Goal: Task Accomplishment & Management: Complete application form

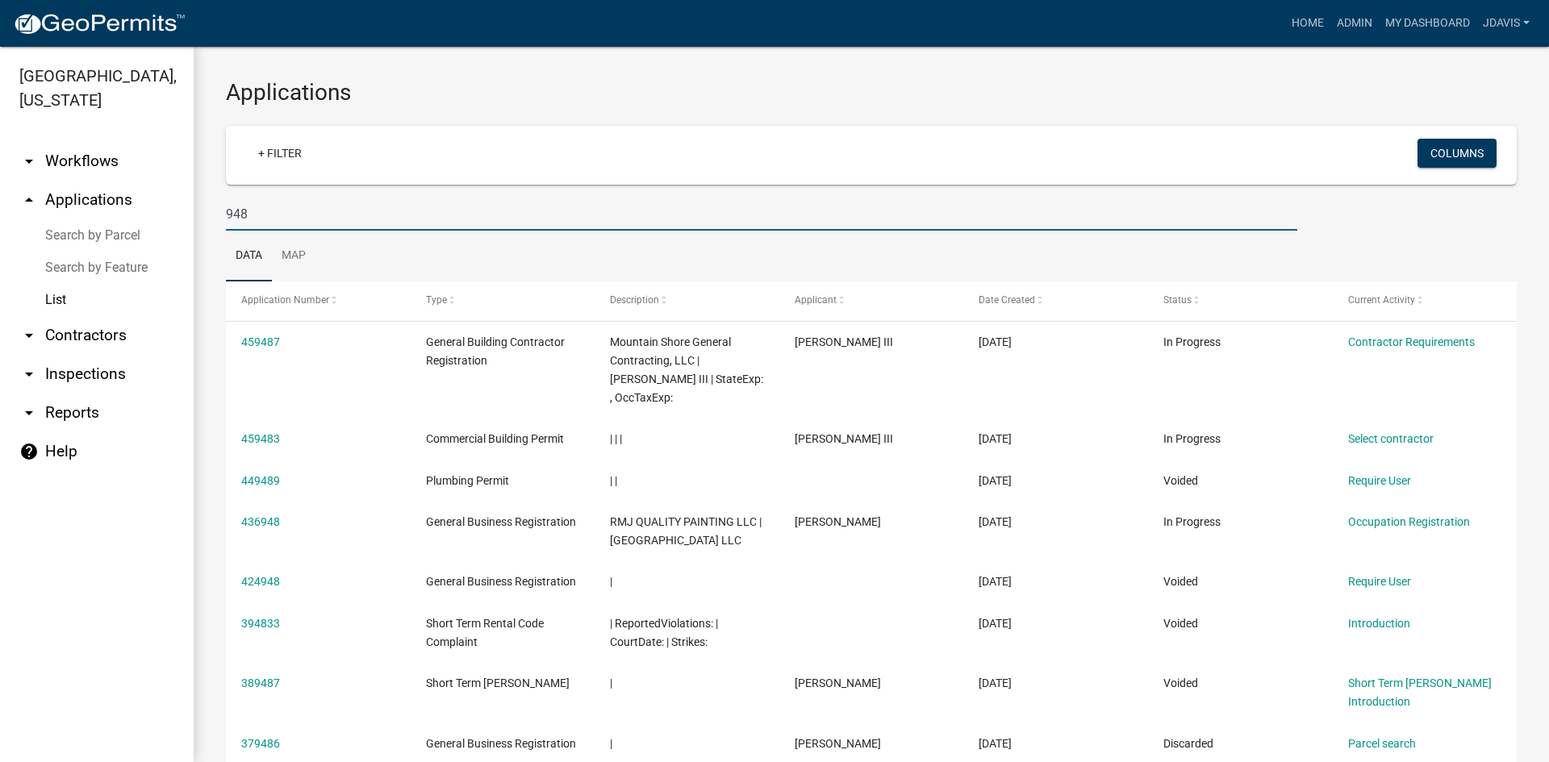
select select "2: 50"
click at [91, 371] on link "arrow_drop_down Inspections" at bounding box center [97, 374] width 194 height 39
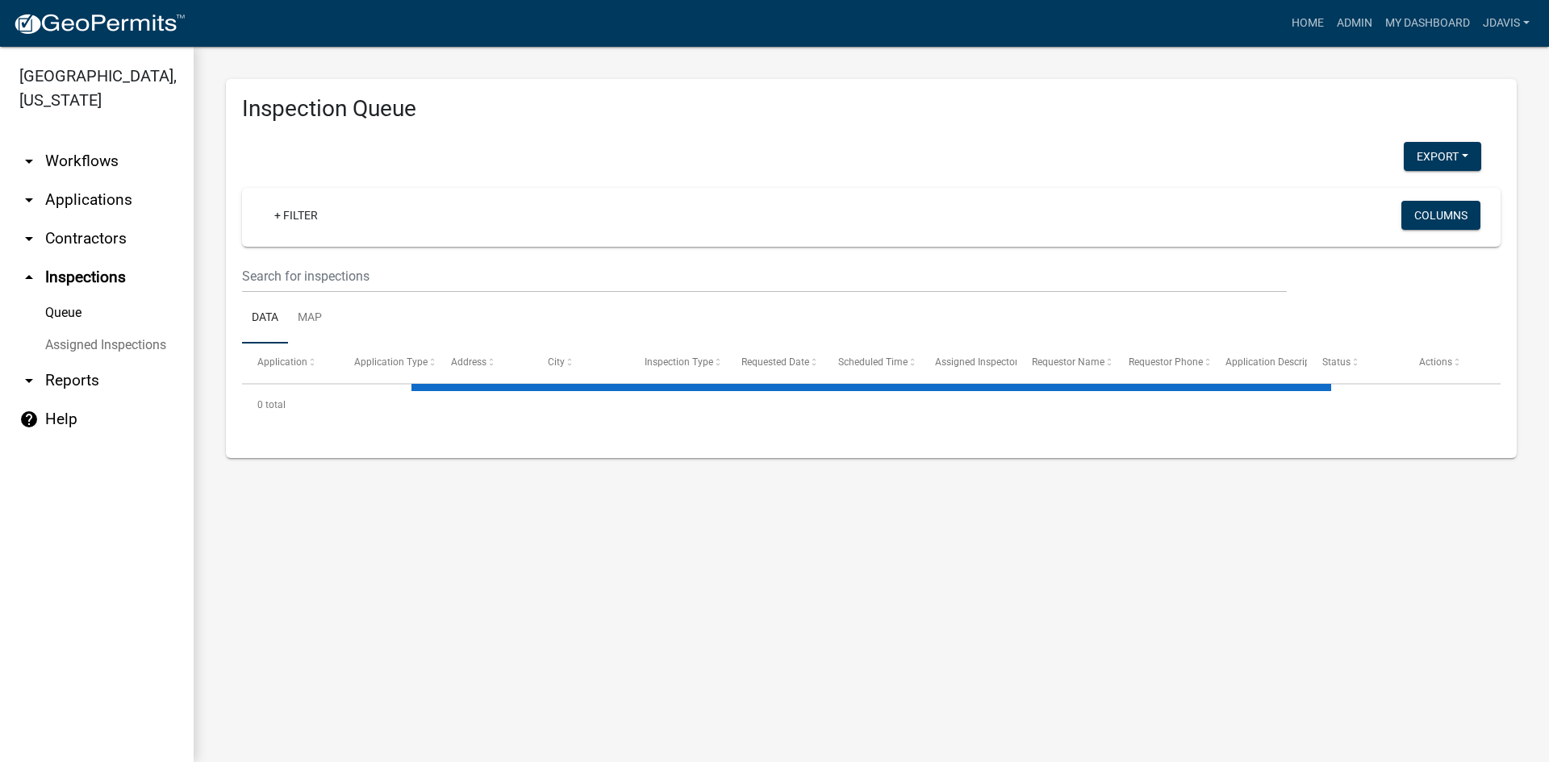
select select "1: 25"
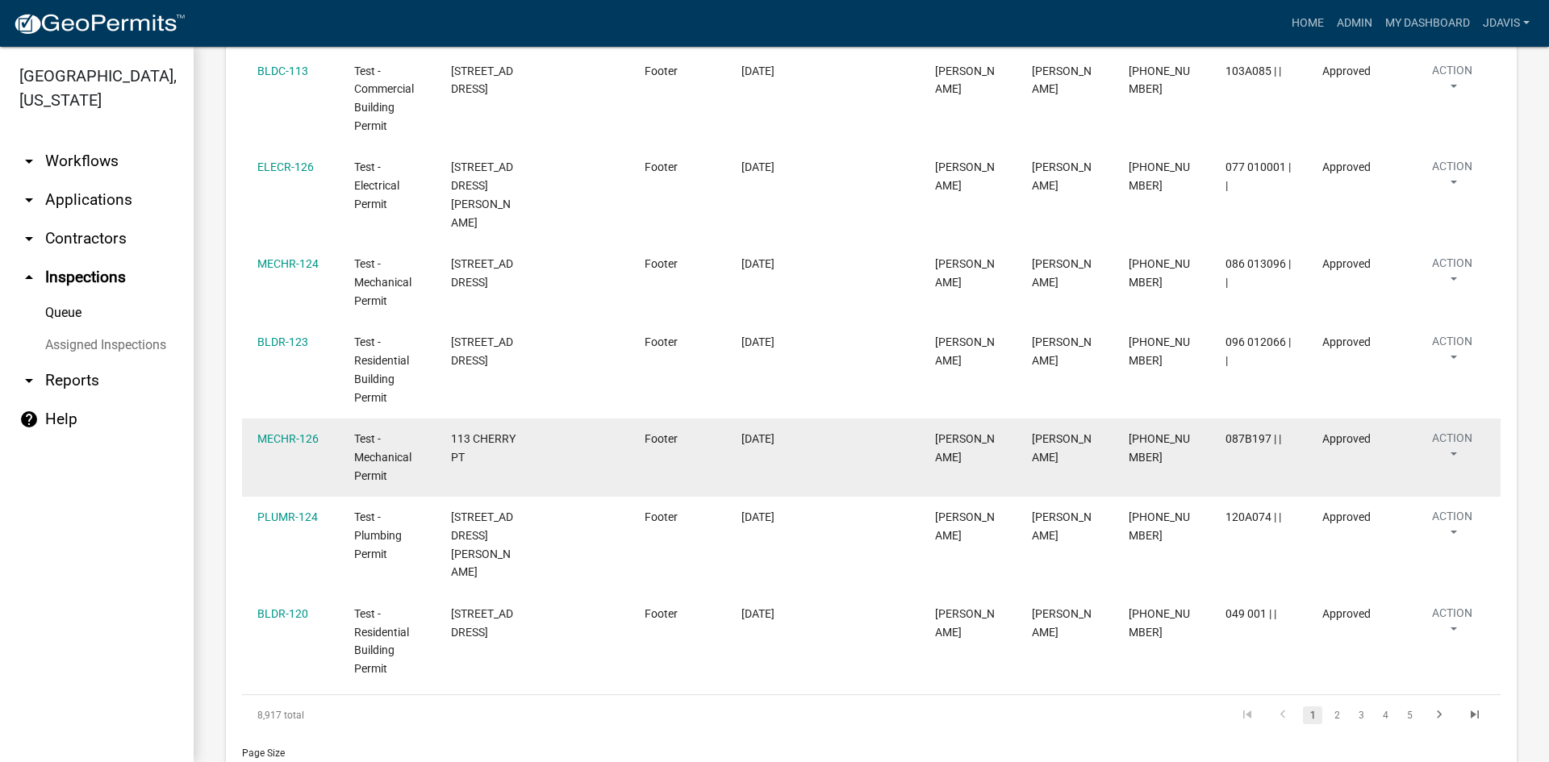
scroll to position [1936, 0]
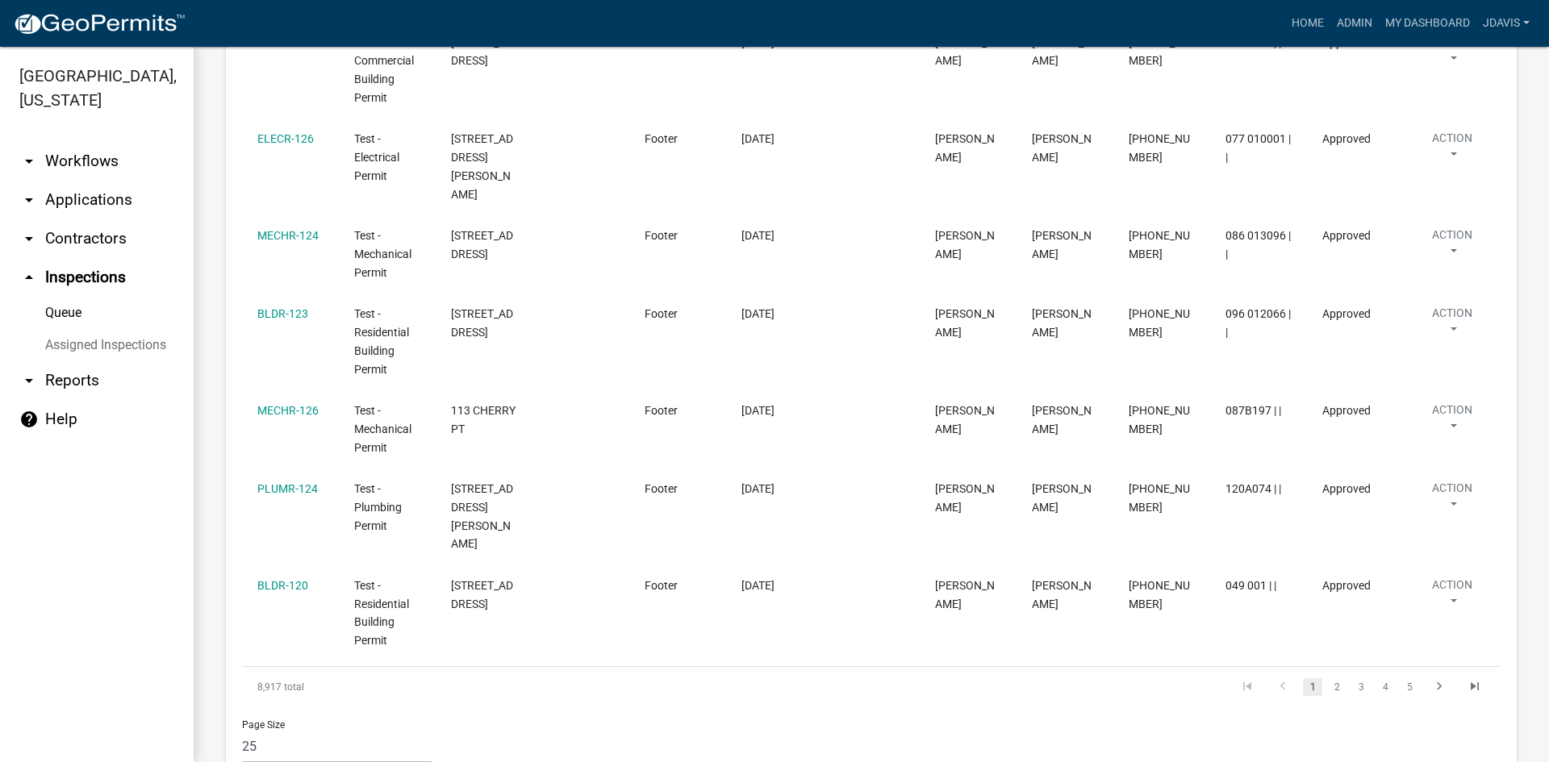
click at [96, 340] on link "Assigned Inspections" at bounding box center [97, 345] width 194 height 32
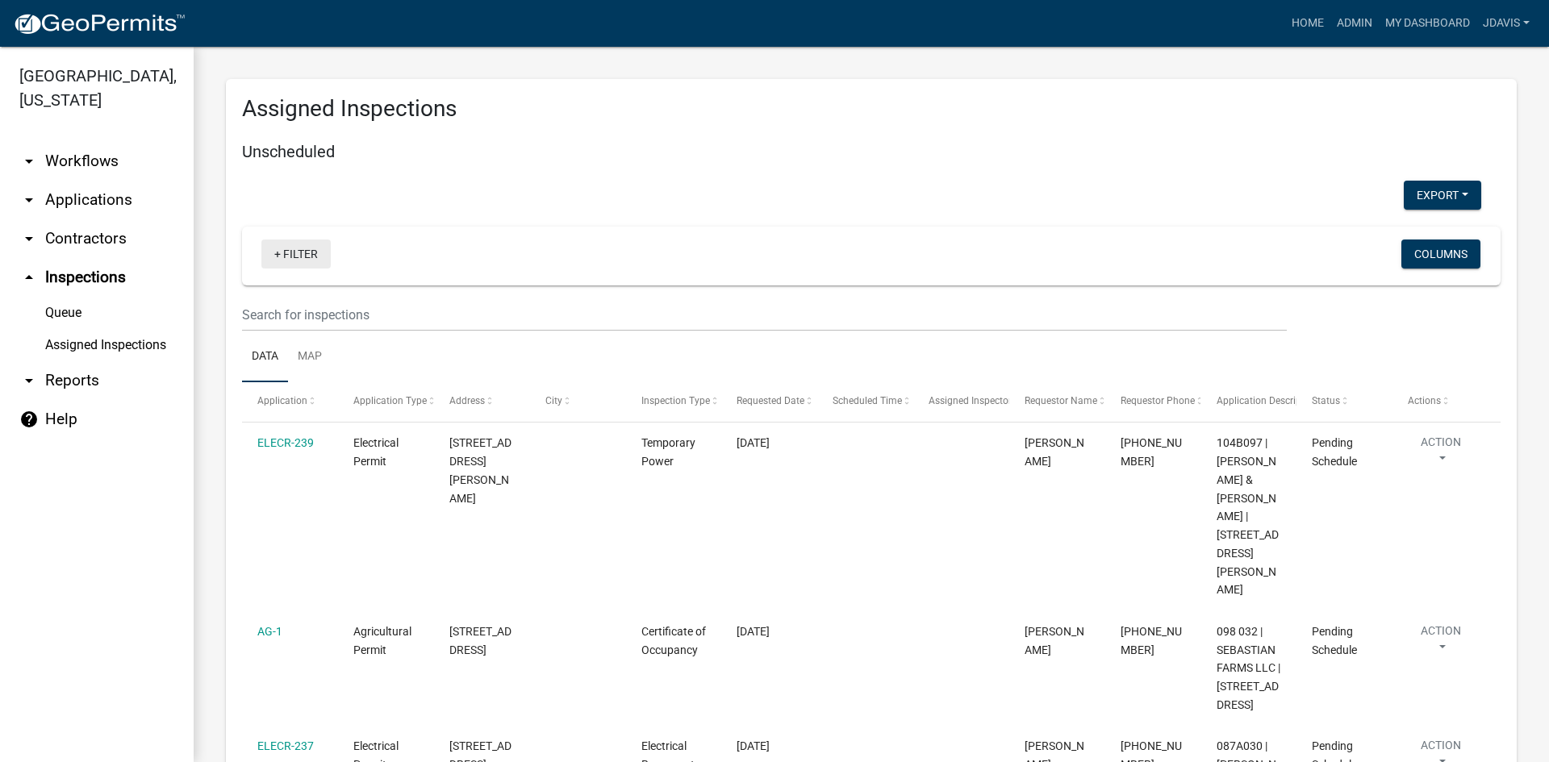
click at [278, 253] on link "+ Filter" at bounding box center [295, 254] width 69 height 29
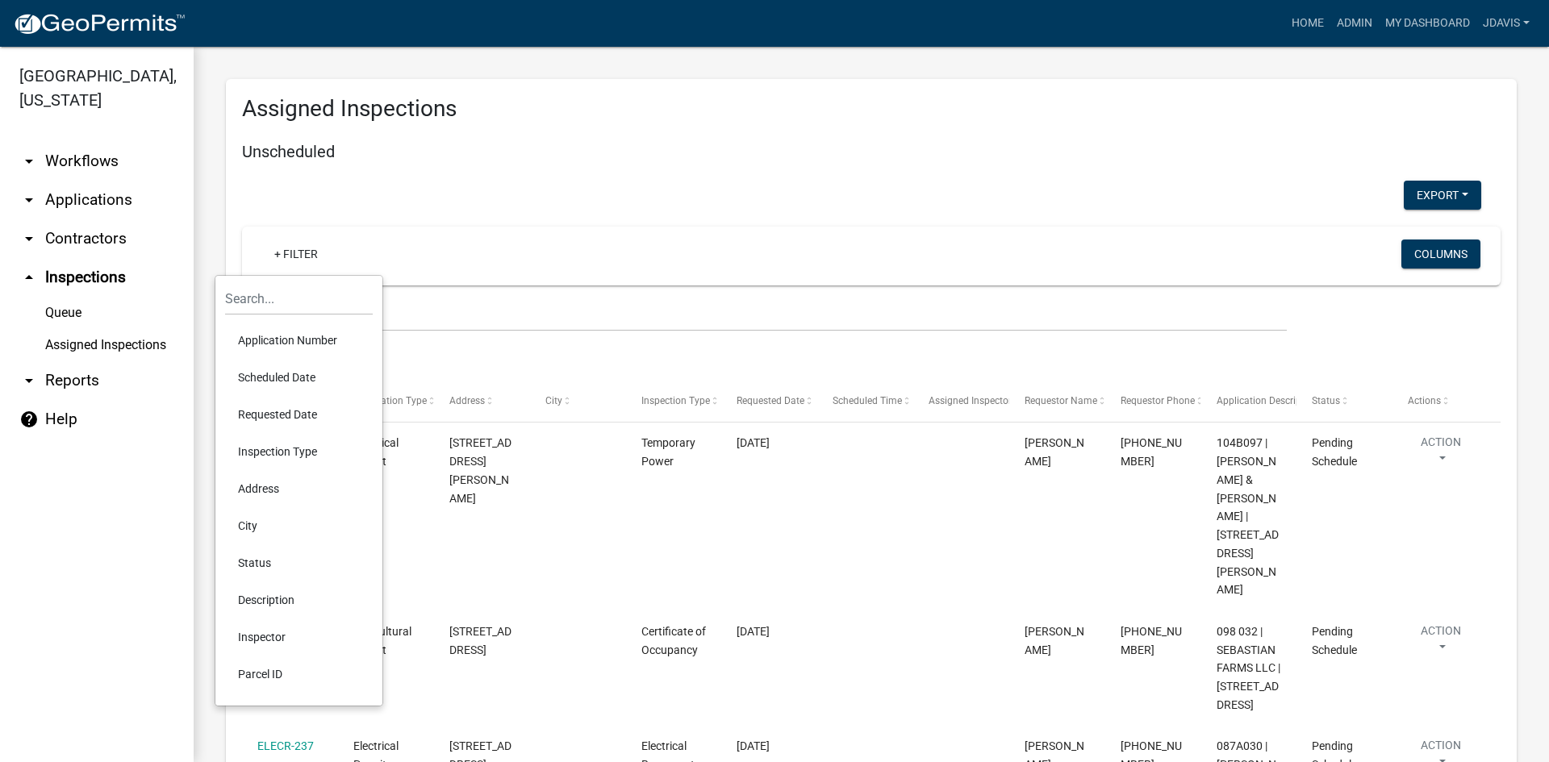
click at [297, 374] on li "Scheduled Date" at bounding box center [299, 377] width 148 height 37
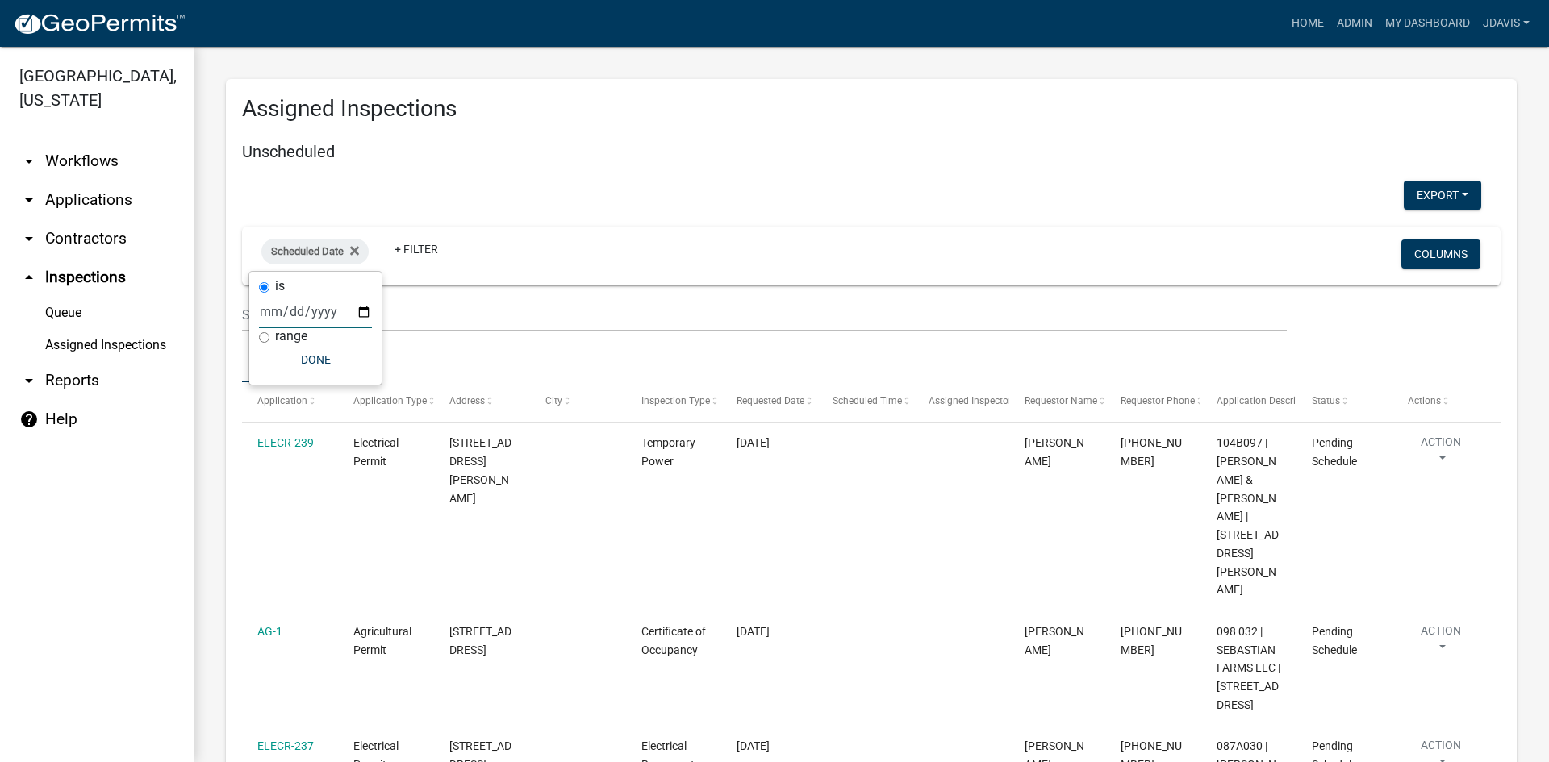
click at [367, 313] on input "date" at bounding box center [315, 311] width 113 height 33
type input "[DATE]"
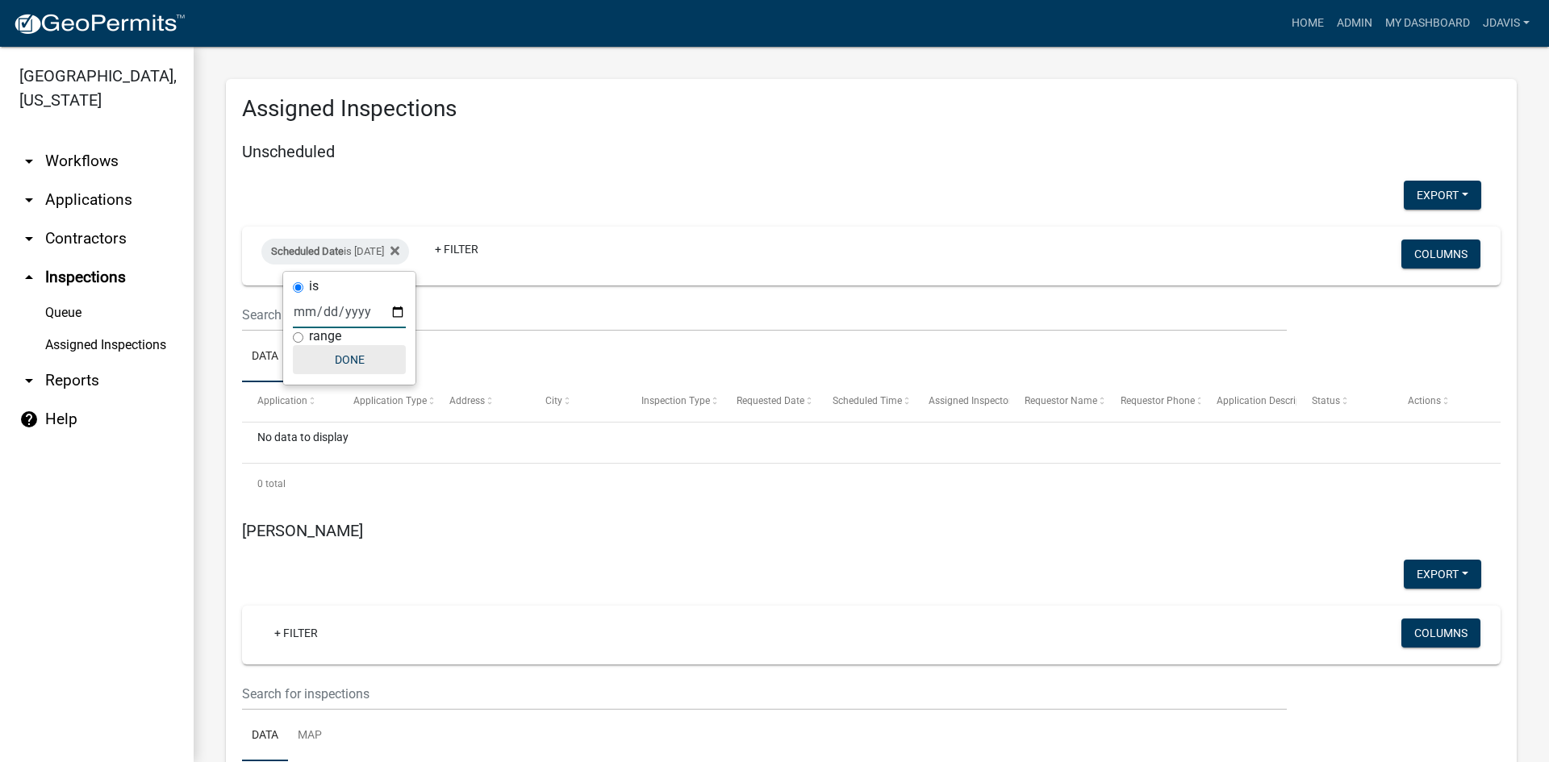
click at [346, 360] on button "Done" at bounding box center [349, 359] width 113 height 29
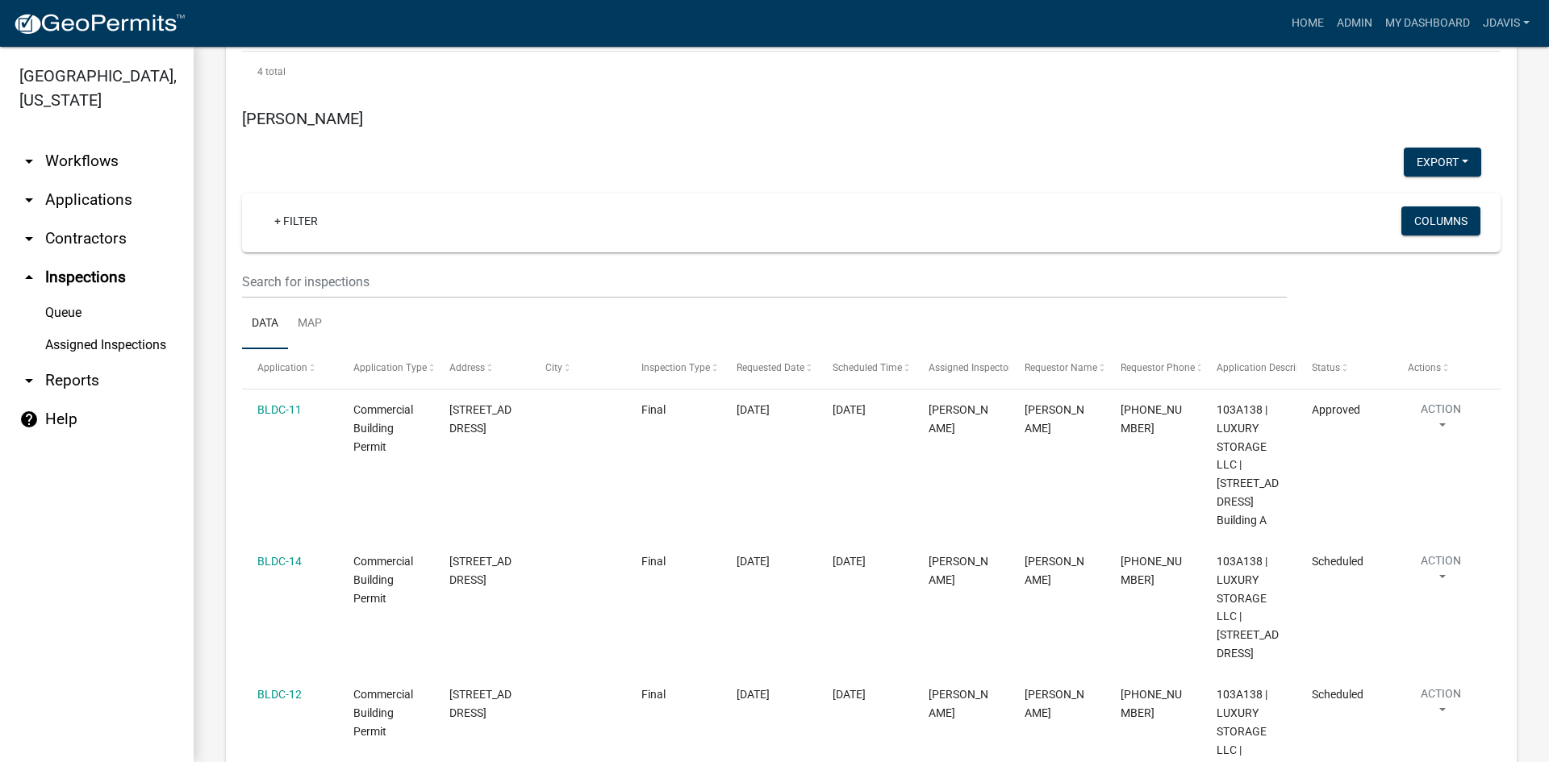
scroll to position [18564, 0]
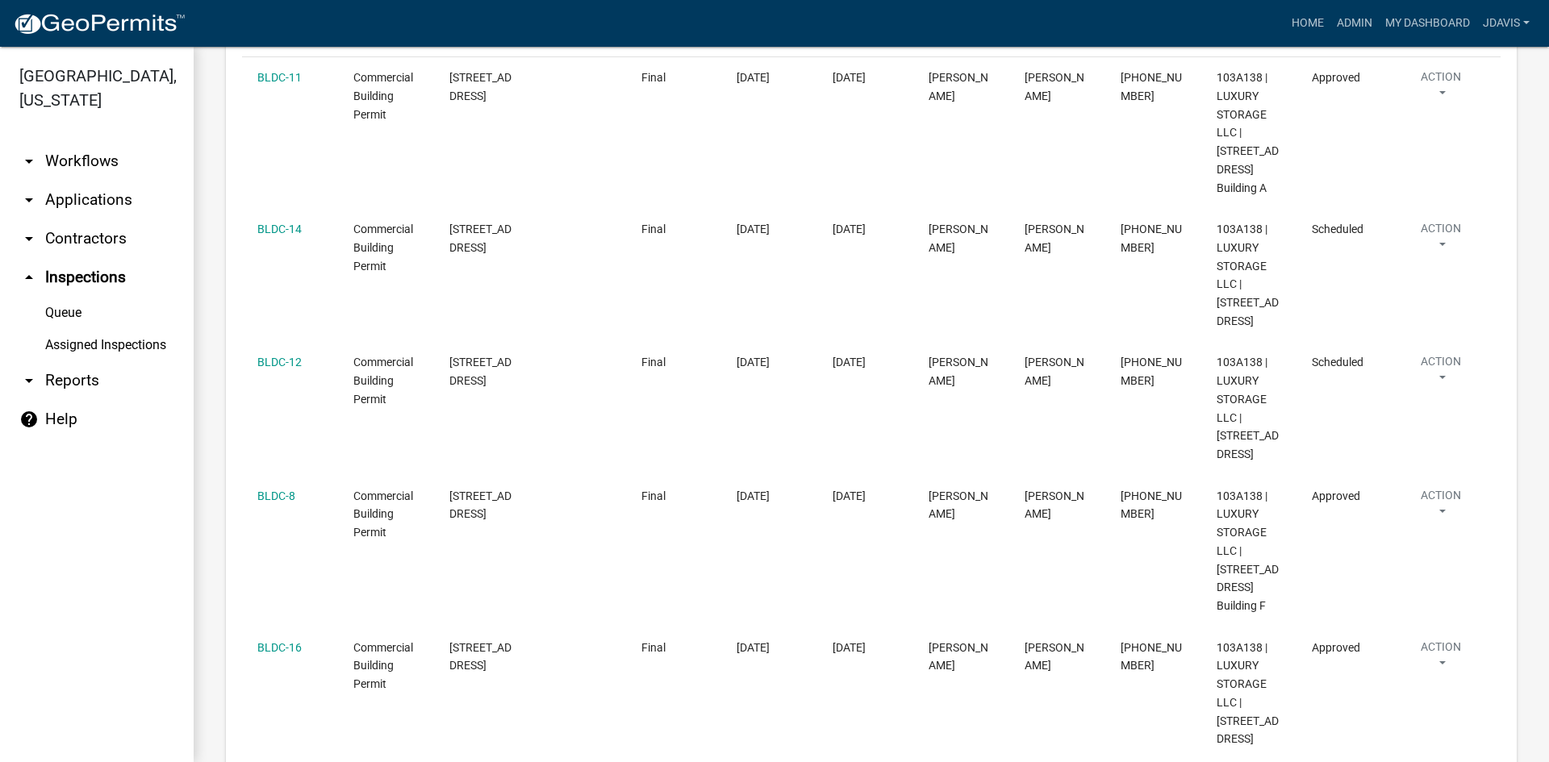
click at [96, 205] on link "arrow_drop_down Applications" at bounding box center [97, 200] width 194 height 39
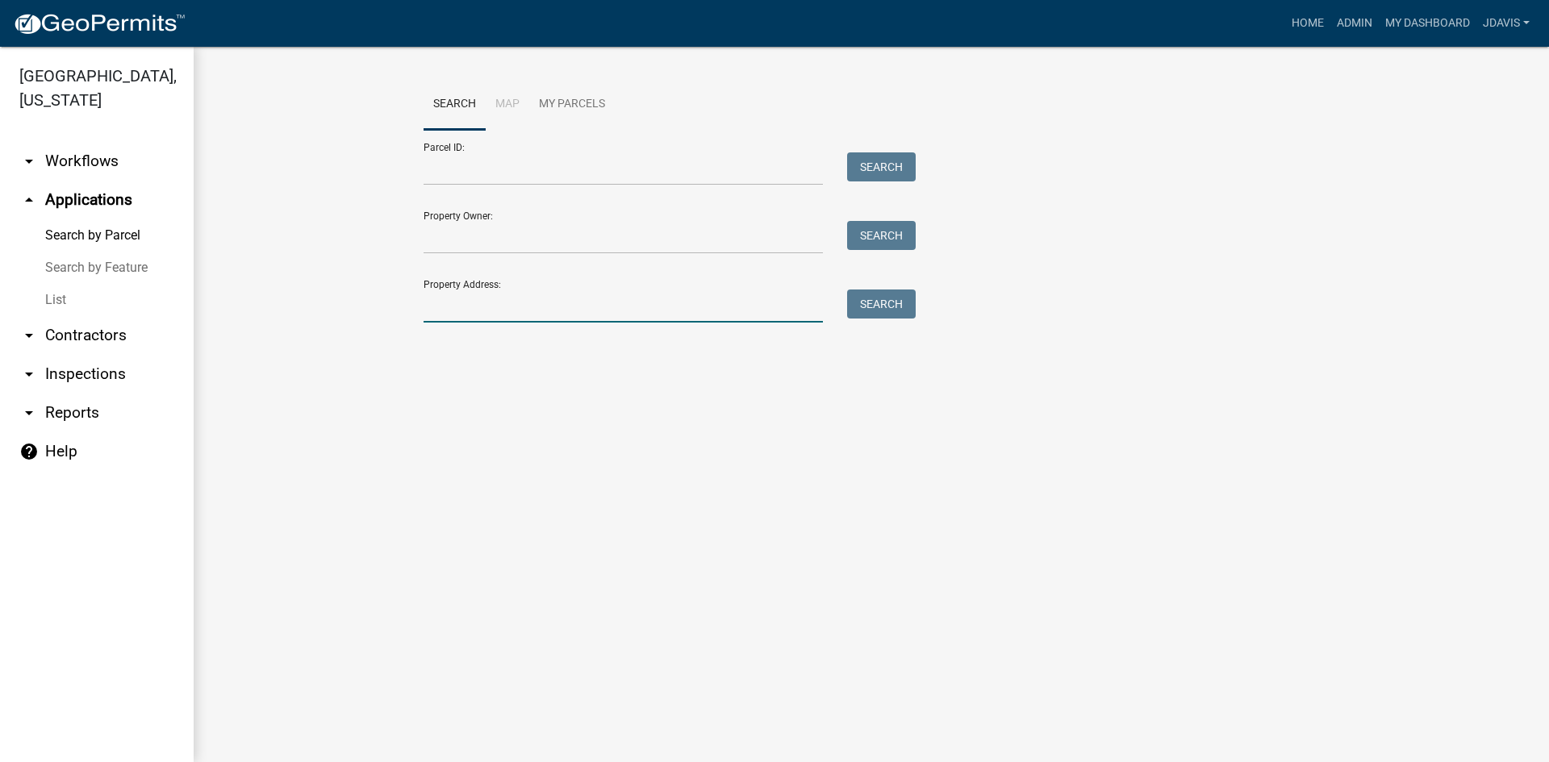
click at [491, 307] on input "Property Address:" at bounding box center [623, 306] width 399 height 33
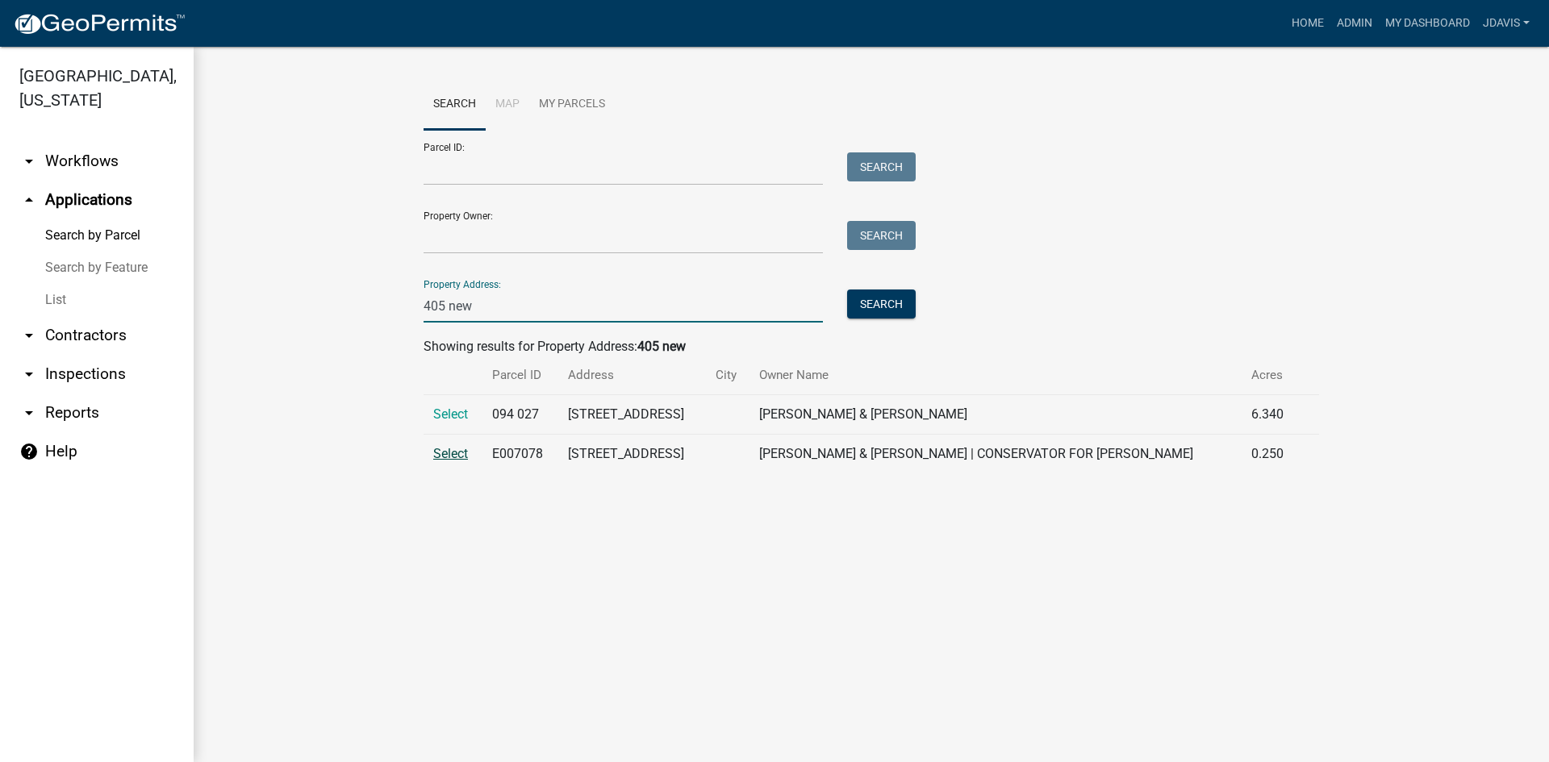
click at [453, 461] on span "Select" at bounding box center [450, 453] width 35 height 15
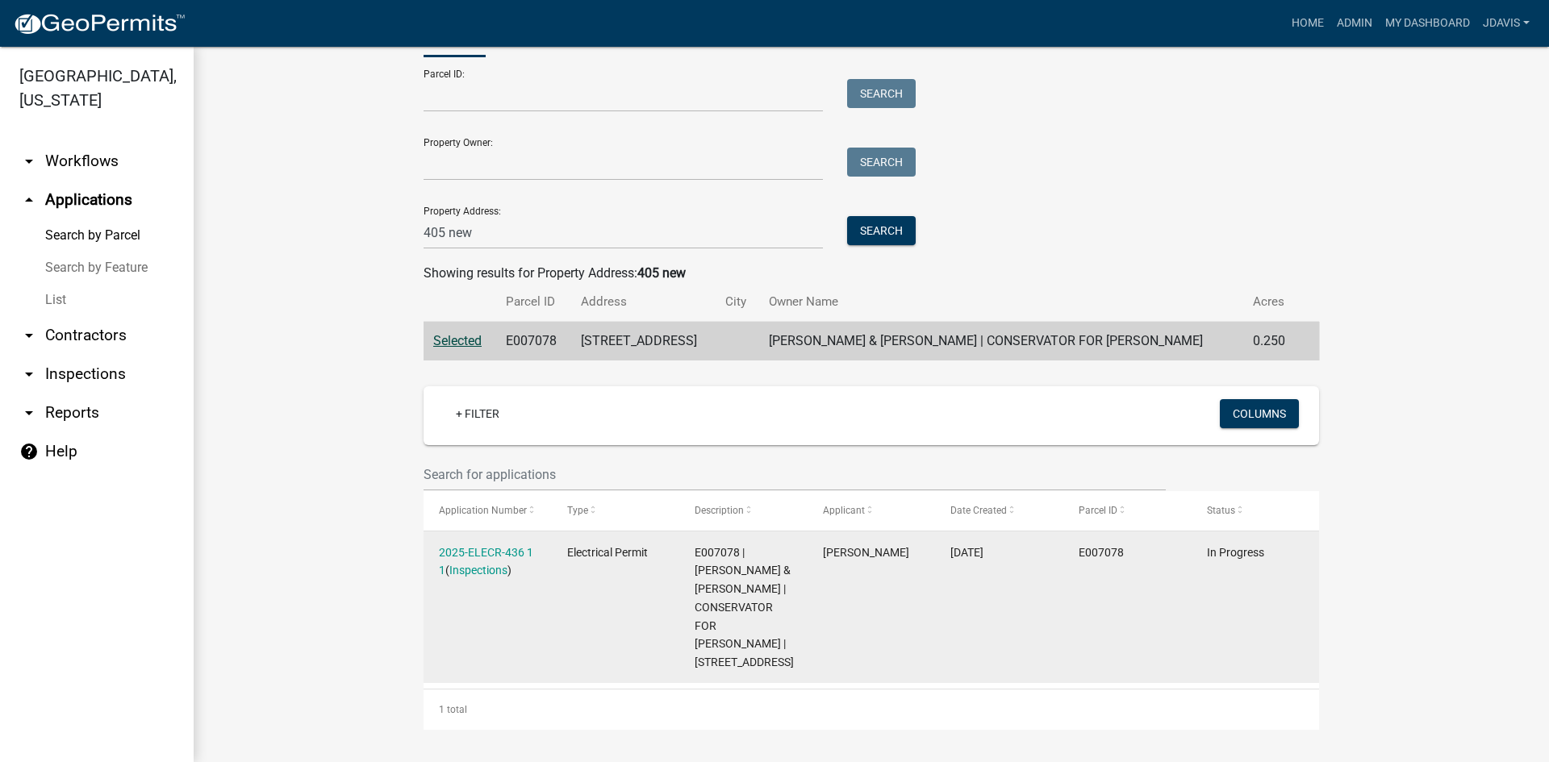
scroll to position [92, 0]
click at [467, 564] on link "Inspections" at bounding box center [478, 570] width 58 height 13
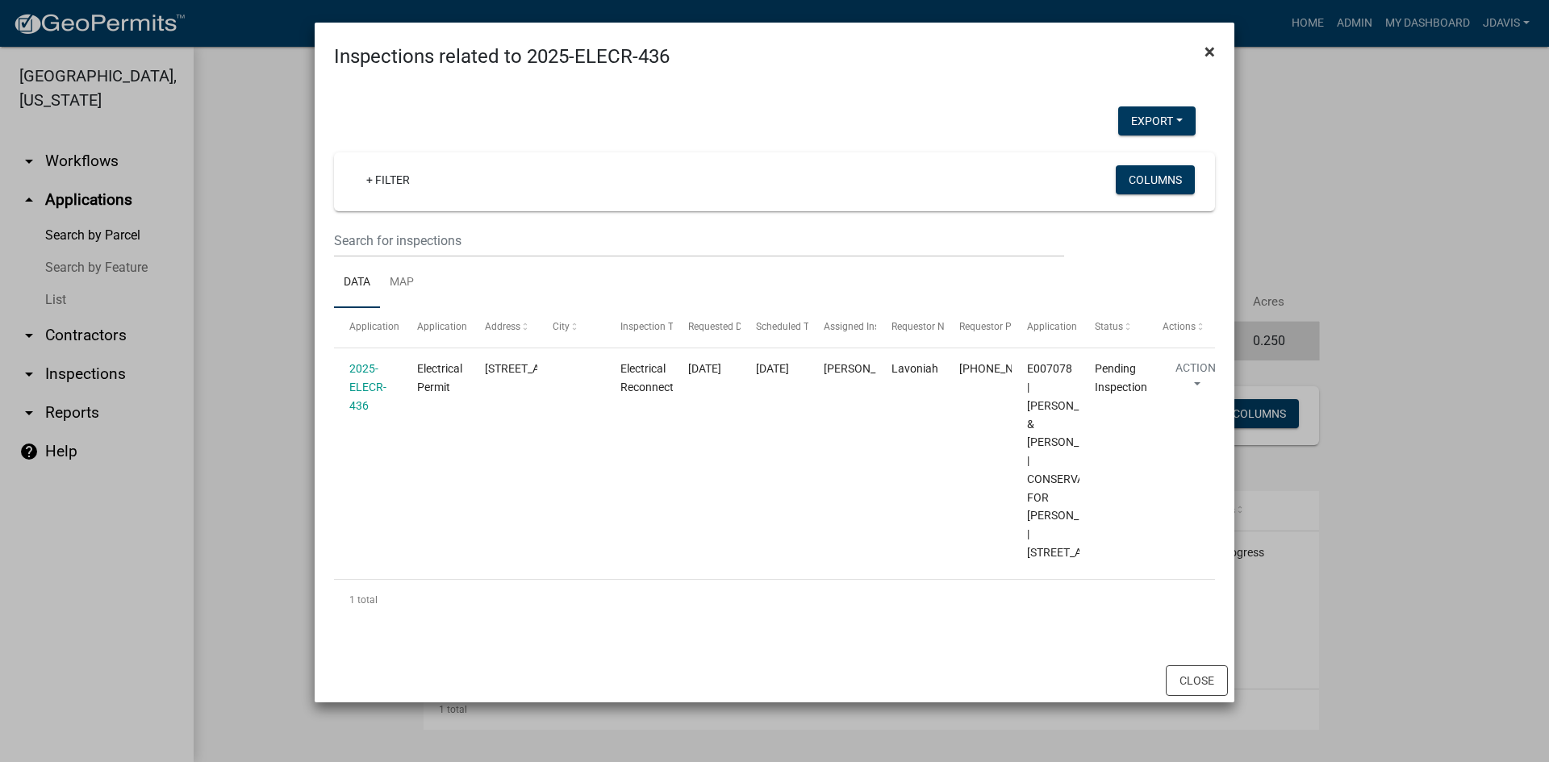
click at [1204, 55] on span "×" at bounding box center [1209, 51] width 10 height 23
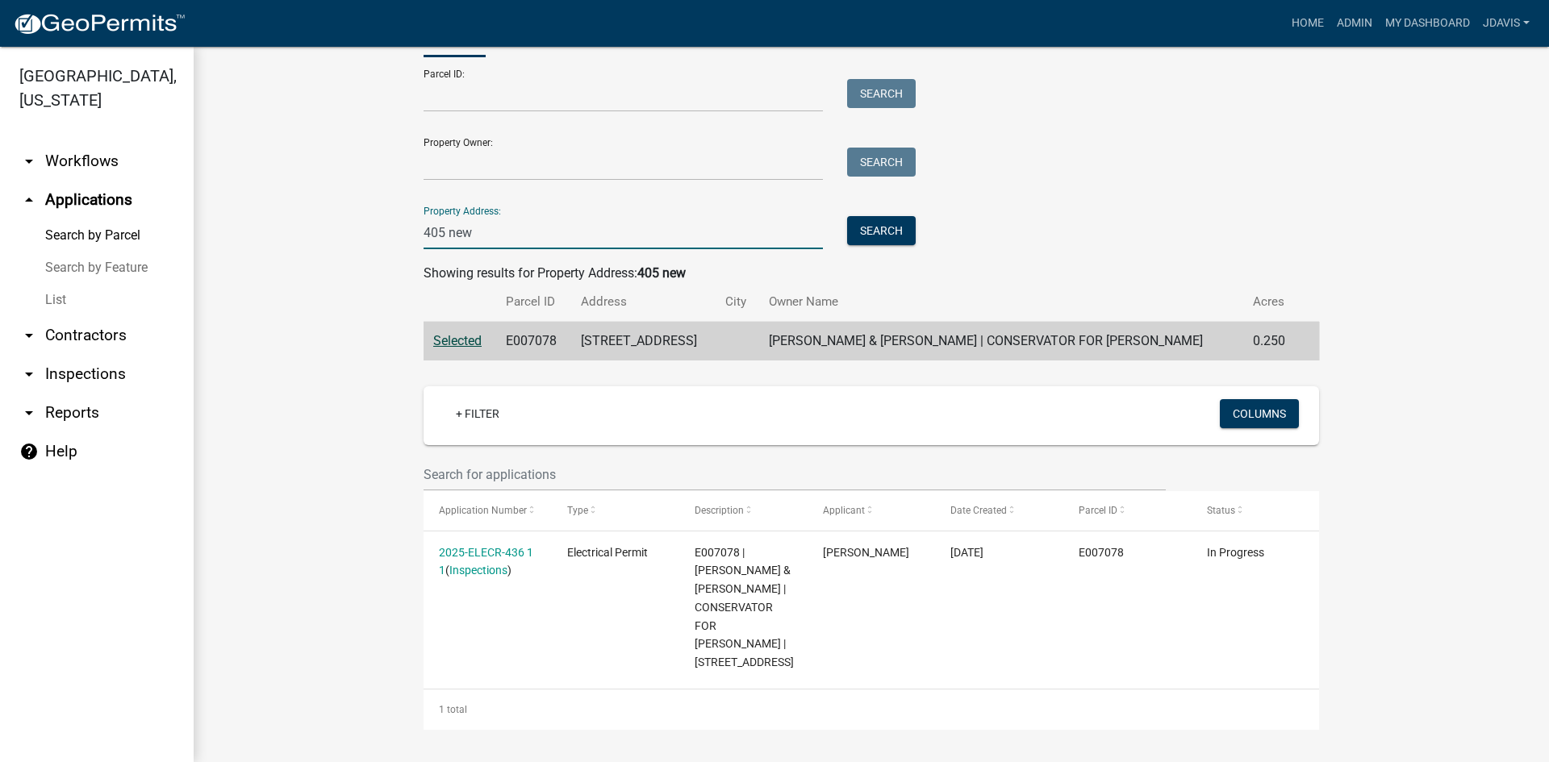
drag, startPoint x: 478, startPoint y: 217, endPoint x: 331, endPoint y: 224, distance: 147.0
click at [331, 224] on wm-workflow-application-search-view "Search Map My Parcels Parcel ID: Search Property Owner: Search Property Address…" at bounding box center [871, 368] width 1291 height 724
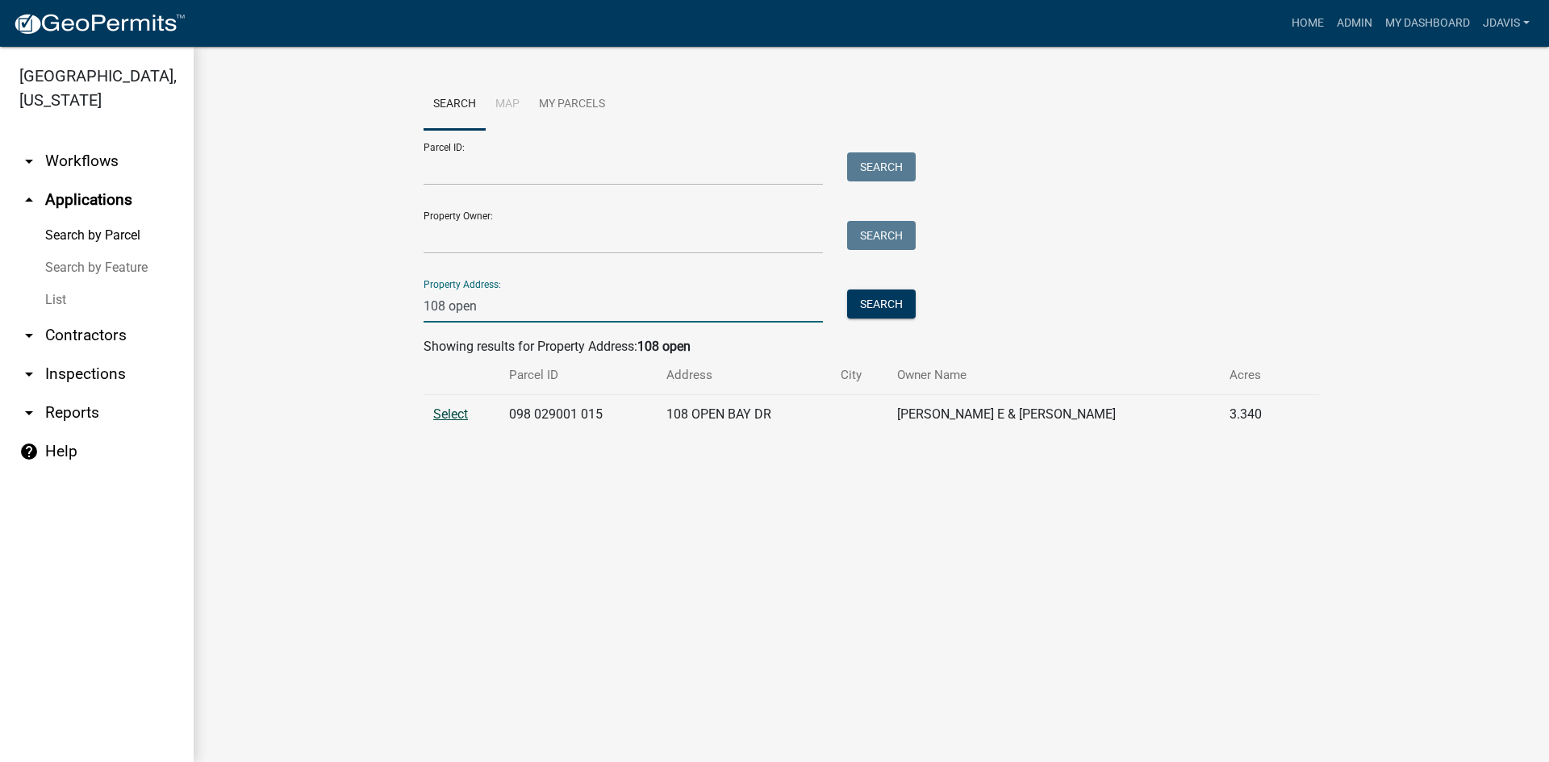
type input "108 open"
click at [438, 419] on span "Select" at bounding box center [450, 414] width 35 height 15
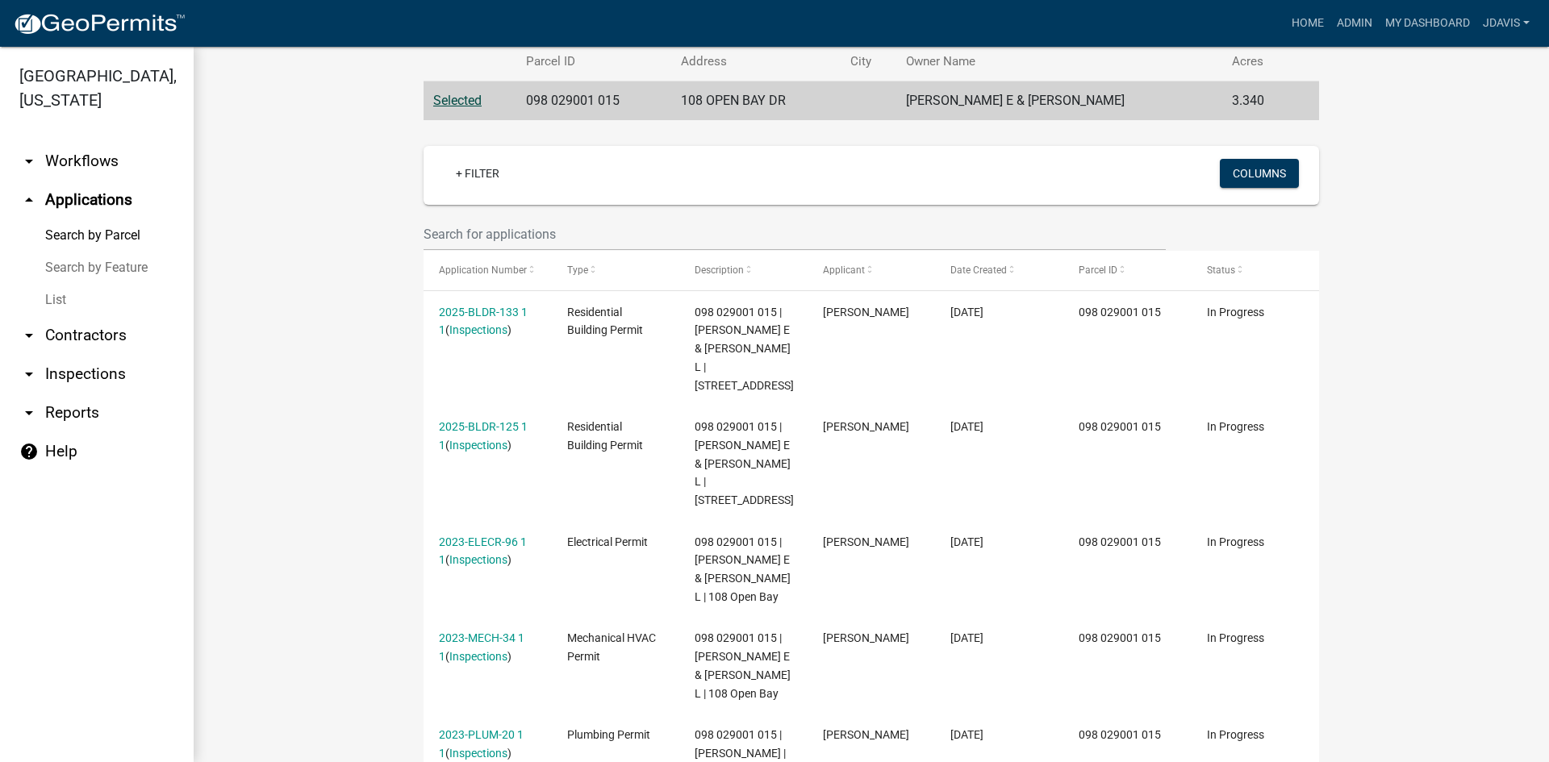
scroll to position [336, 0]
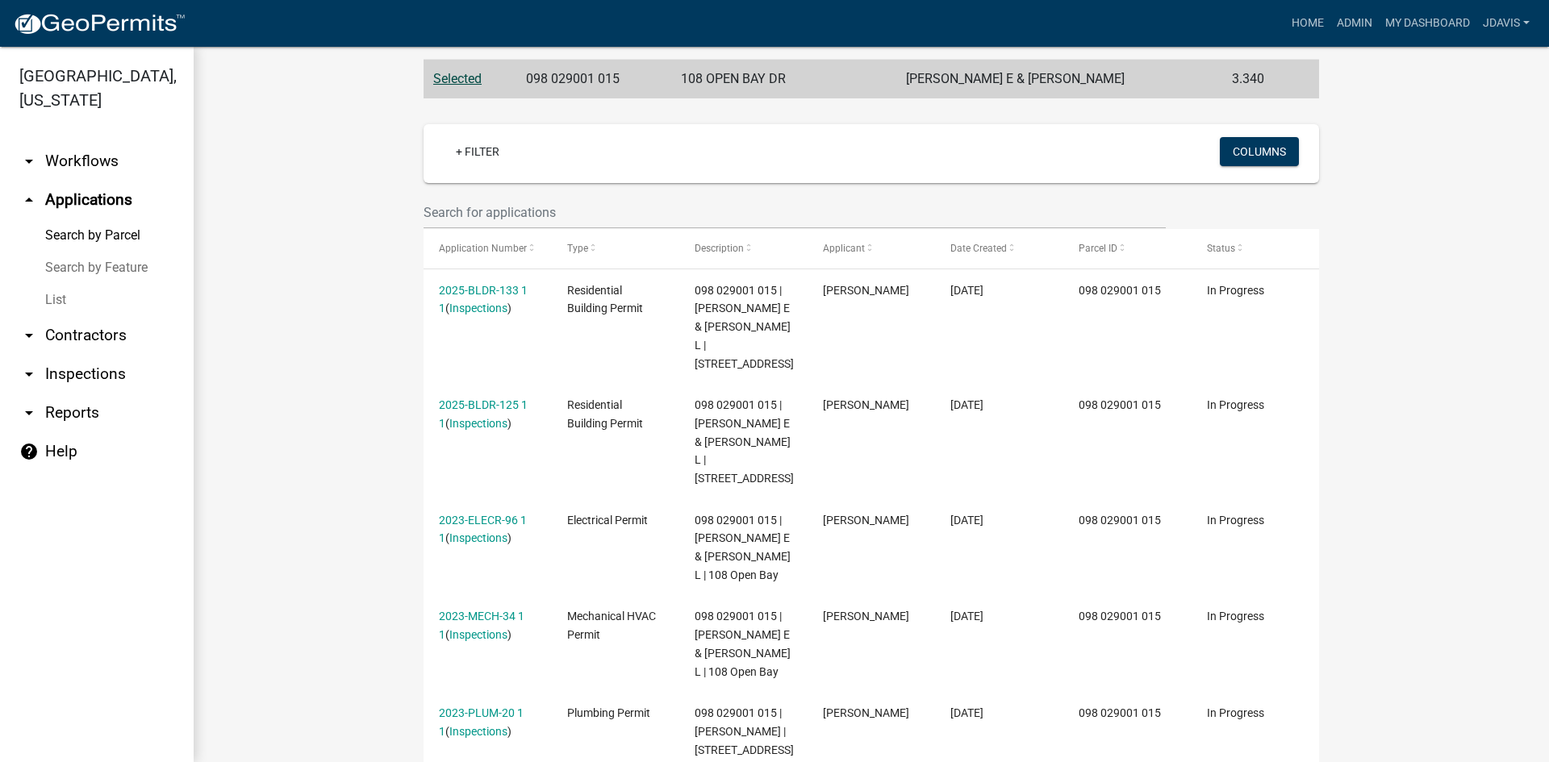
click at [133, 239] on link "Search by Parcel" at bounding box center [97, 235] width 194 height 32
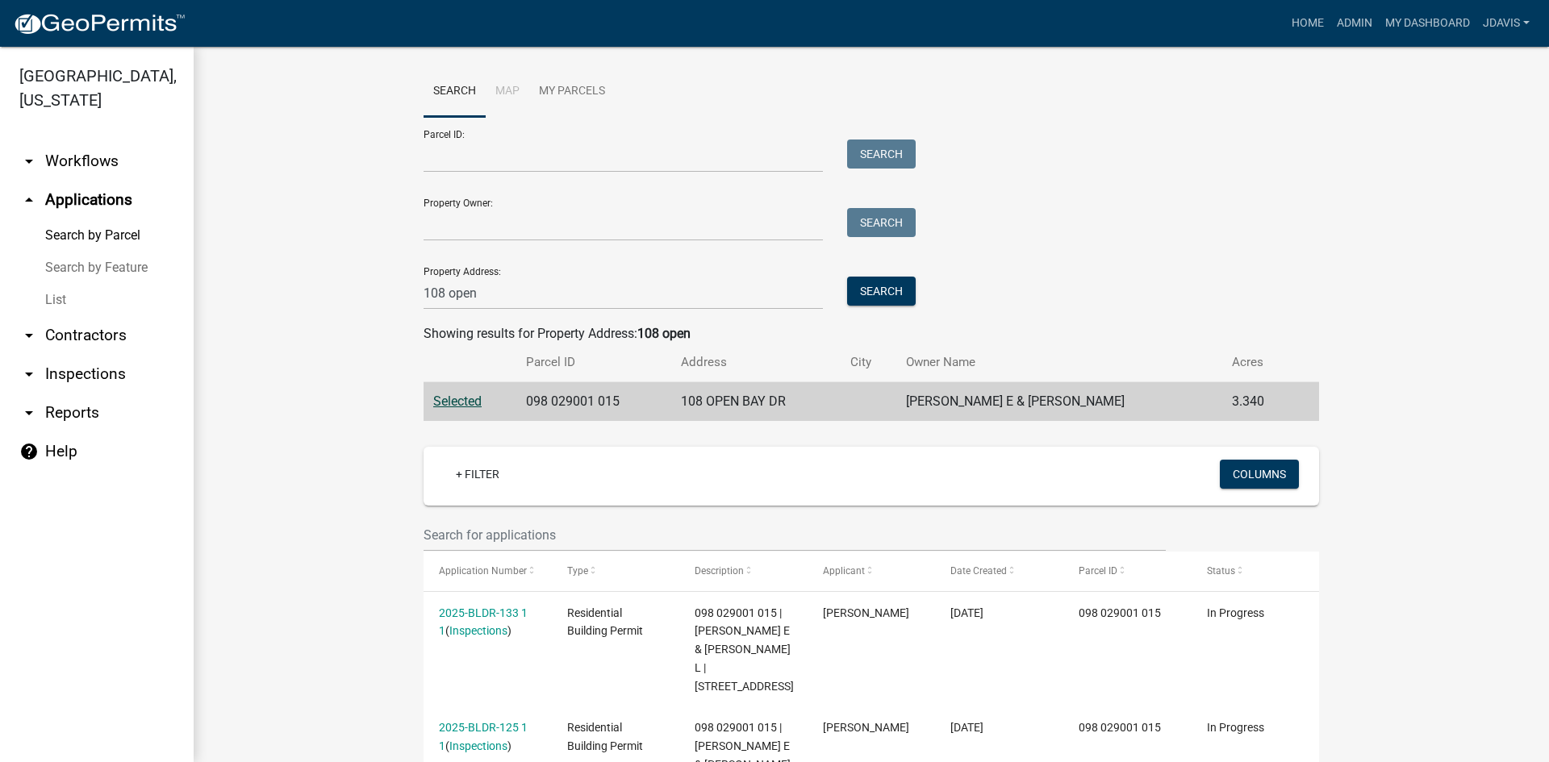
scroll to position [0, 0]
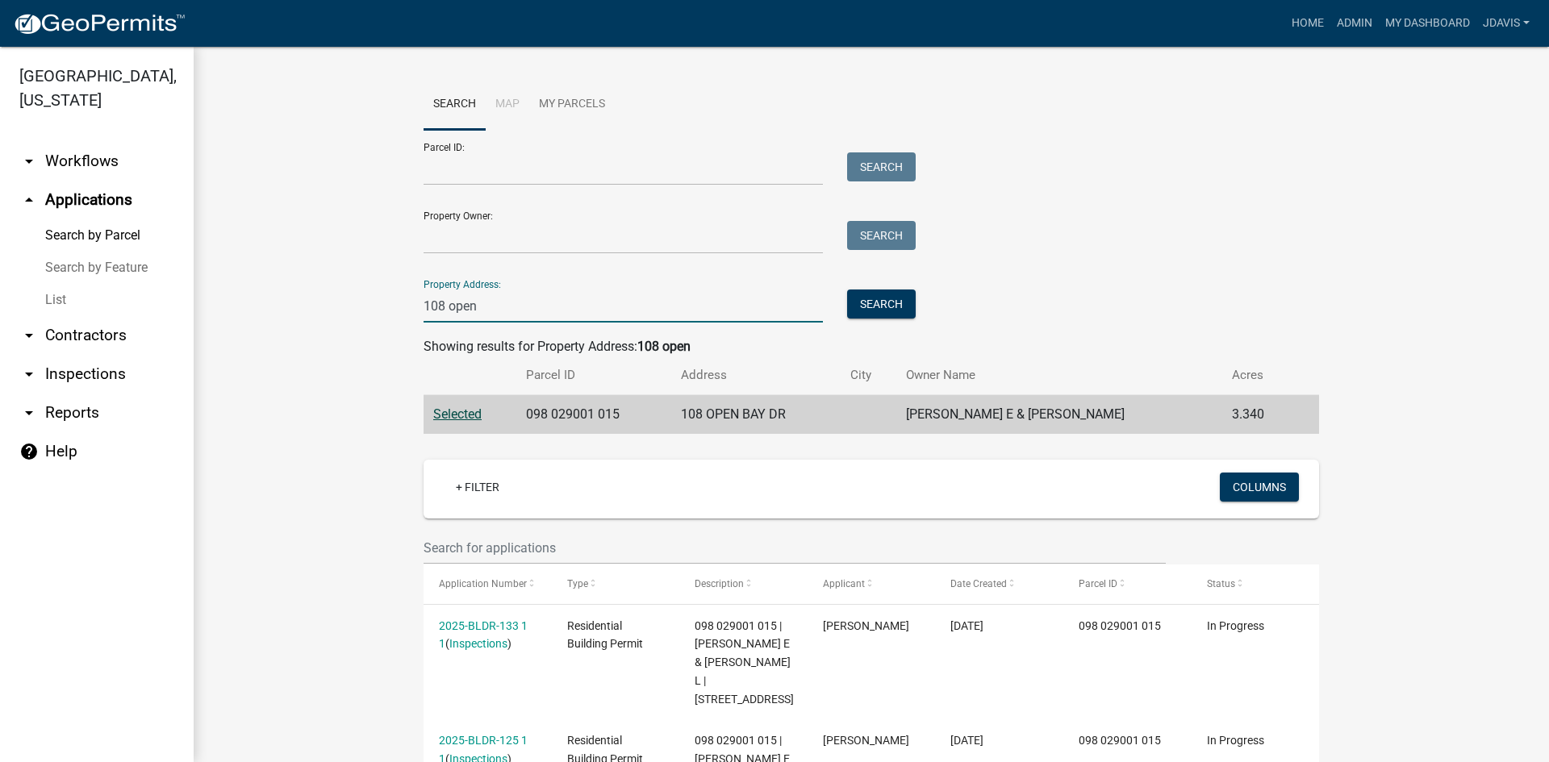
drag, startPoint x: 495, startPoint y: 308, endPoint x: 340, endPoint y: 310, distance: 155.7
click at [337, 309] on wm-workflow-application-search-view "Search Map My Parcels Parcel ID: Search Property Owner: Search Property Address…" at bounding box center [871, 770] width 1291 height 1383
click at [527, 163] on input "Parcel ID:" at bounding box center [623, 168] width 399 height 33
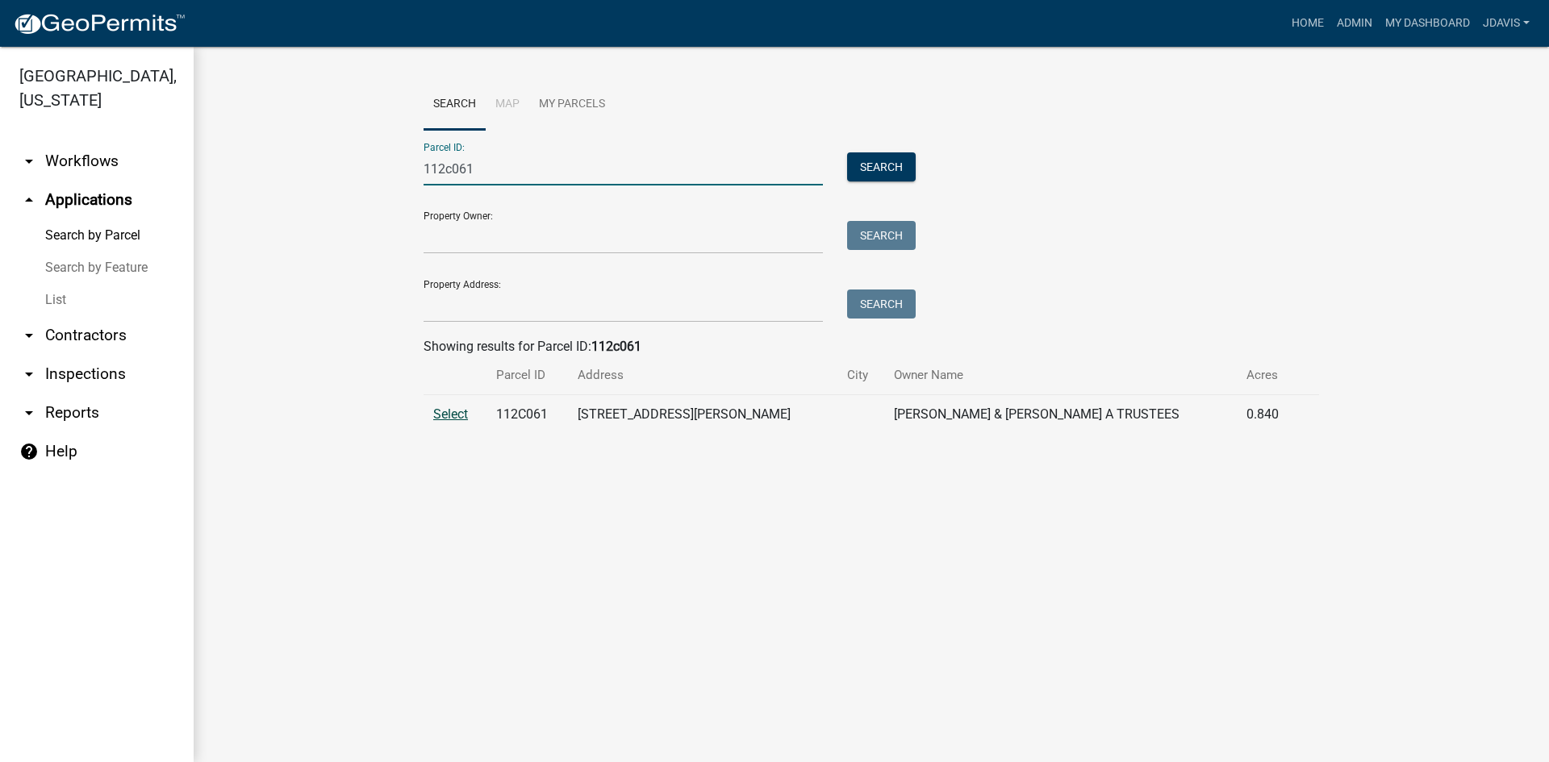
type input "112c061"
click at [450, 419] on span "Select" at bounding box center [450, 414] width 35 height 15
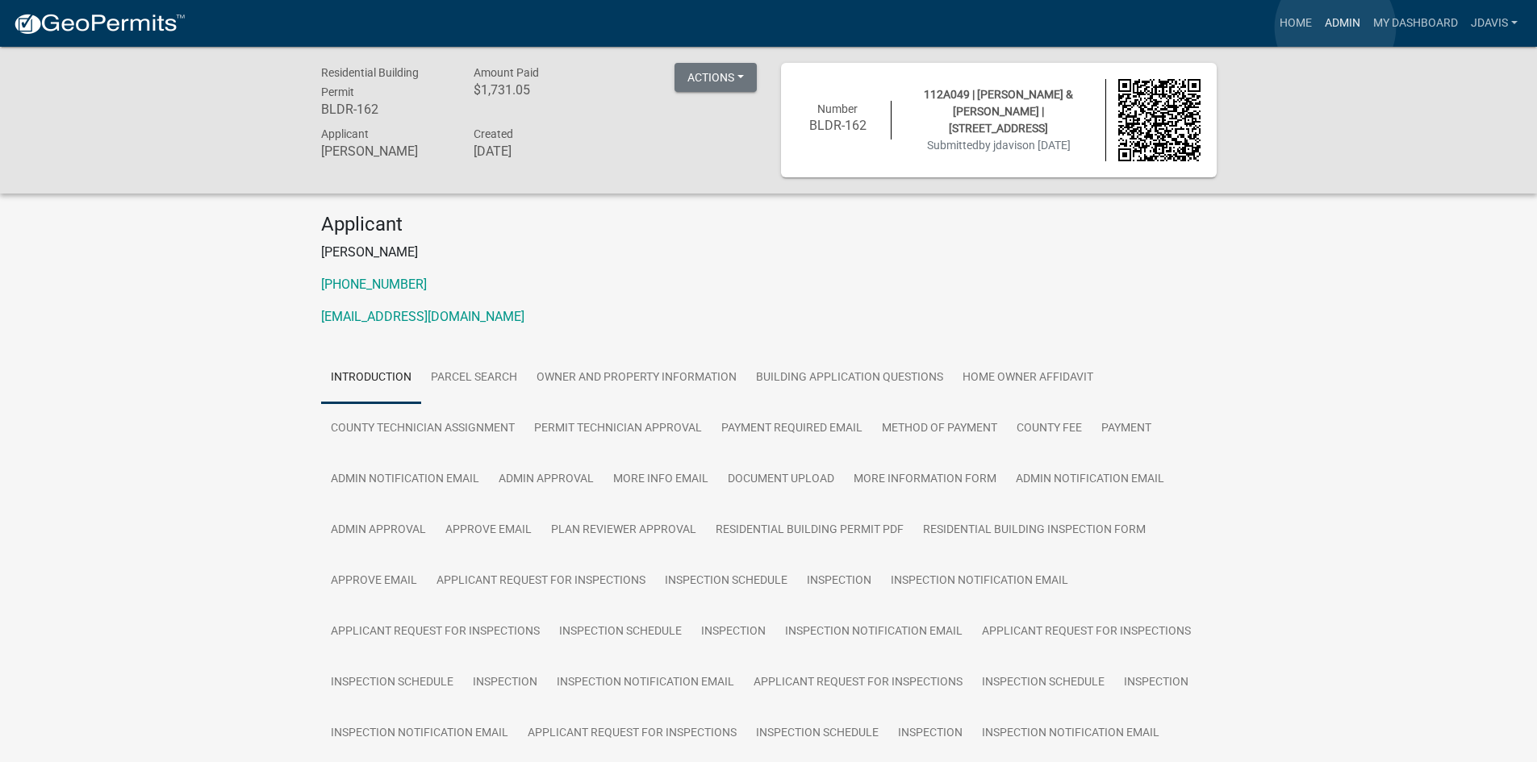
click at [1335, 27] on link "Admin" at bounding box center [1342, 23] width 48 height 31
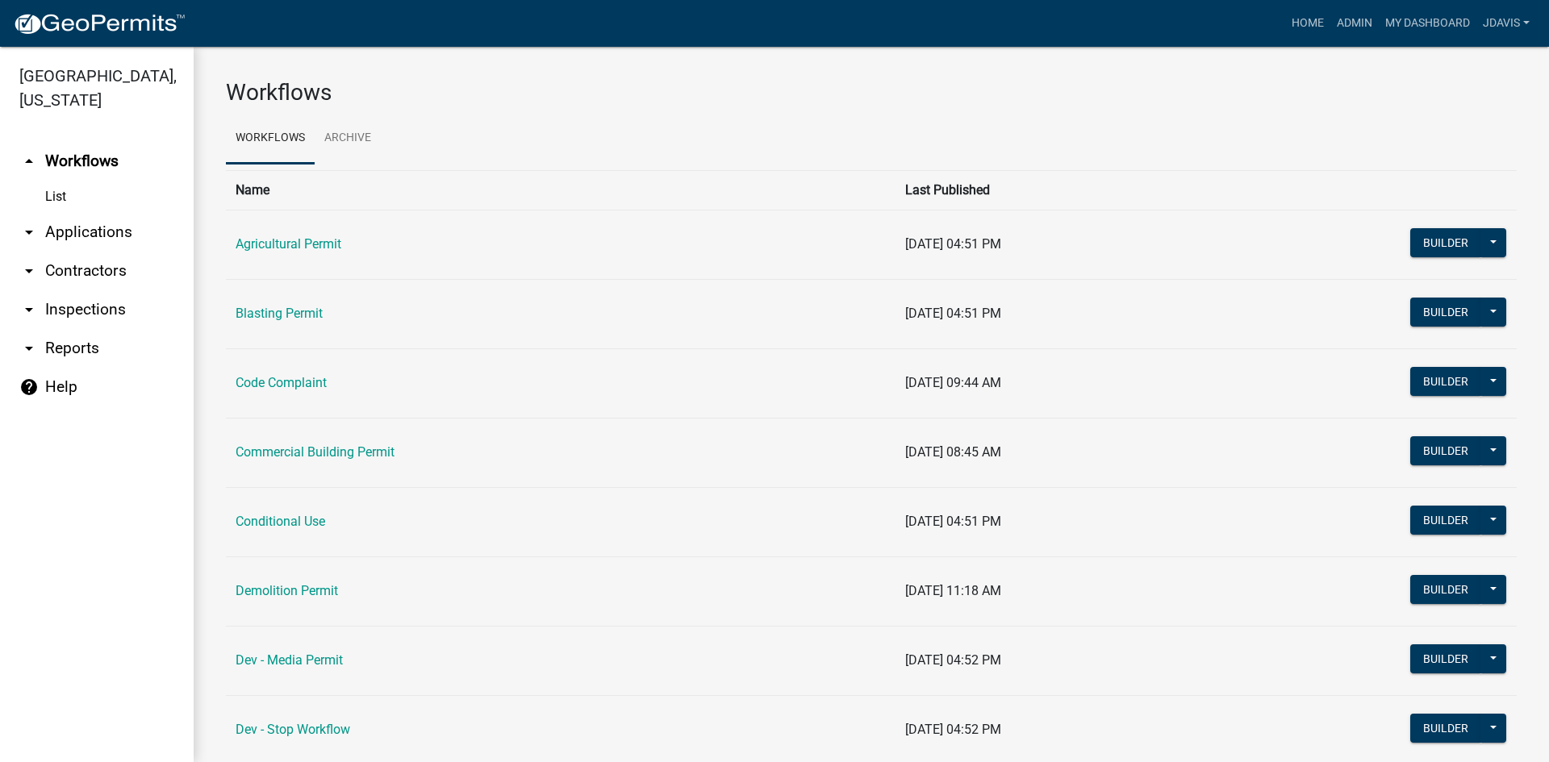
click at [76, 238] on link "arrow_drop_down Applications" at bounding box center [97, 232] width 194 height 39
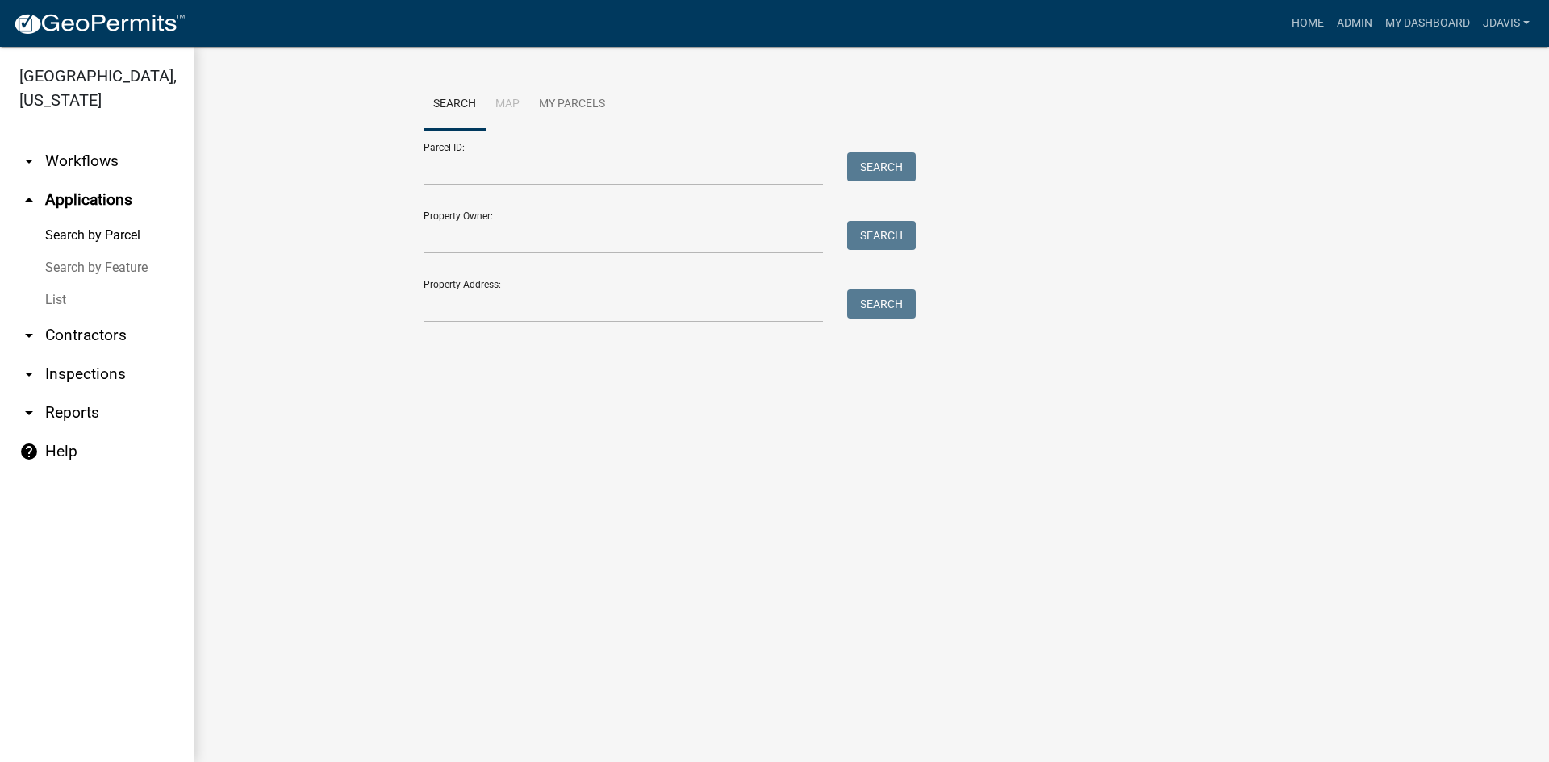
click at [48, 297] on link "List" at bounding box center [97, 300] width 194 height 32
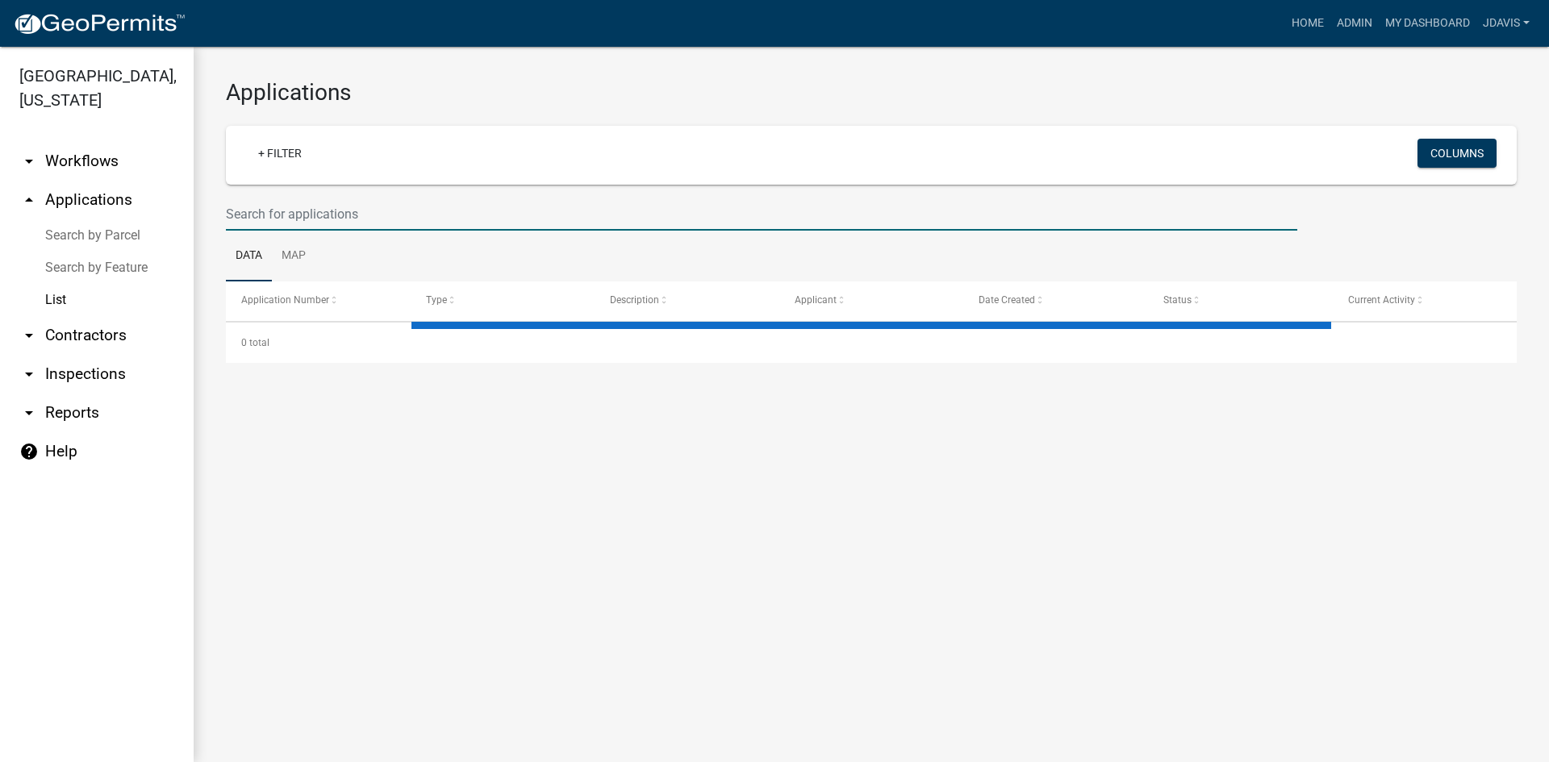
click at [309, 223] on input "text" at bounding box center [761, 214] width 1071 height 33
select select "2: 50"
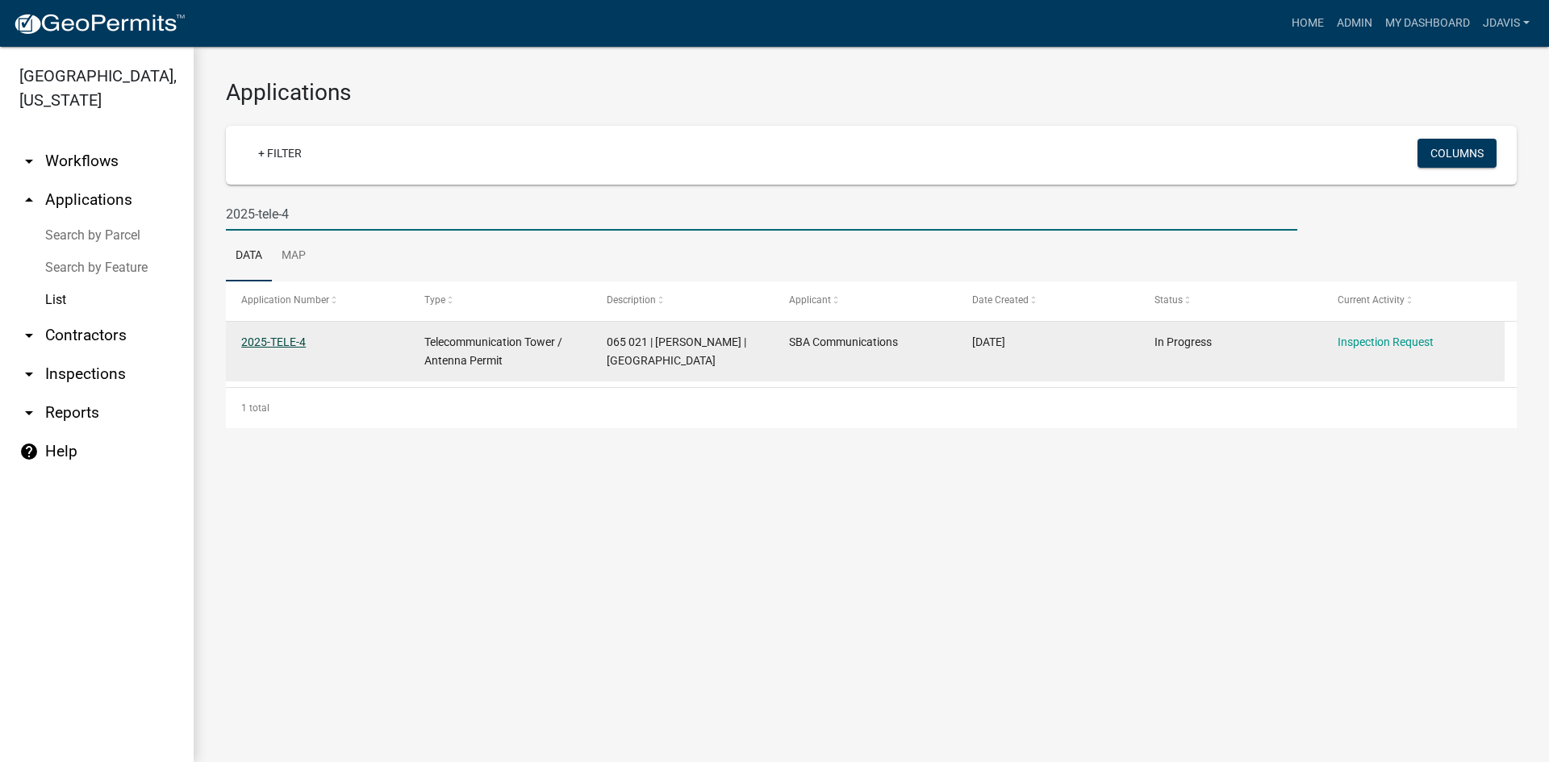
type input "2025-tele-4"
click at [290, 340] on link "2025-TELE-4" at bounding box center [273, 342] width 65 height 13
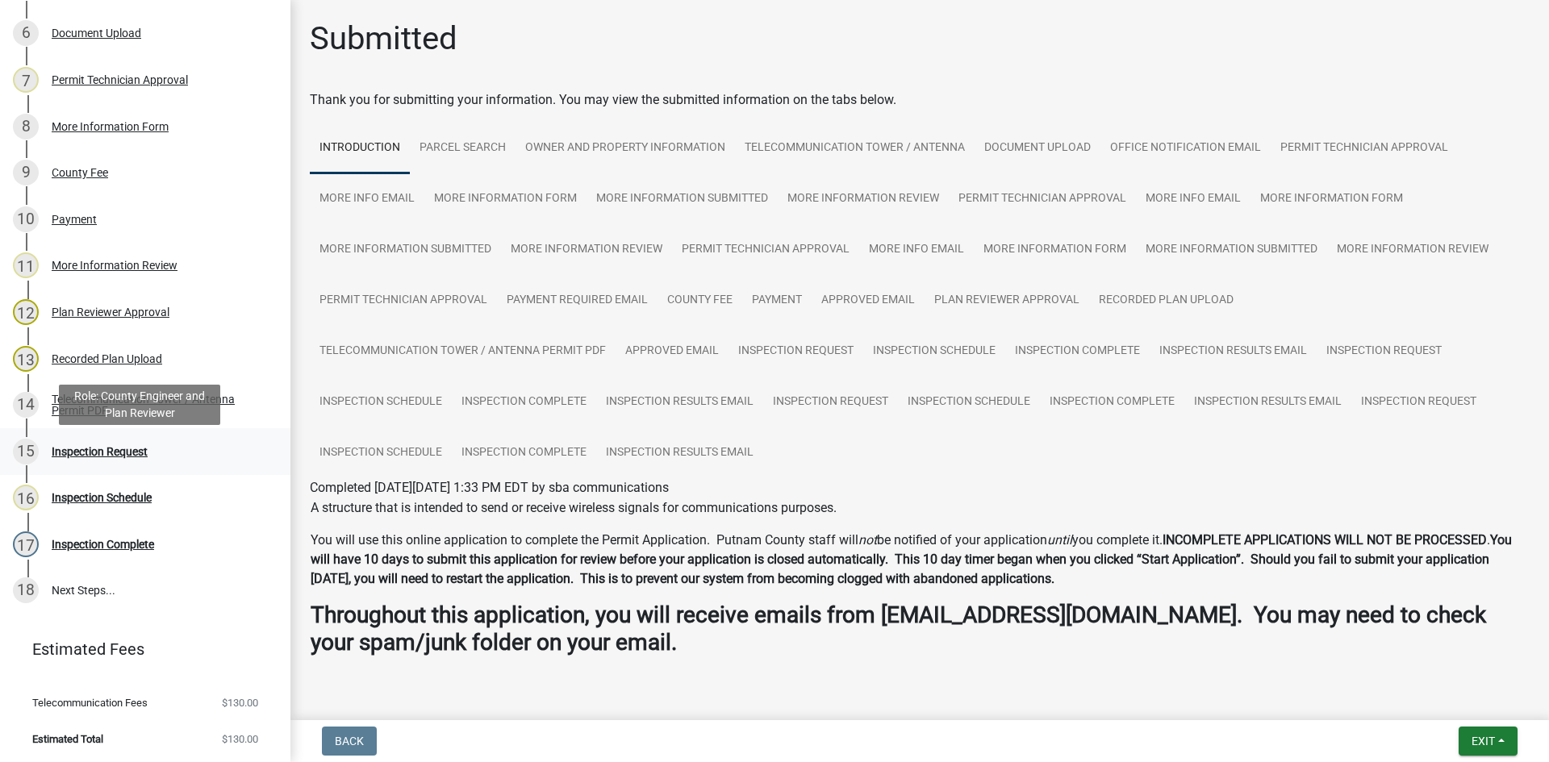
scroll to position [520, 0]
click at [1440, 405] on link "Inspection Request" at bounding box center [1418, 403] width 135 height 52
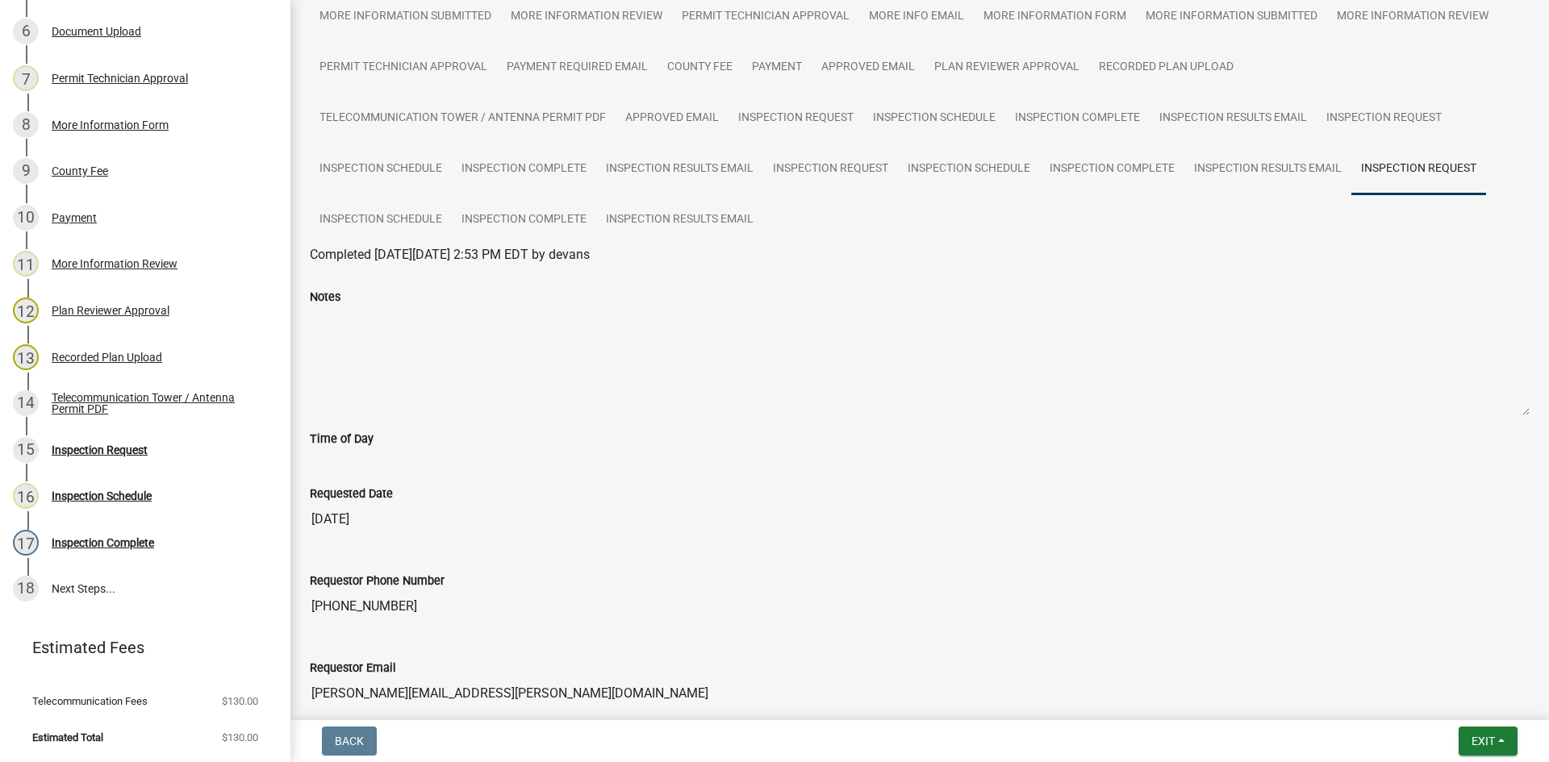
scroll to position [215, 0]
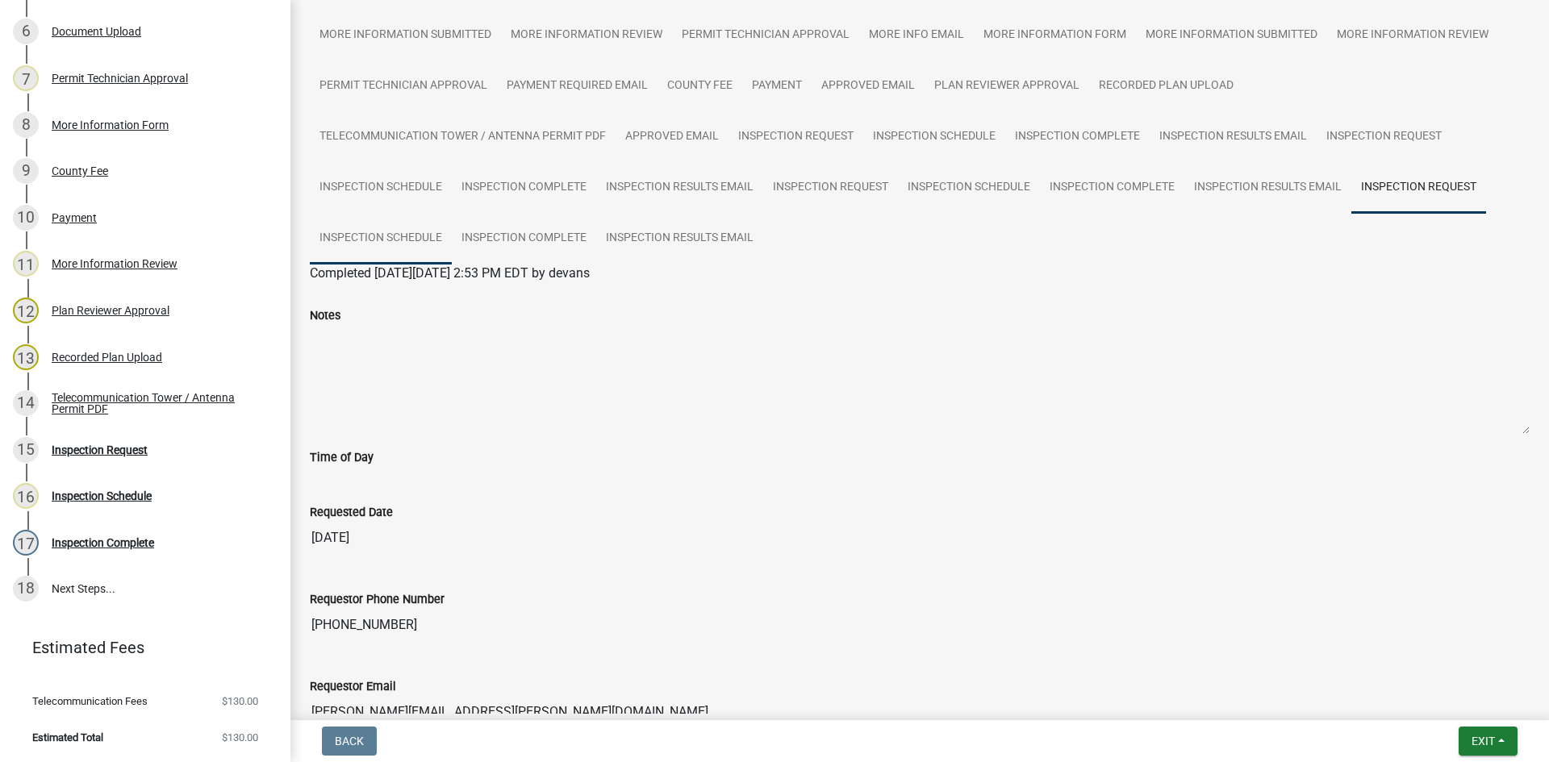
click at [374, 234] on link "Inspection Schedule" at bounding box center [381, 239] width 142 height 52
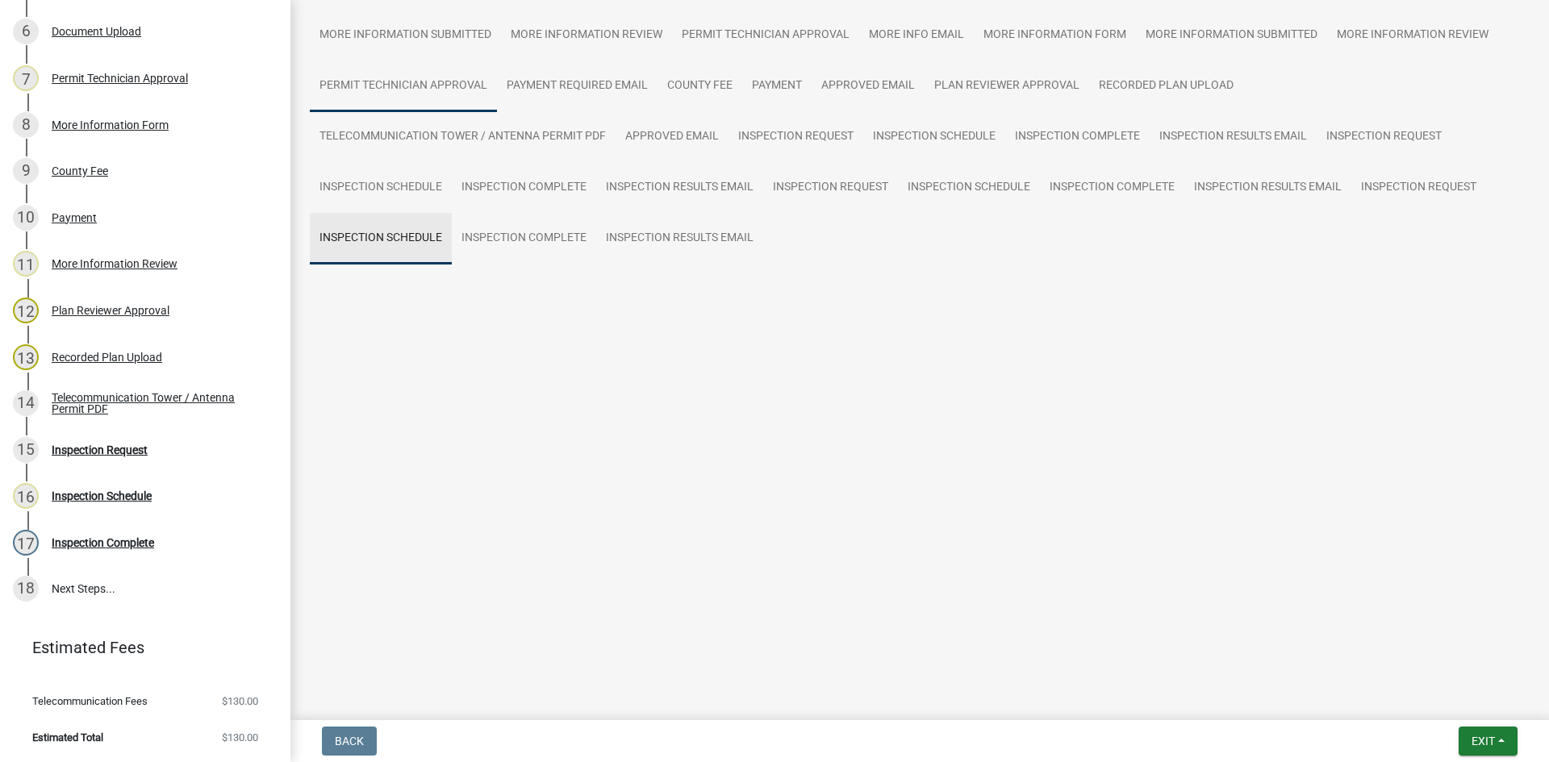
scroll to position [40, 0]
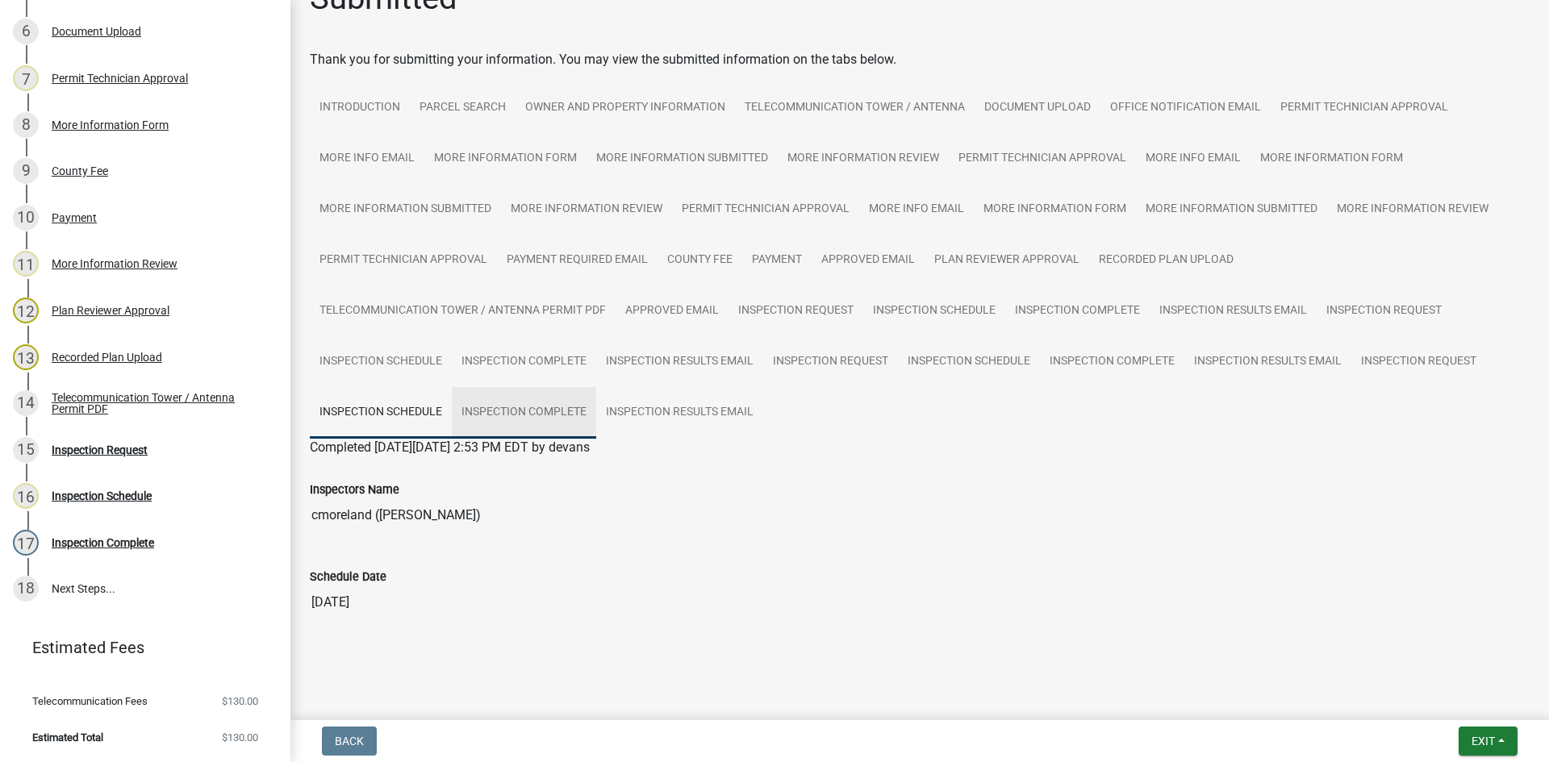
click at [553, 396] on link "Inspection Complete" at bounding box center [524, 413] width 144 height 52
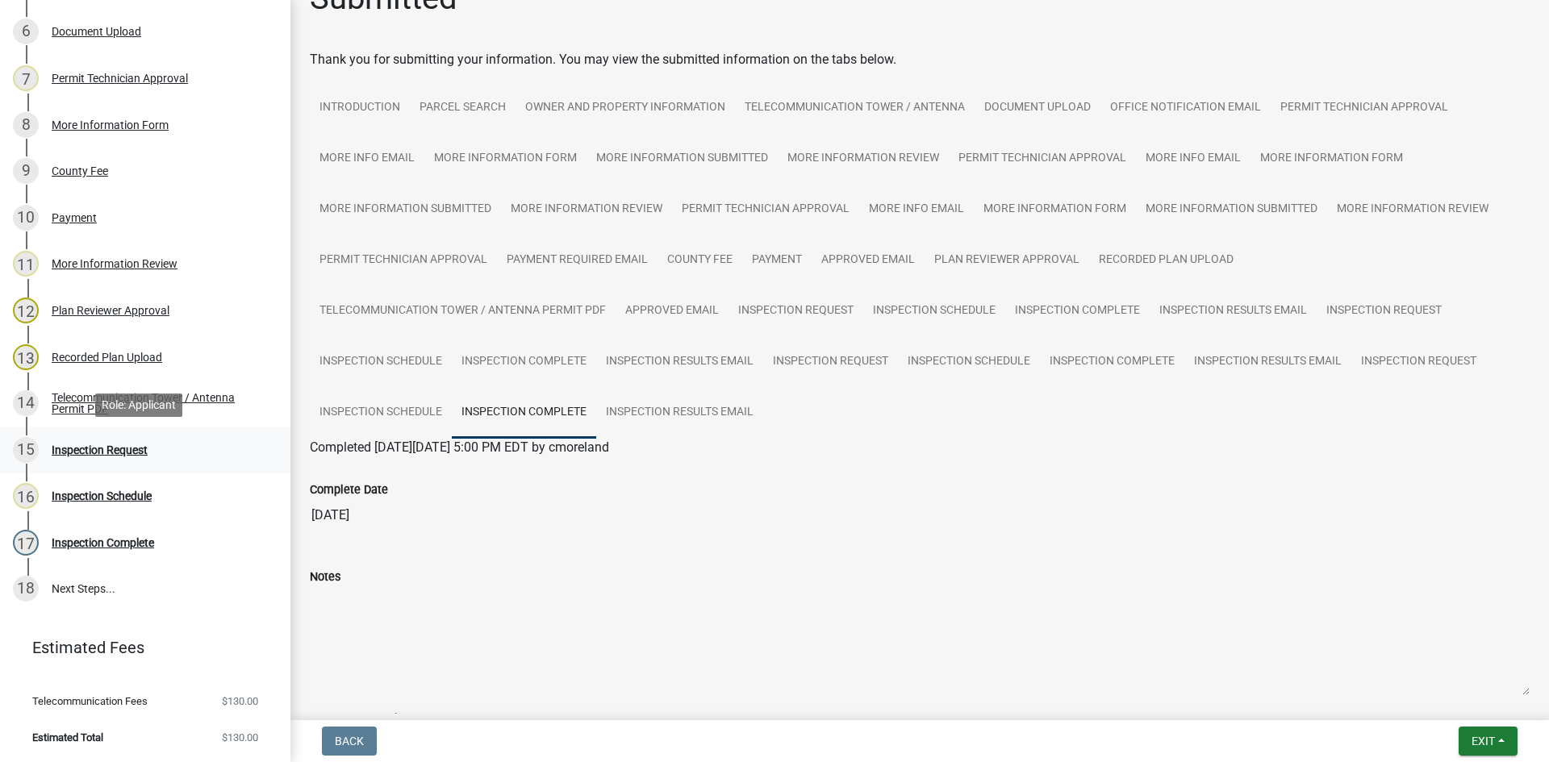
click at [131, 453] on div "Inspection Request" at bounding box center [100, 450] width 96 height 11
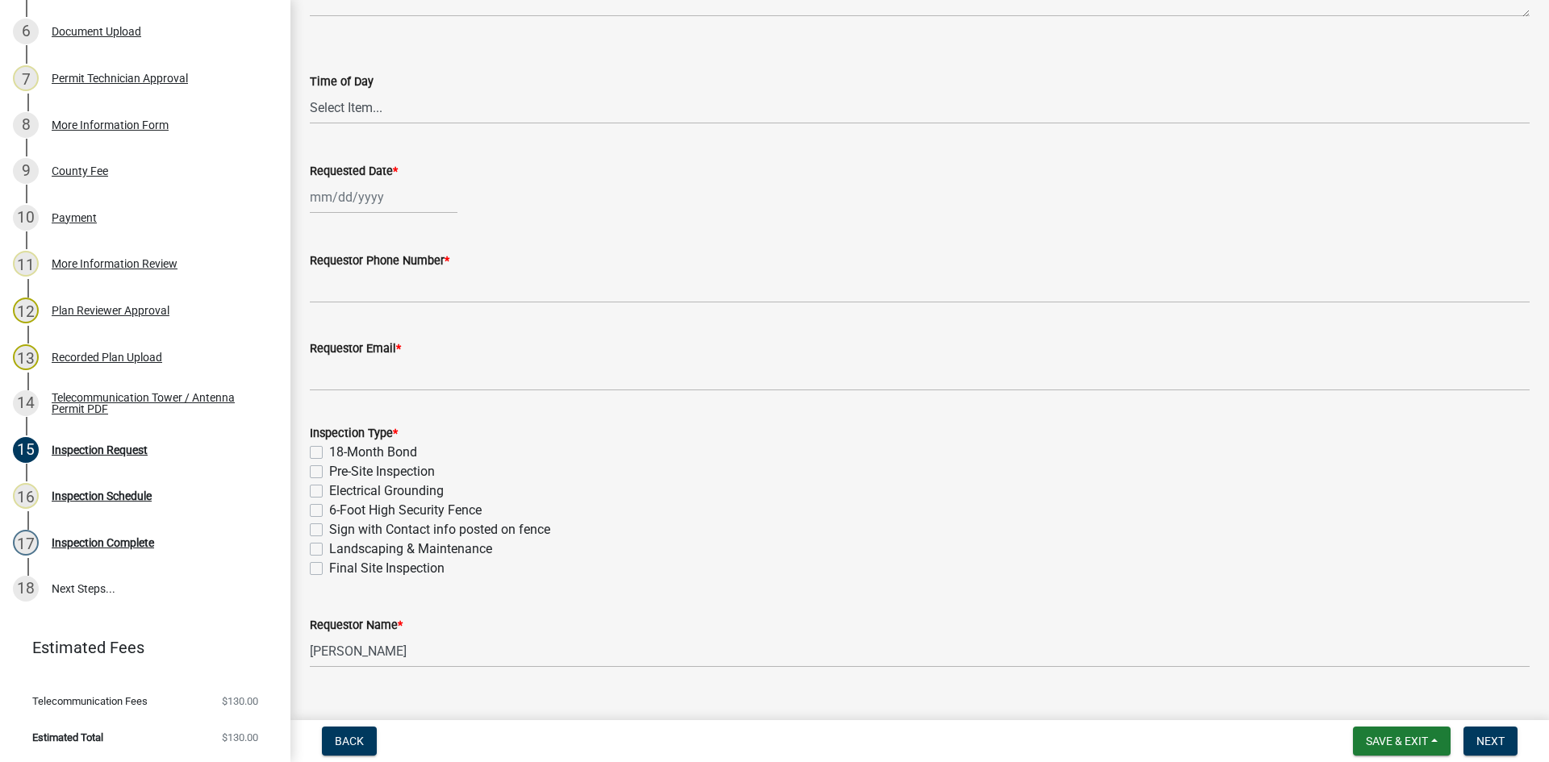
scroll to position [221, 0]
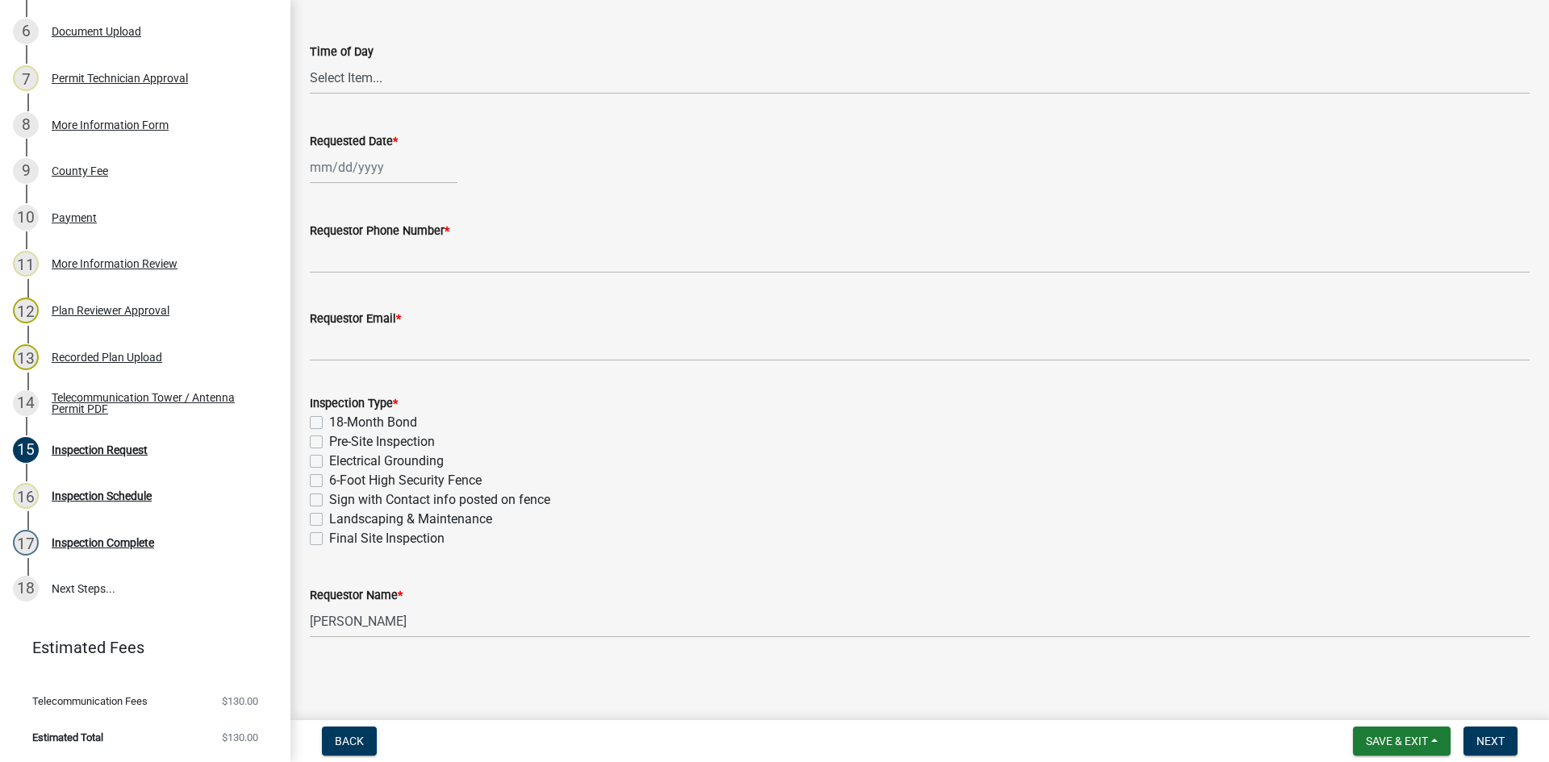
click at [329, 484] on label "6-Foot High Security Fence" at bounding box center [405, 480] width 152 height 19
click at [329, 482] on input "6-Foot High Security Fence" at bounding box center [334, 476] width 10 height 10
checkbox input "true"
checkbox input "false"
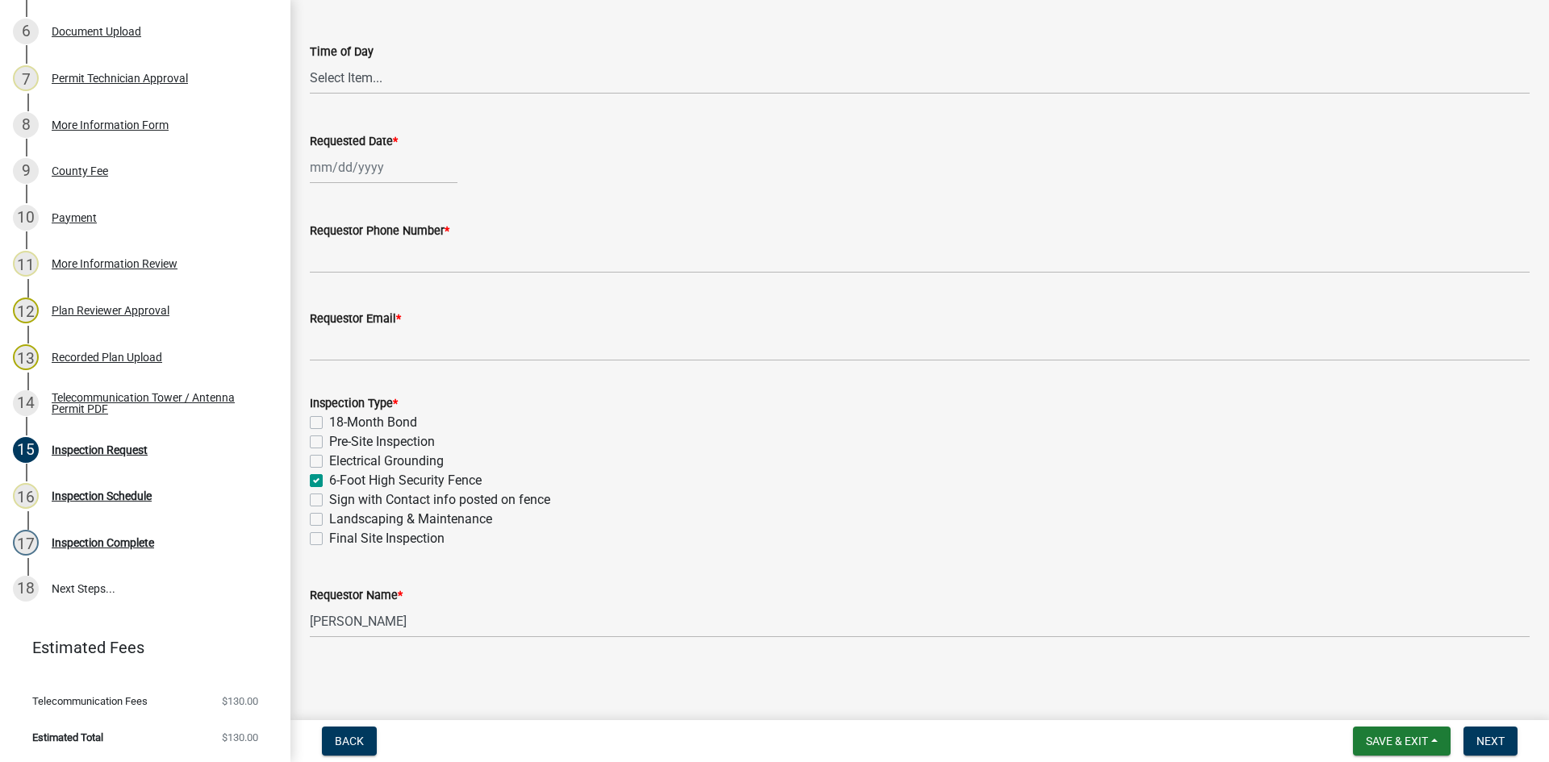
checkbox input "false"
checkbox input "true"
checkbox input "false"
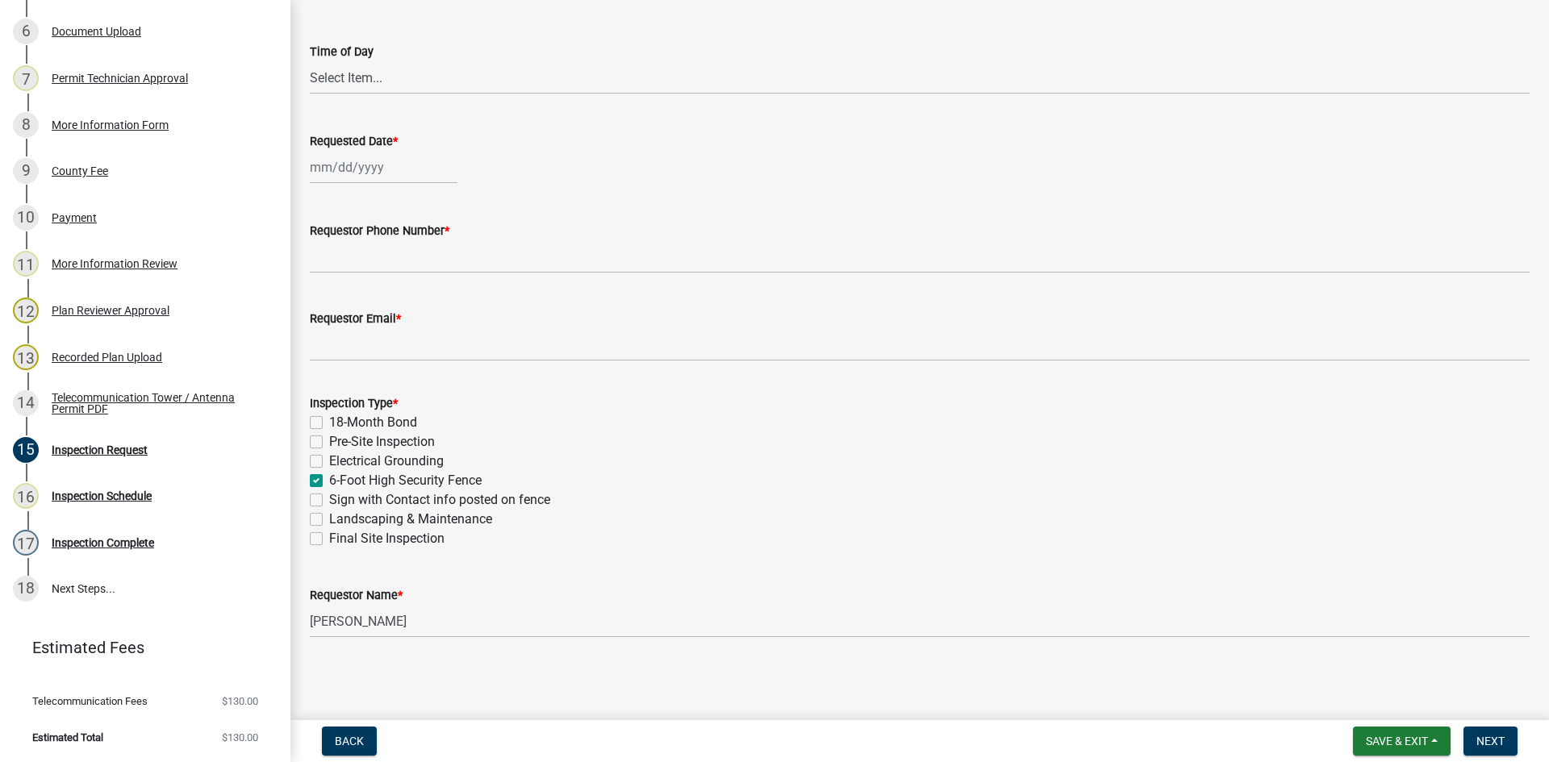
click at [329, 502] on label "Sign with Contact info posted on fence" at bounding box center [439, 499] width 221 height 19
click at [329, 501] on input "Sign with Contact info posted on fence" at bounding box center [334, 495] width 10 height 10
checkbox input "true"
checkbox input "false"
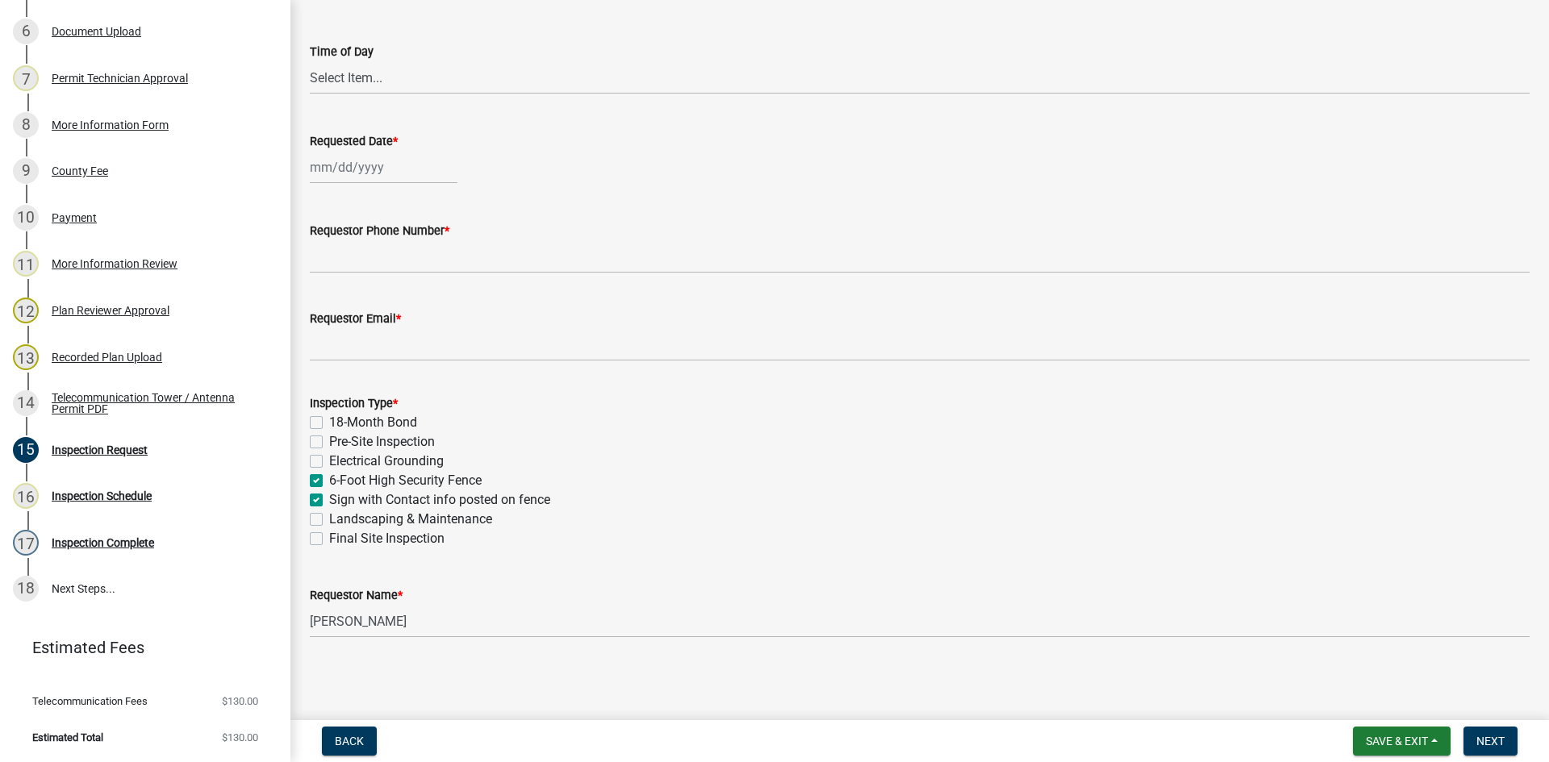
checkbox input "false"
checkbox input "true"
checkbox input "false"
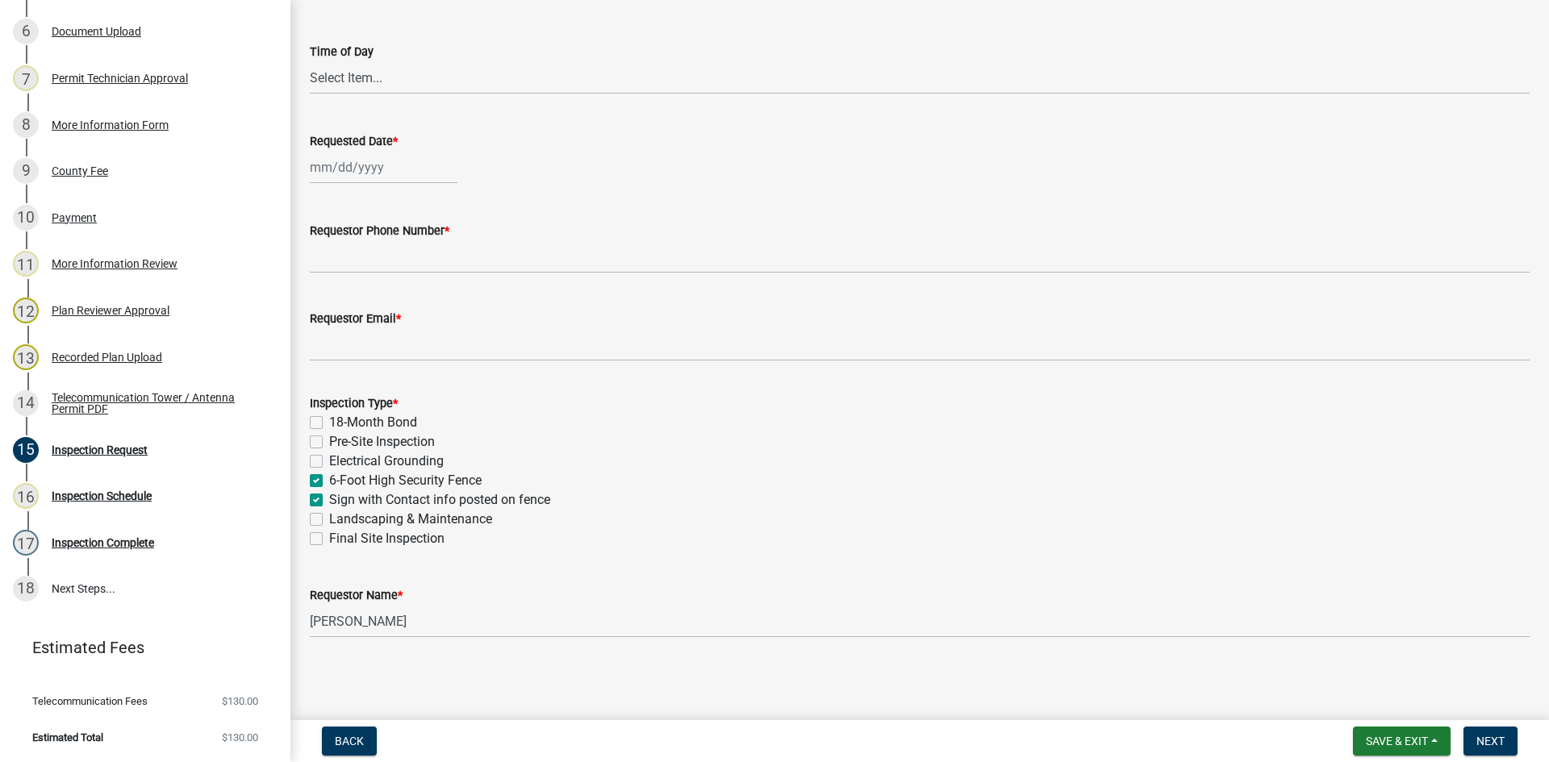
click at [329, 517] on label "Landscaping & Maintenance" at bounding box center [410, 519] width 163 height 19
click at [329, 517] on input "Landscaping & Maintenance" at bounding box center [334, 515] width 10 height 10
checkbox input "true"
checkbox input "false"
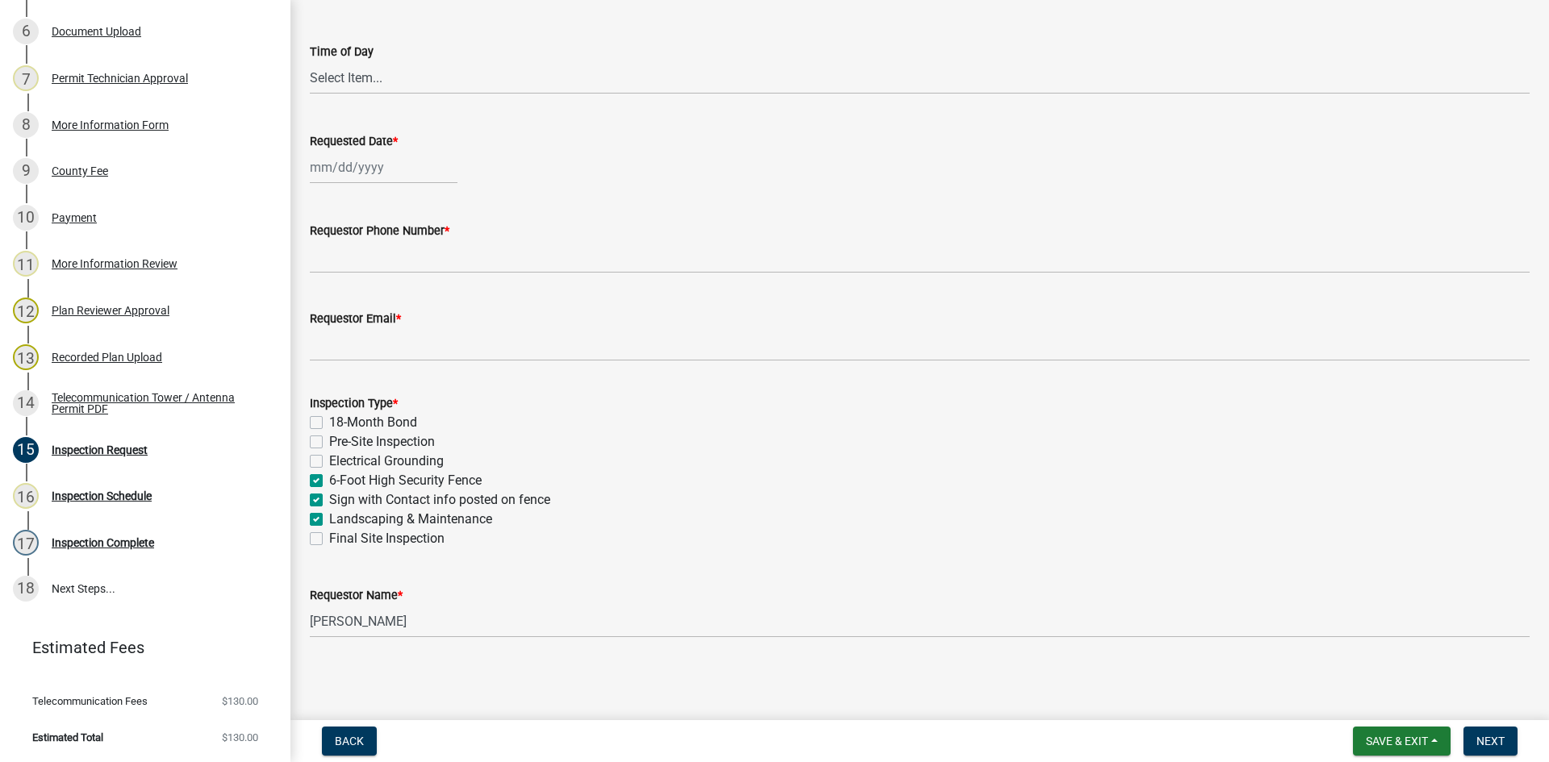
checkbox input "false"
checkbox input "true"
click at [329, 540] on label "Final Site Inspection" at bounding box center [386, 538] width 115 height 19
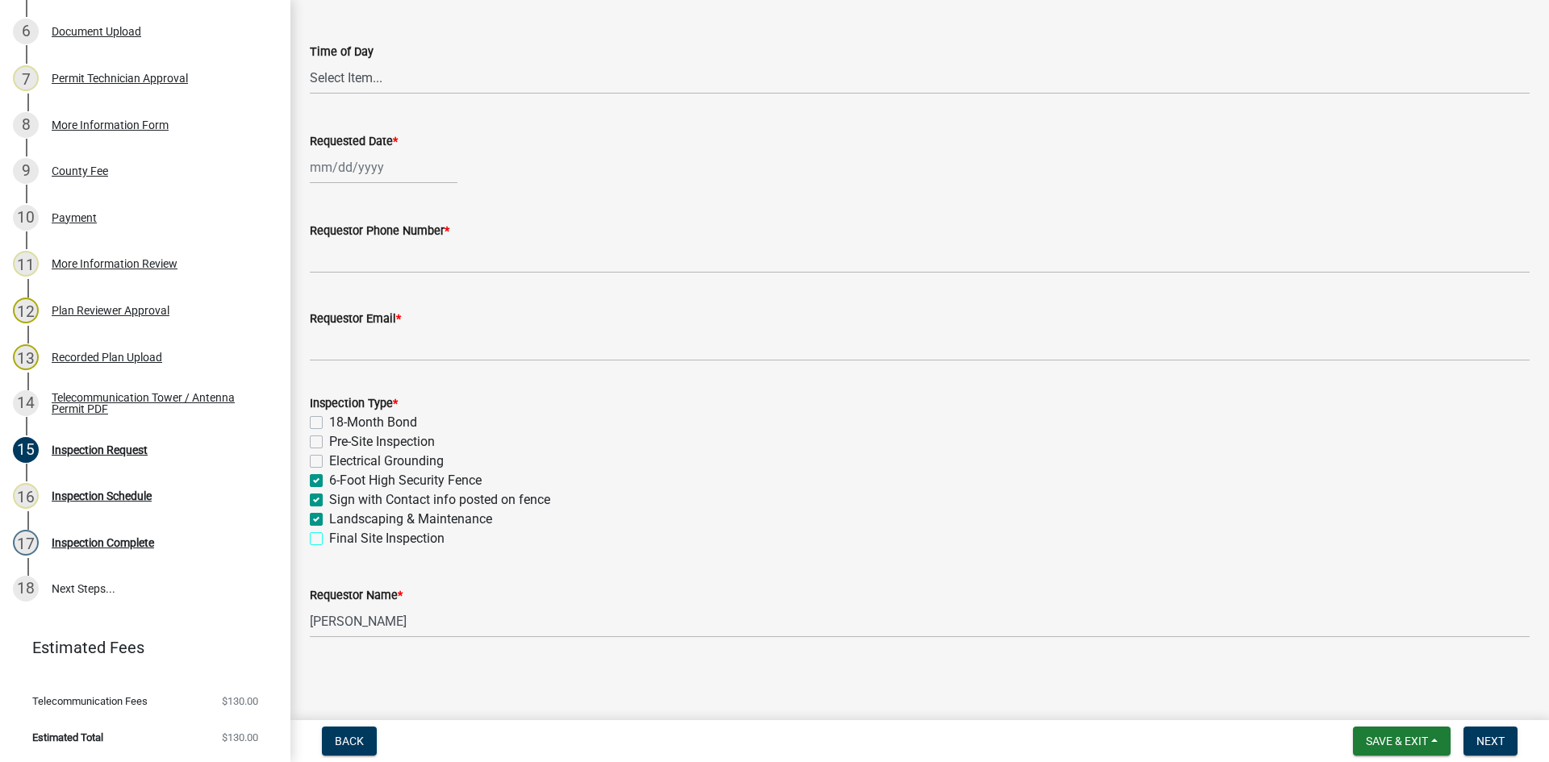
click at [329, 540] on input "Final Site Inspection" at bounding box center [334, 534] width 10 height 10
checkbox input "true"
checkbox input "false"
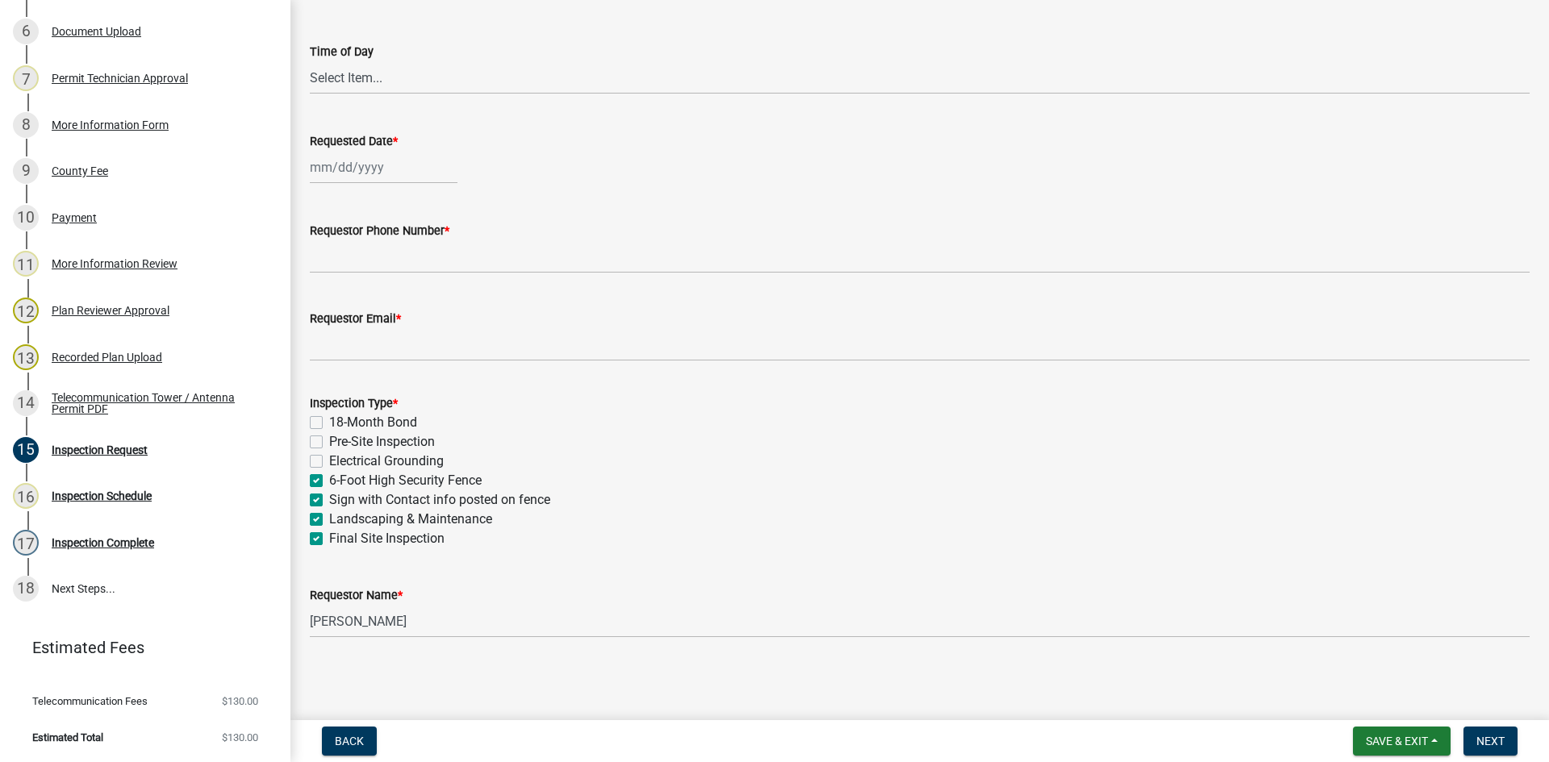
checkbox input "true"
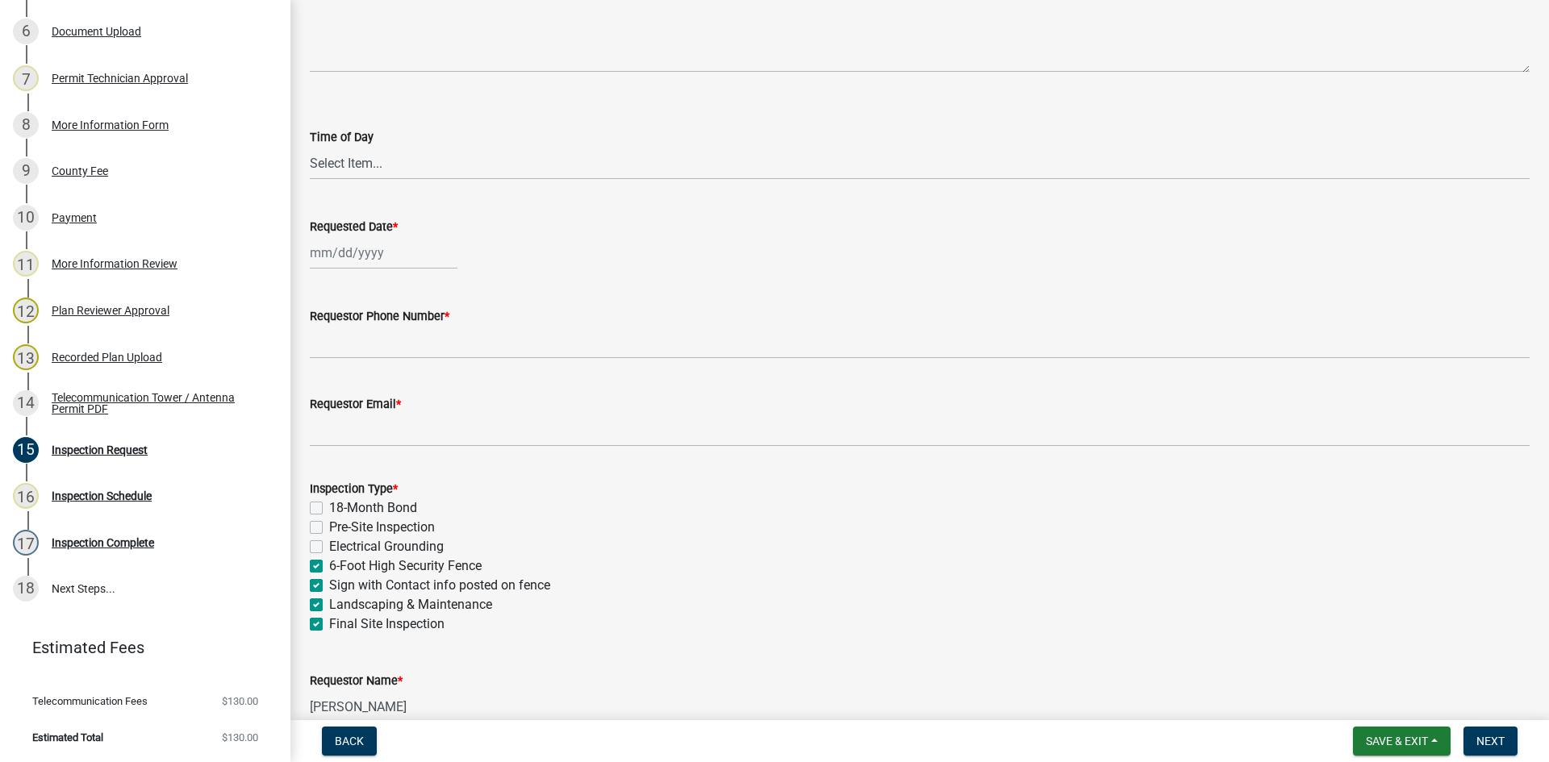
scroll to position [0, 0]
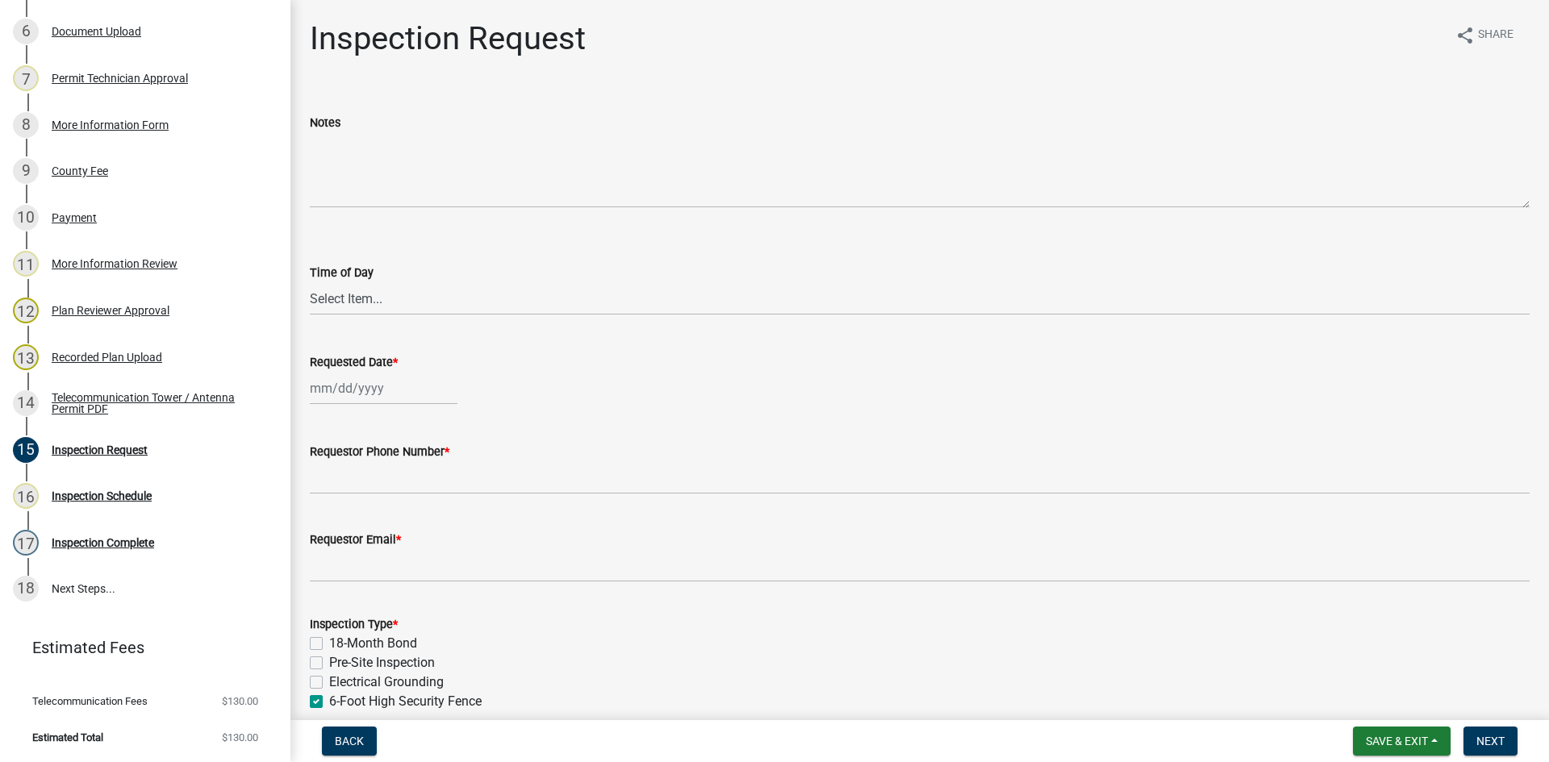
click at [339, 392] on div at bounding box center [384, 388] width 148 height 33
select select "8"
select select "2025"
click at [352, 522] on div "12" at bounding box center [352, 526] width 26 height 26
type input "[DATE]"
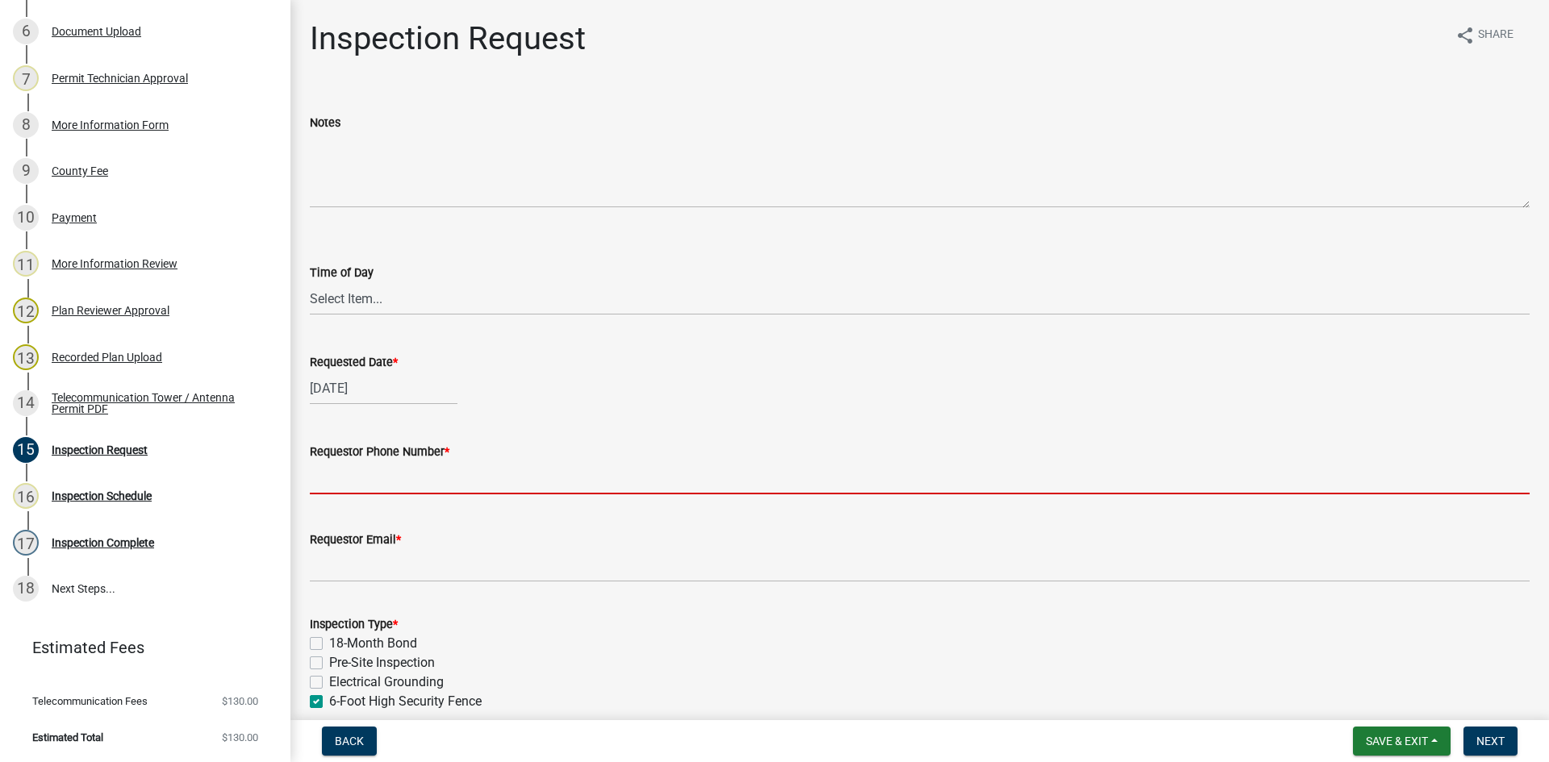
click at [354, 480] on input "Requestor Phone Number *" at bounding box center [920, 477] width 1220 height 33
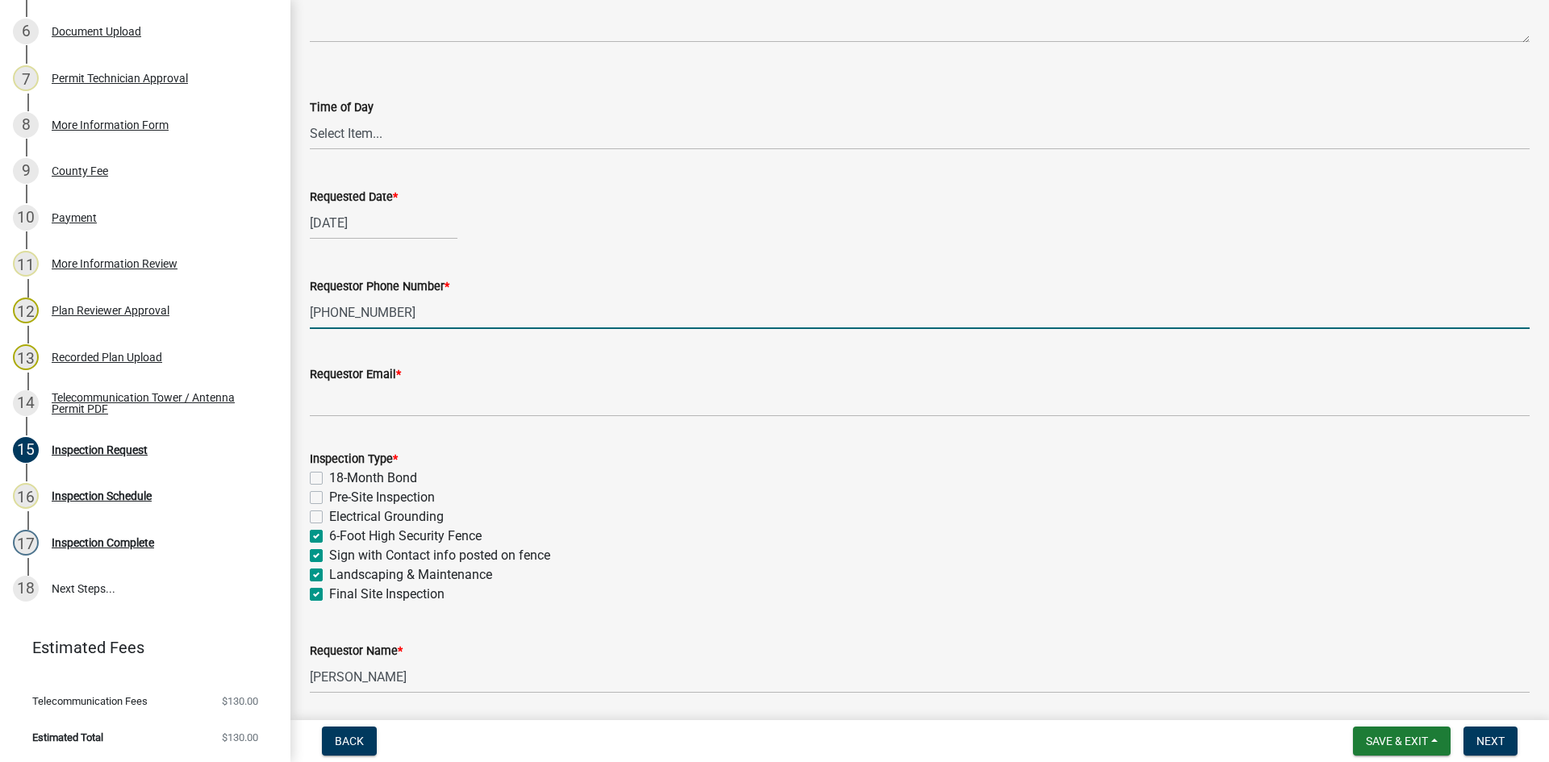
scroll to position [221, 0]
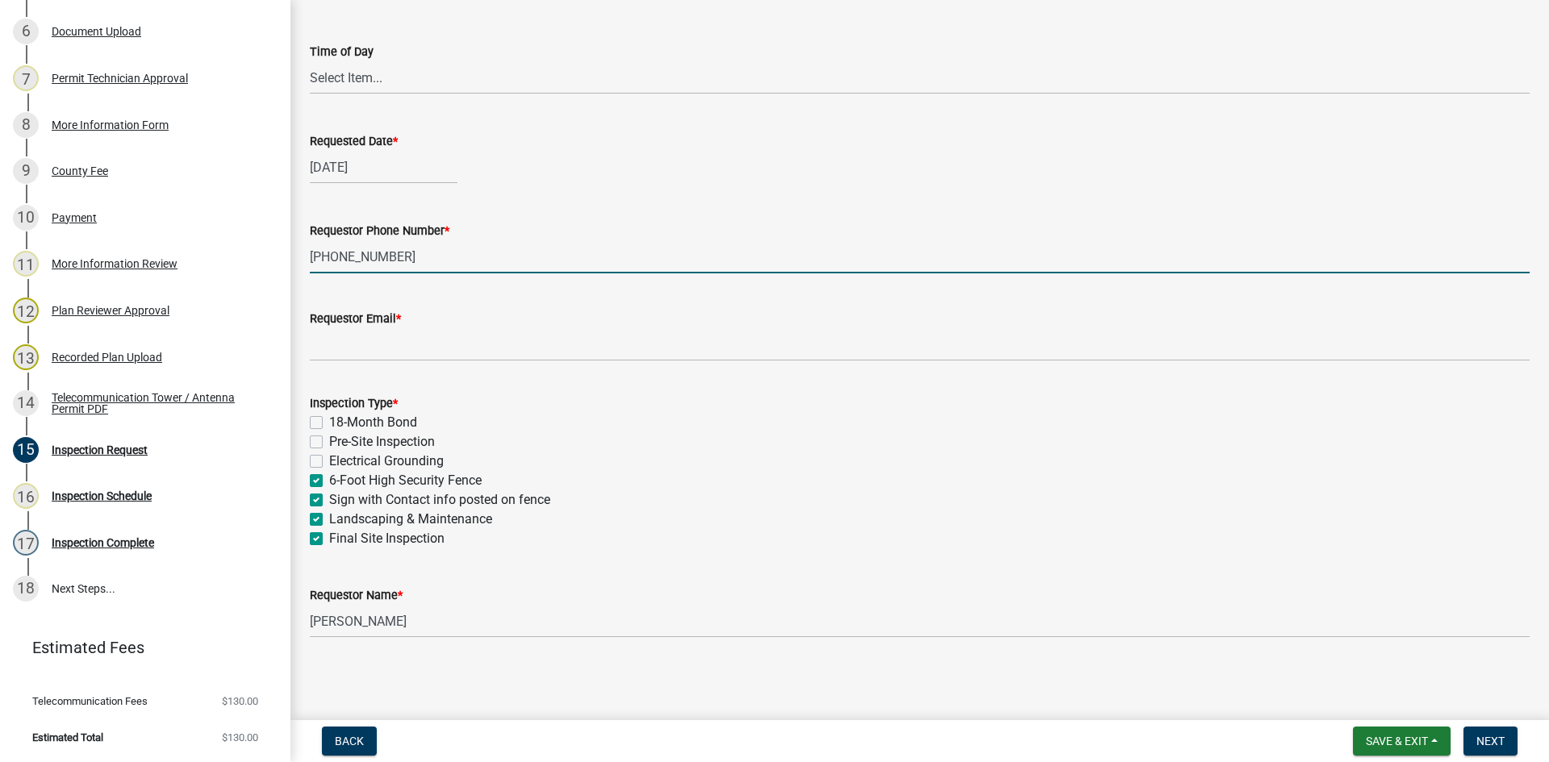
type input "919-614-5808"
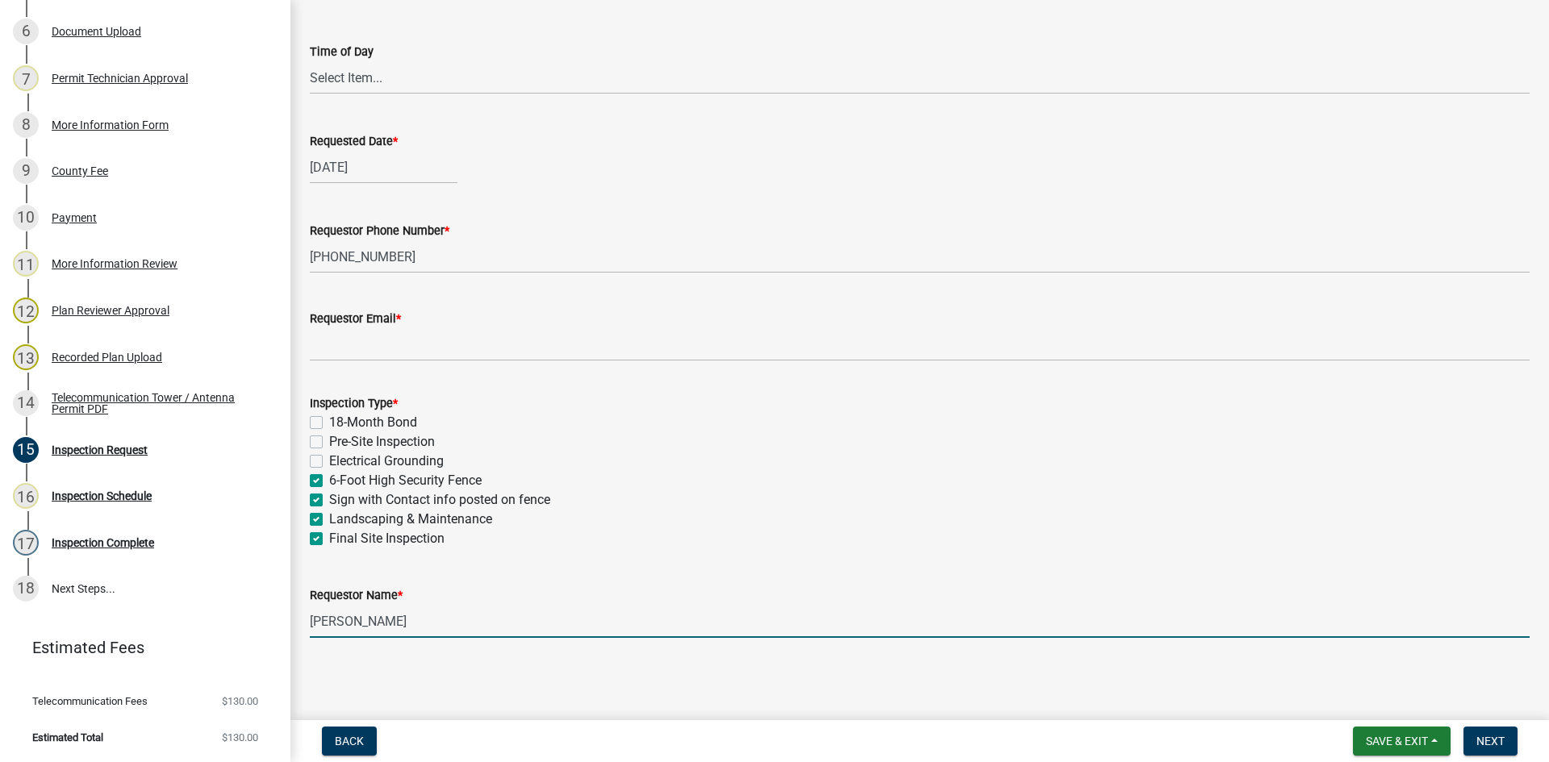
drag, startPoint x: 423, startPoint y: 624, endPoint x: 278, endPoint y: 647, distance: 146.2
click at [282, 645] on div "Telecommunication Tower / Antenna Permit 2025-TELE-4 View Summary Notes Show em…" at bounding box center [774, 381] width 1549 height 762
type input "Scott Edmund"
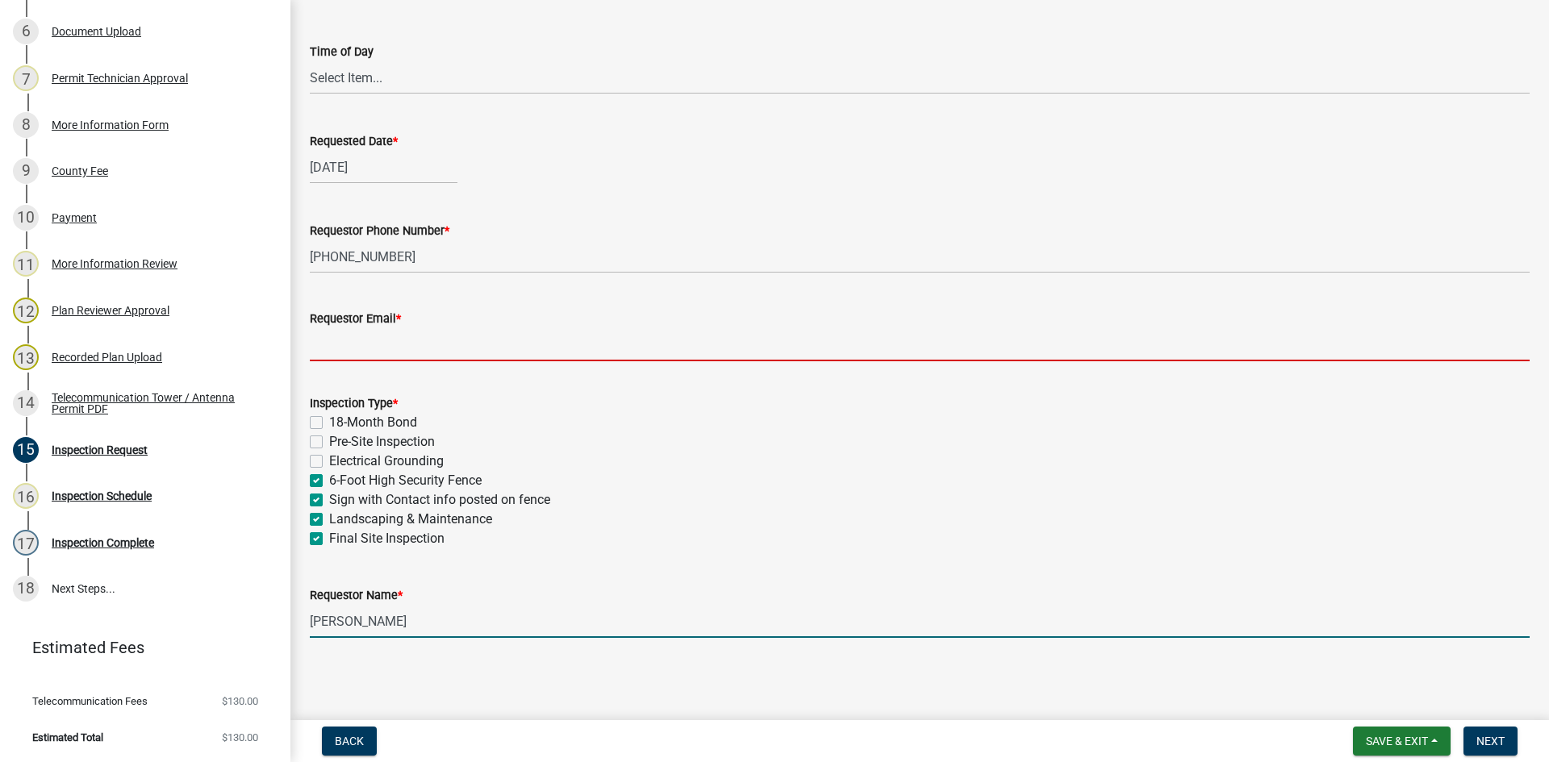
click at [366, 343] on input "Requestor Email *" at bounding box center [920, 344] width 1220 height 33
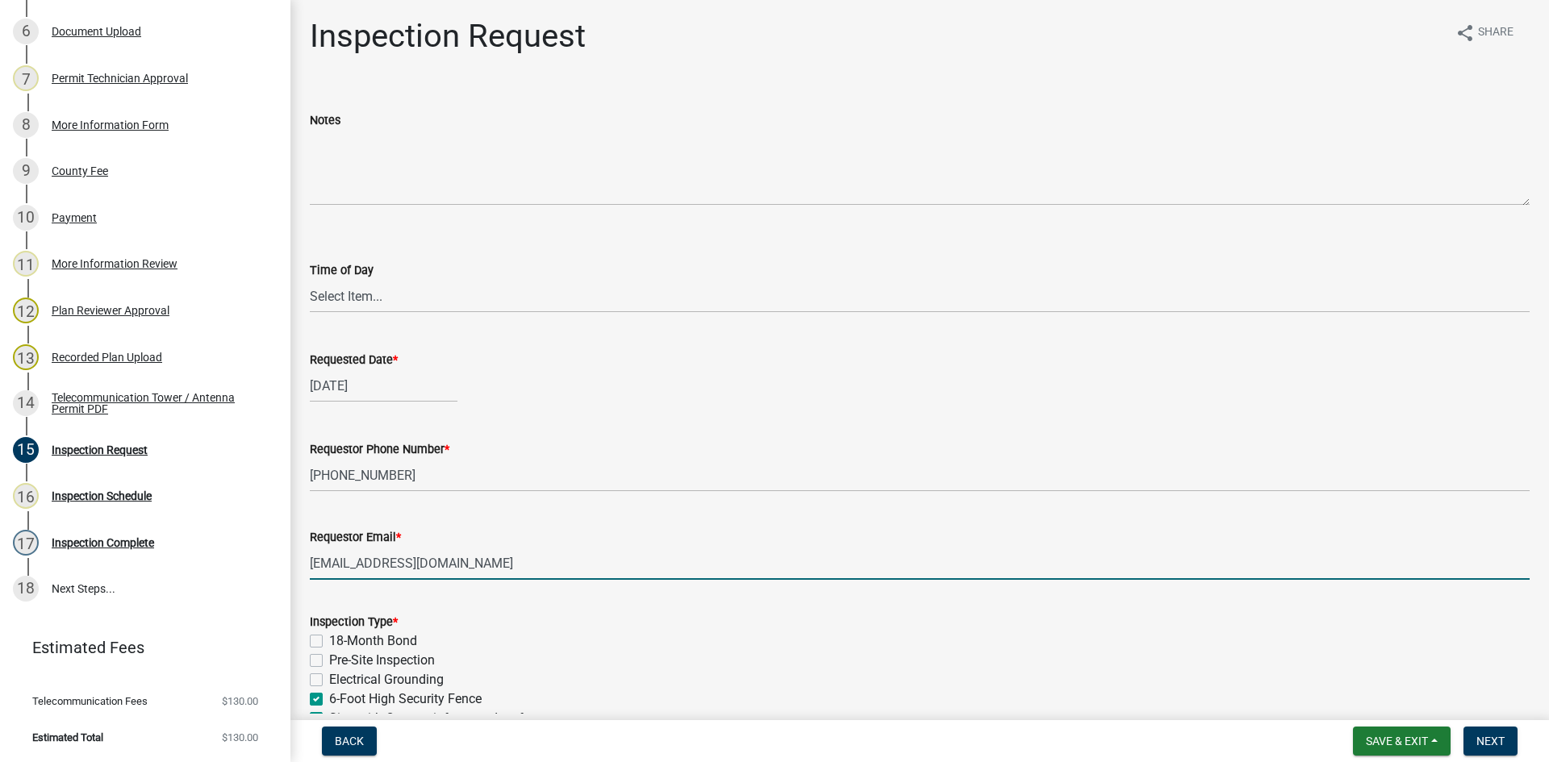
scroll to position [0, 0]
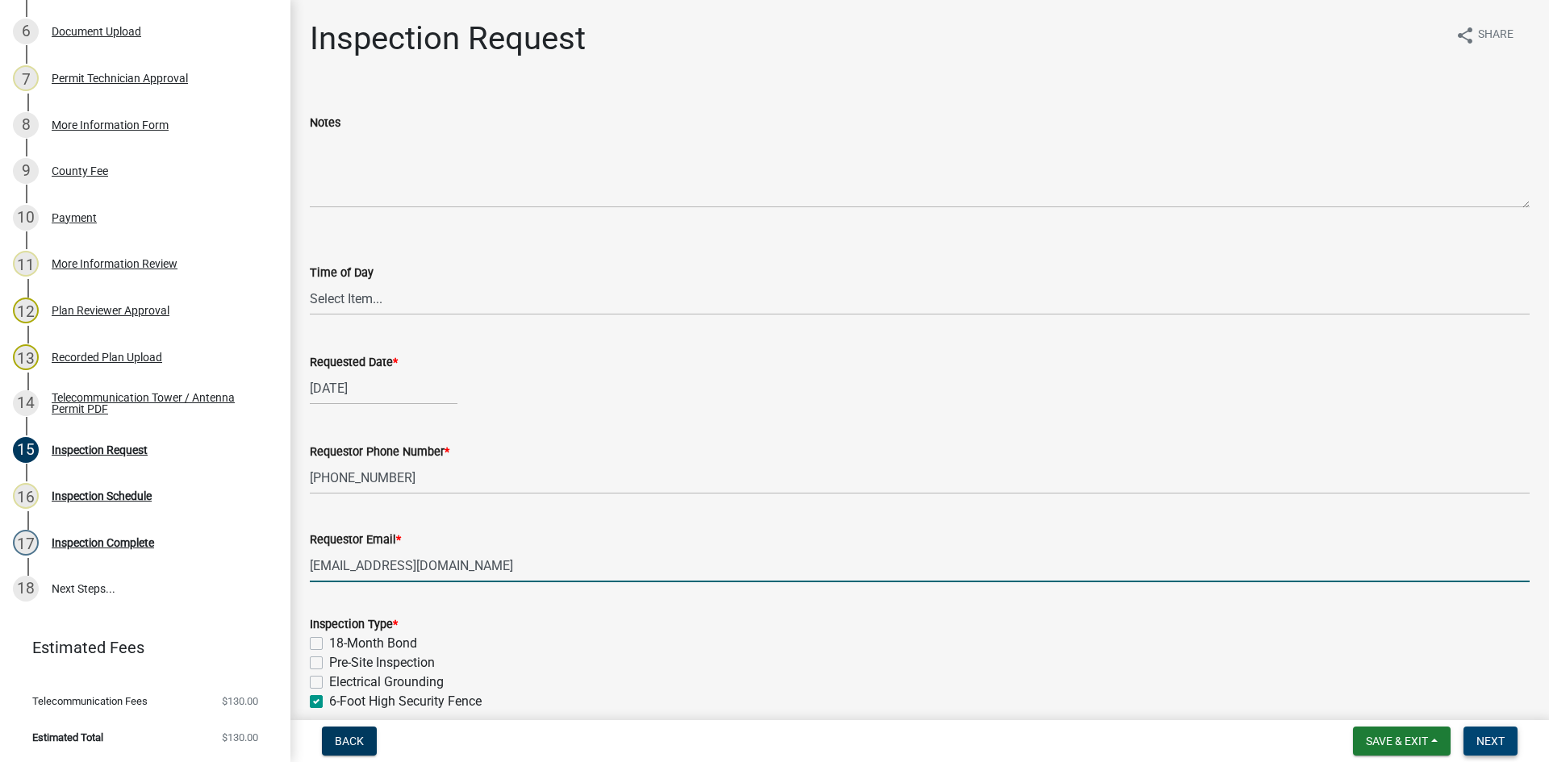
type input "chudson@sbasite.com"
click at [1500, 745] on span "Next" at bounding box center [1490, 741] width 28 height 13
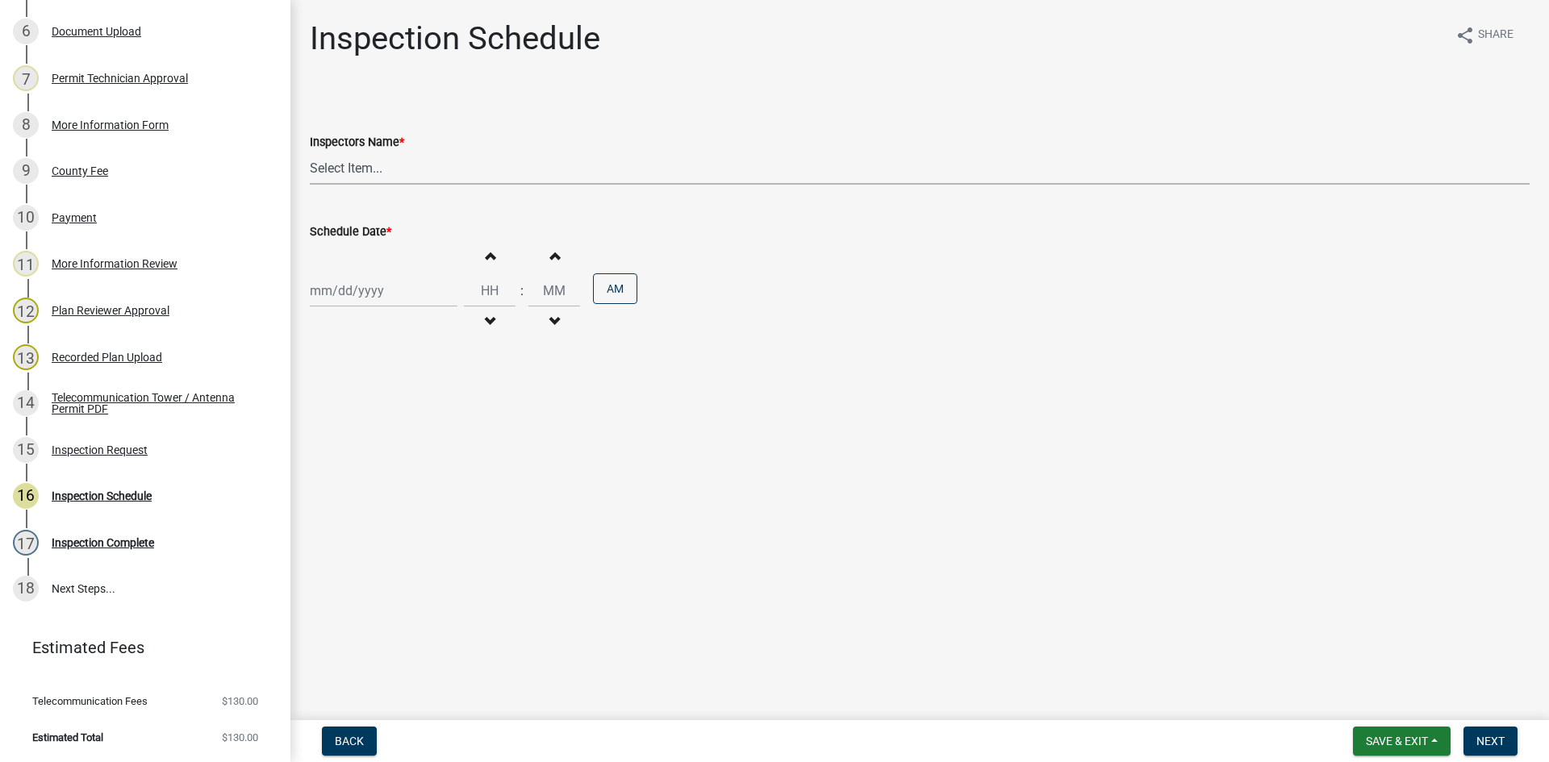
click at [362, 175] on select "Select Item... mrivera (Michele Rivera) jstokes (Jerry Stokes) asmith105 (Antho…" at bounding box center [920, 168] width 1220 height 33
select select "a0ea4169-8540-4a2c-b9f4-cf4c1ffdeb95"
click at [310, 152] on select "Select Item... mrivera (Michele Rivera) jstokes (Jerry Stokes) asmith105 (Antho…" at bounding box center [920, 168] width 1220 height 33
click at [344, 295] on div at bounding box center [384, 290] width 148 height 33
select select "8"
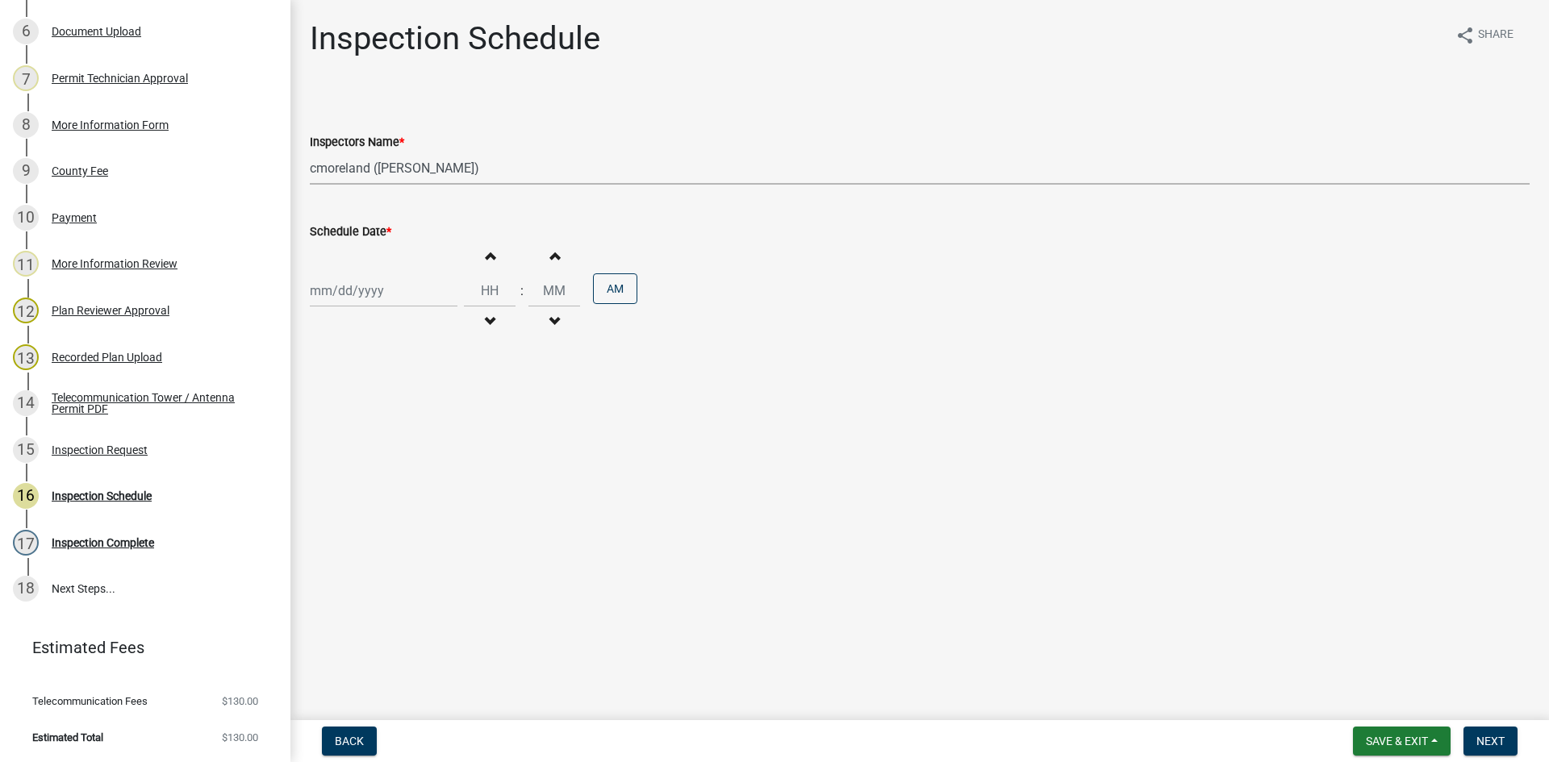
select select "2025"
click at [356, 430] on div "12" at bounding box center [352, 428] width 26 height 26
type input "[DATE]"
click at [1486, 744] on span "Next" at bounding box center [1490, 741] width 28 height 13
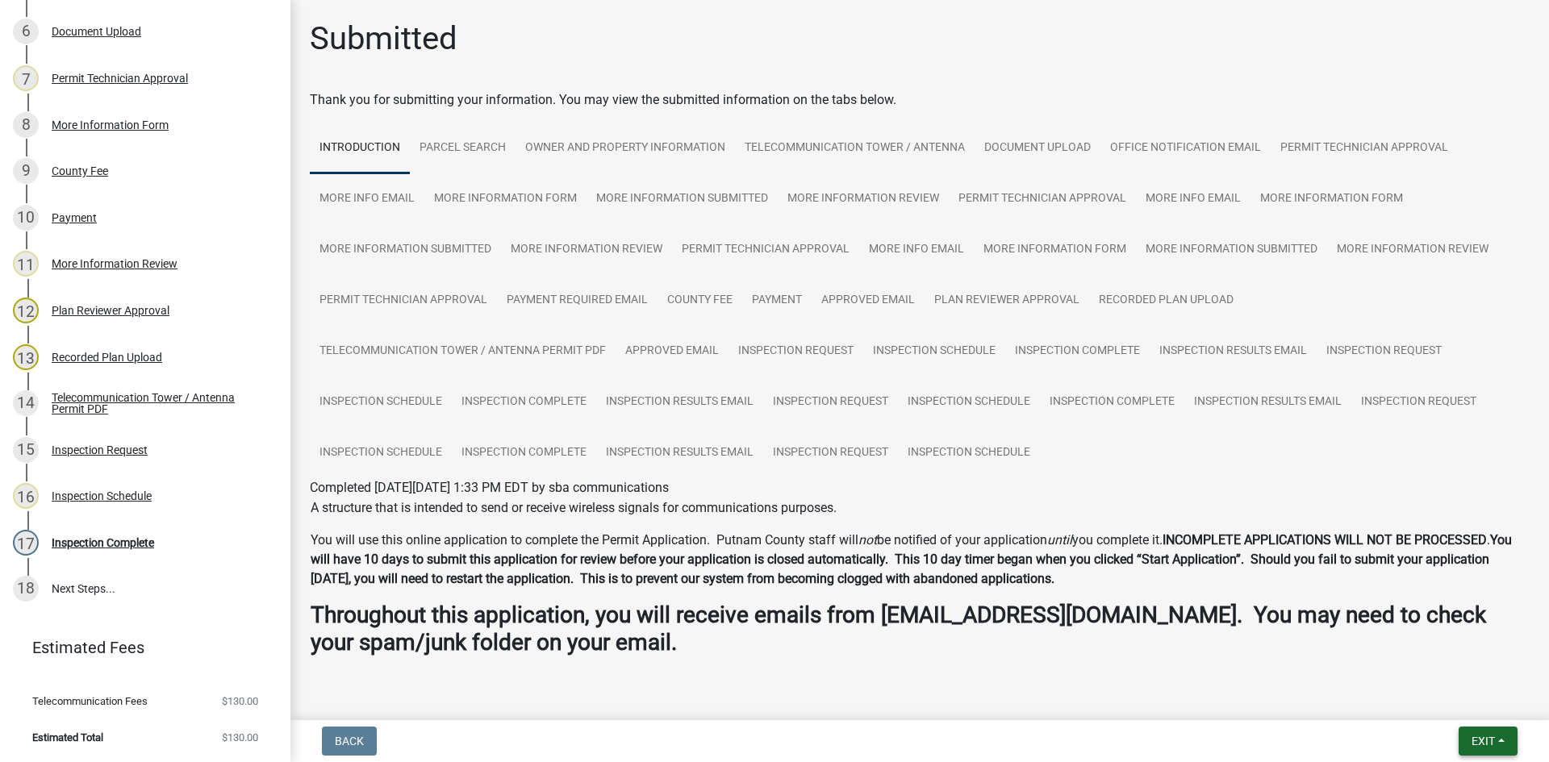
click at [1497, 735] on button "Exit" at bounding box center [1488, 741] width 59 height 29
click at [1495, 703] on button "Save & Exit" at bounding box center [1452, 699] width 129 height 39
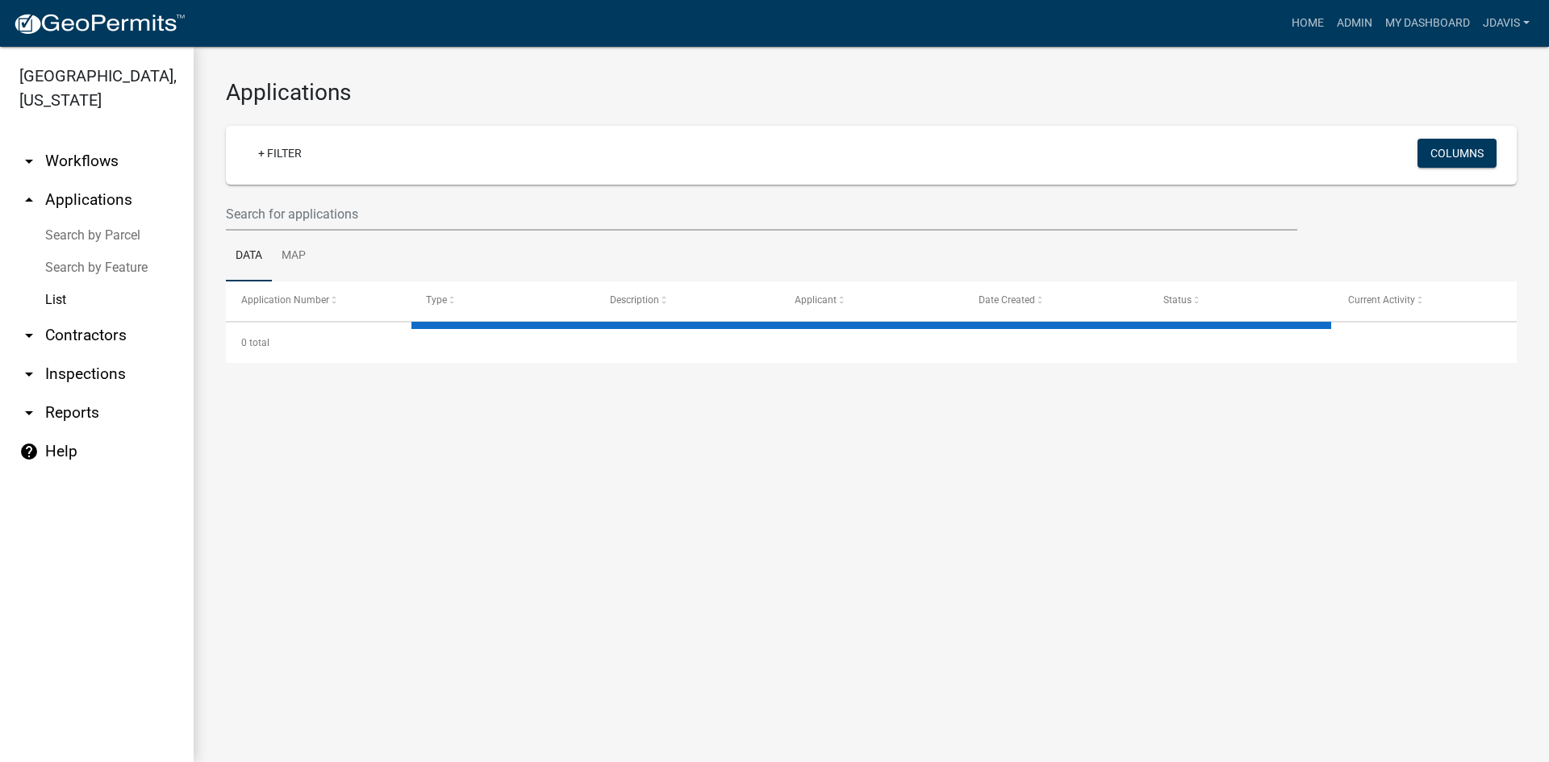
select select "2: 50"
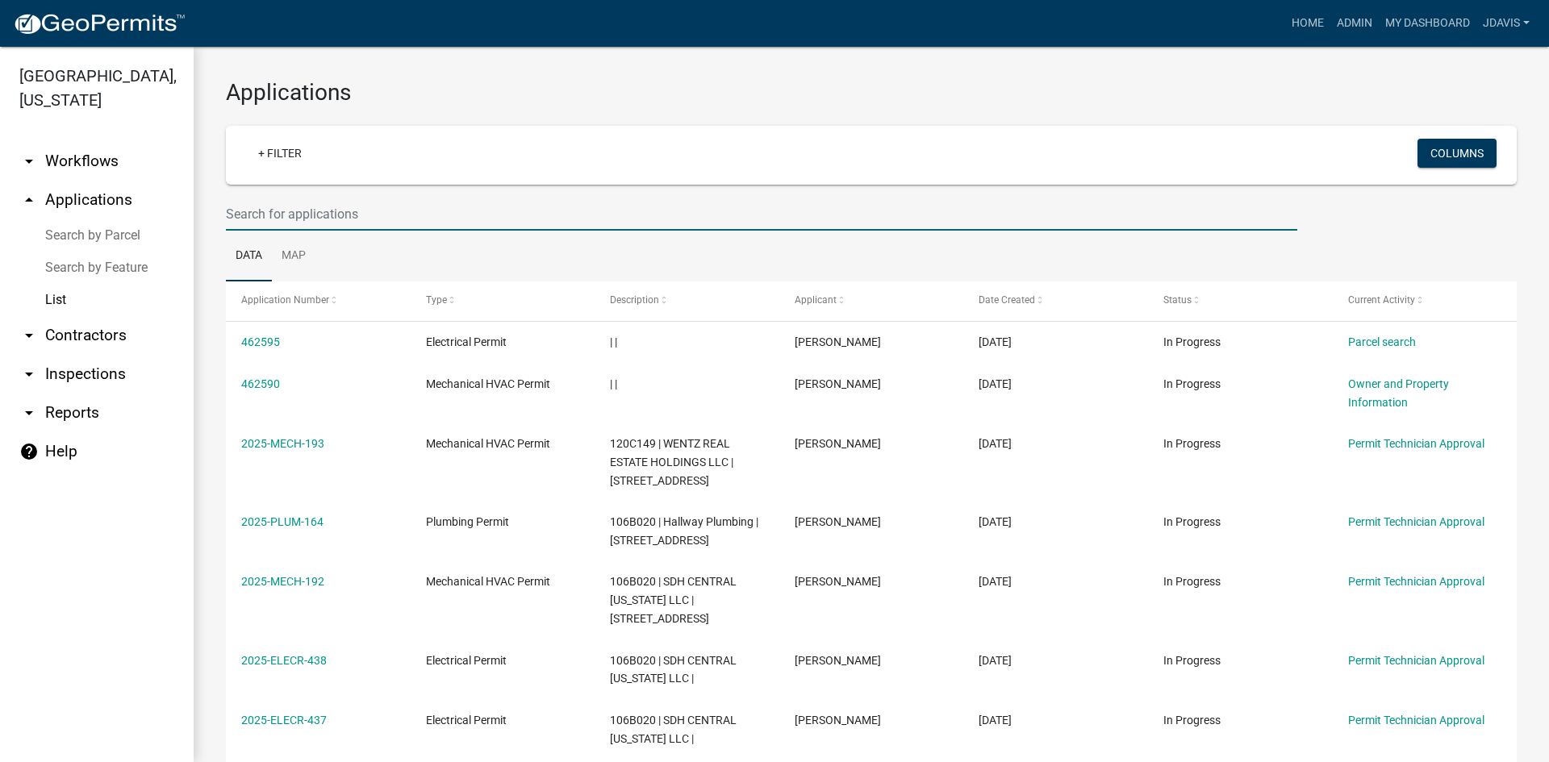
click at [281, 211] on input "text" at bounding box center [761, 214] width 1071 height 33
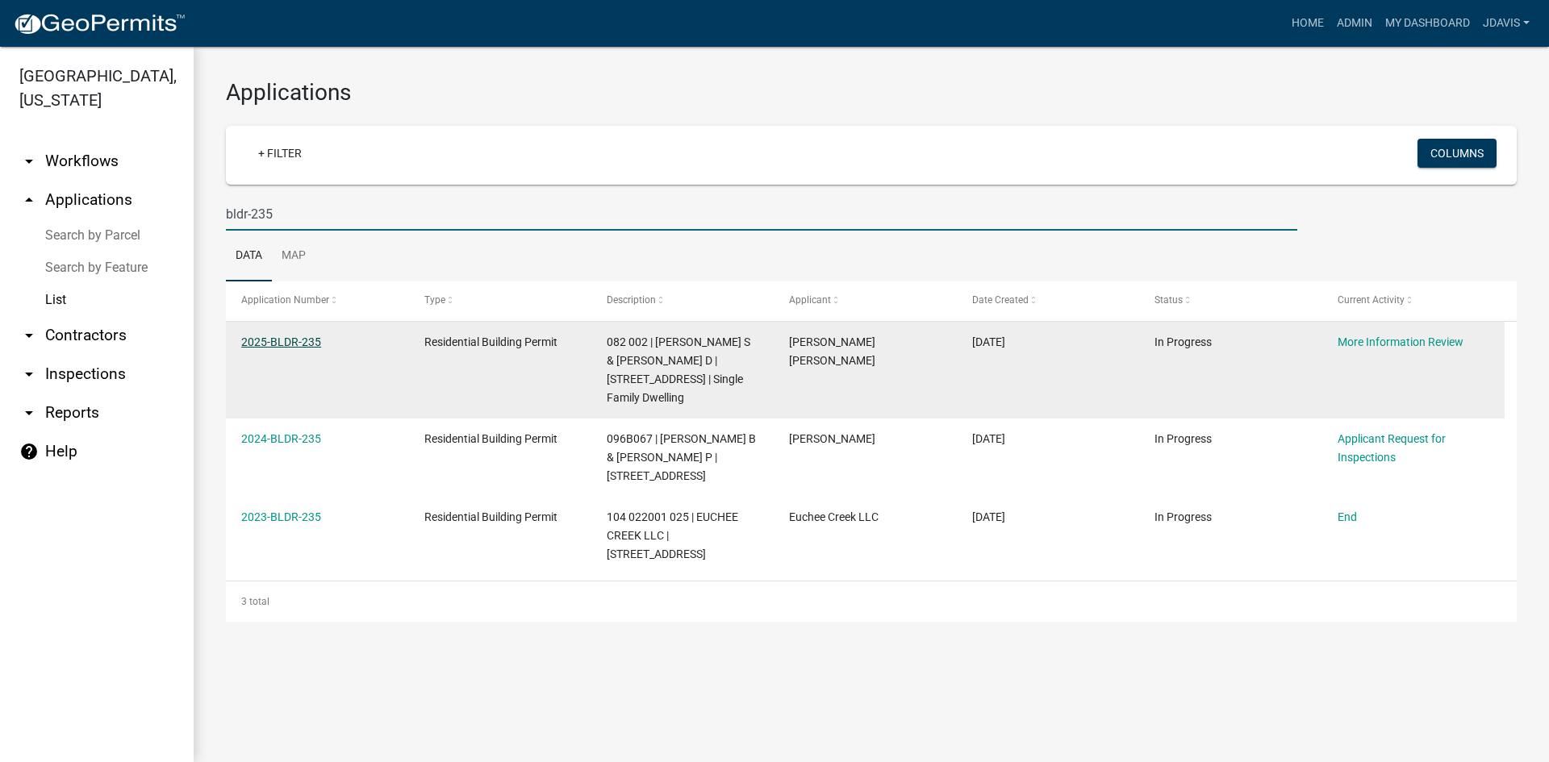
type input "bldr-235"
click at [290, 336] on link "2025-BLDR-235" at bounding box center [281, 342] width 80 height 13
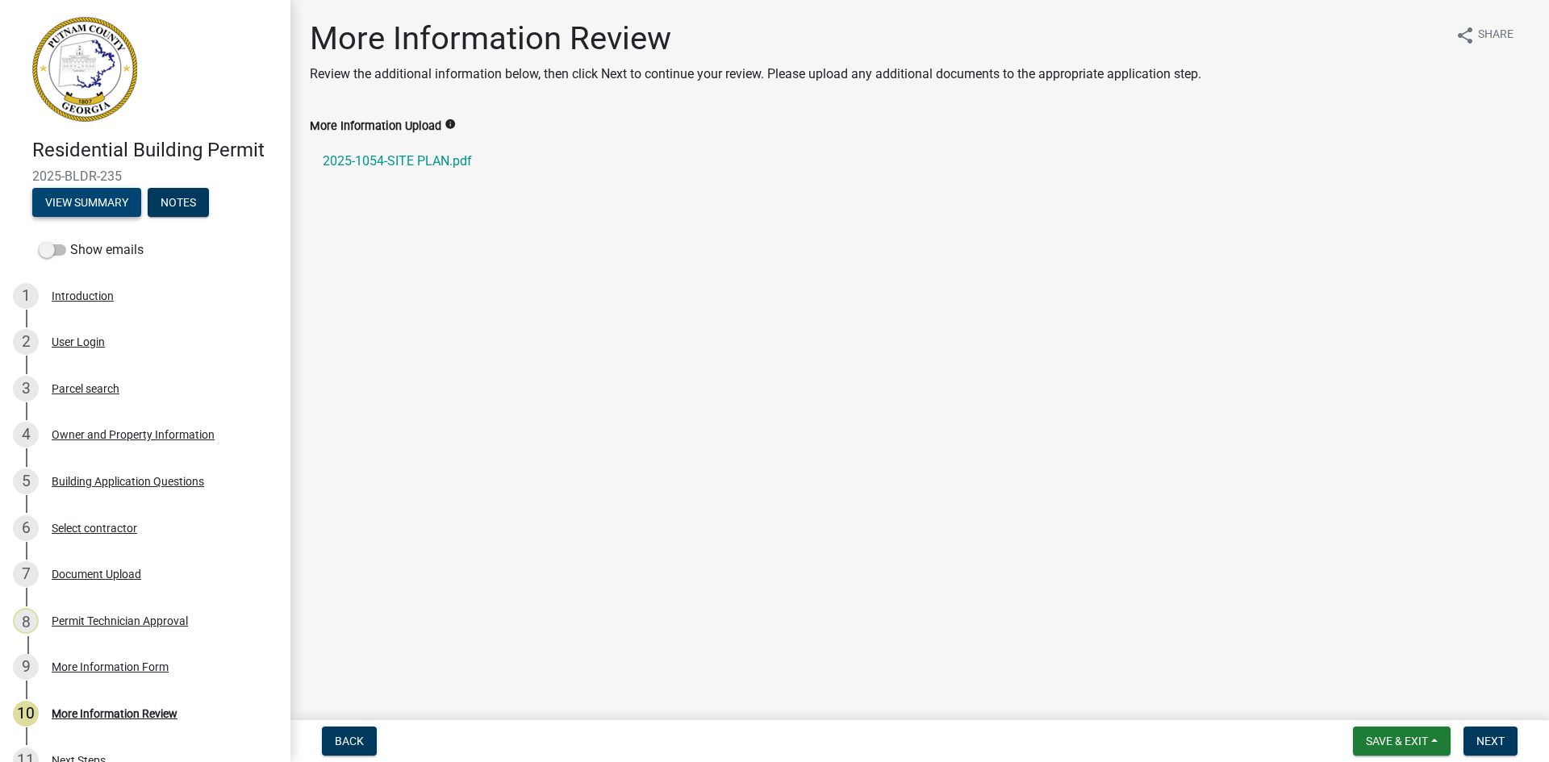
click at [117, 203] on button "View Summary" at bounding box center [86, 202] width 109 height 29
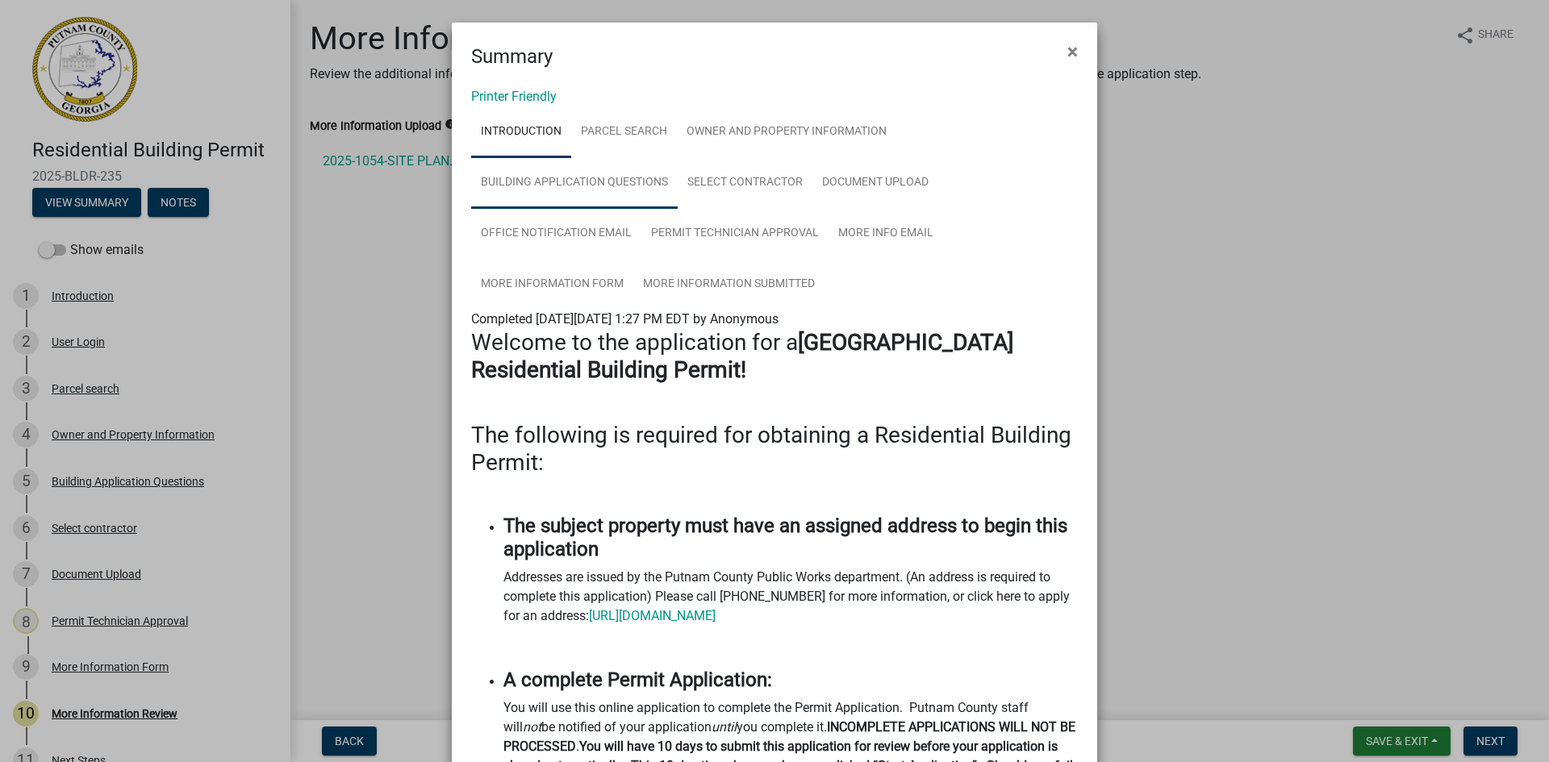
click at [585, 182] on link "Building Application Questions" at bounding box center [574, 183] width 207 height 52
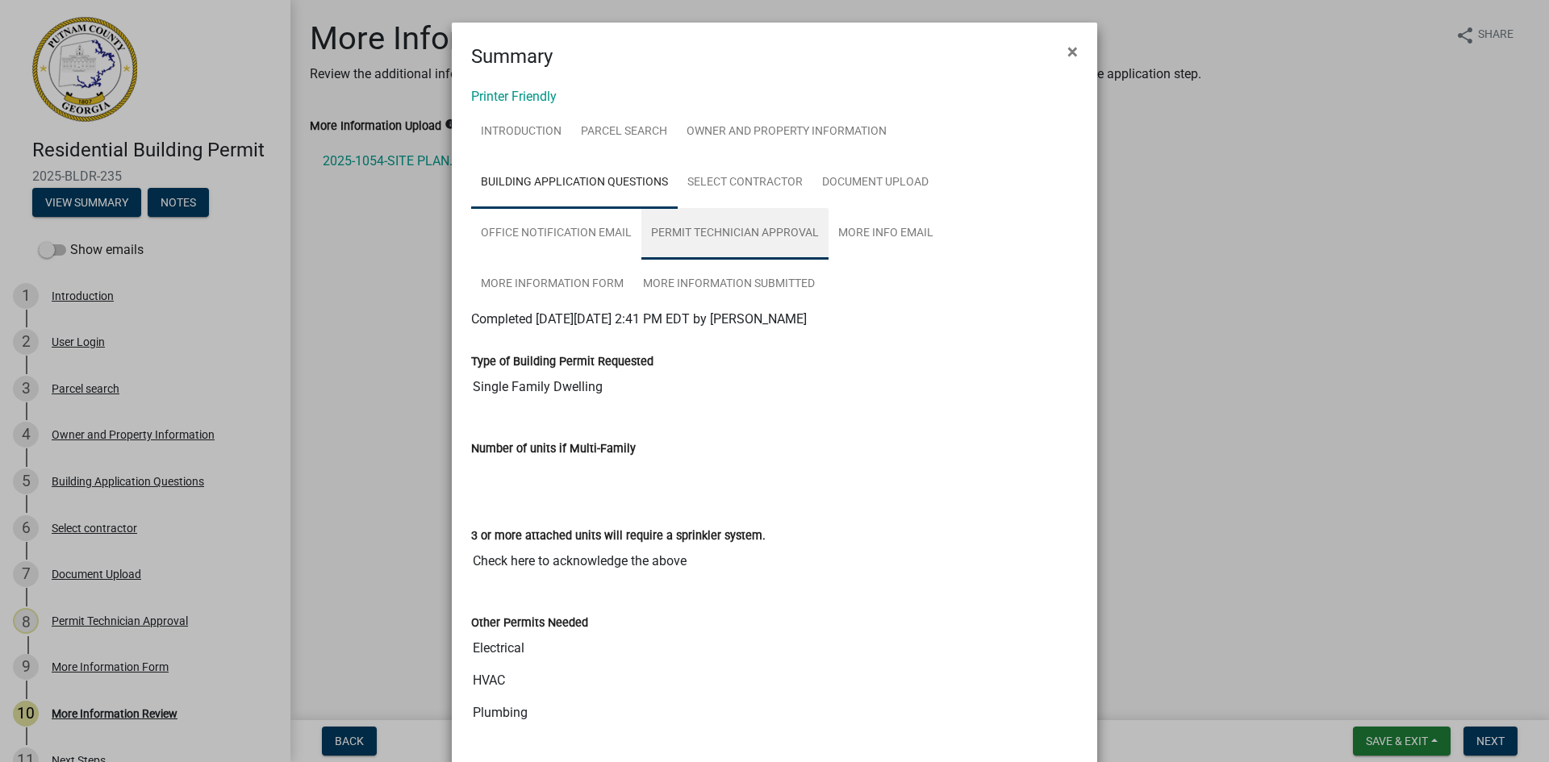
click at [711, 237] on link "Permit Technician Approval" at bounding box center [734, 234] width 187 height 52
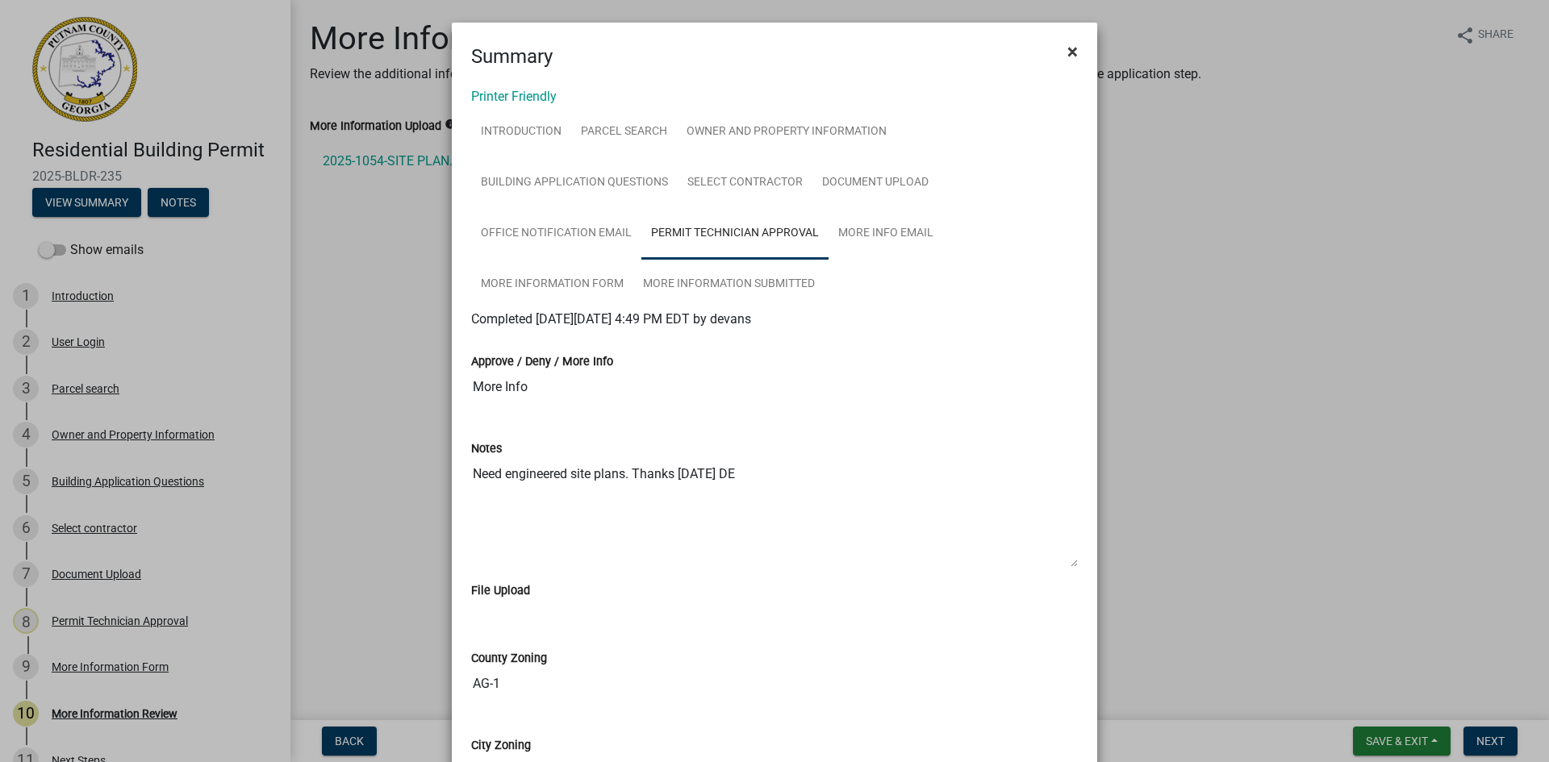
click at [1072, 54] on button "×" at bounding box center [1072, 51] width 36 height 45
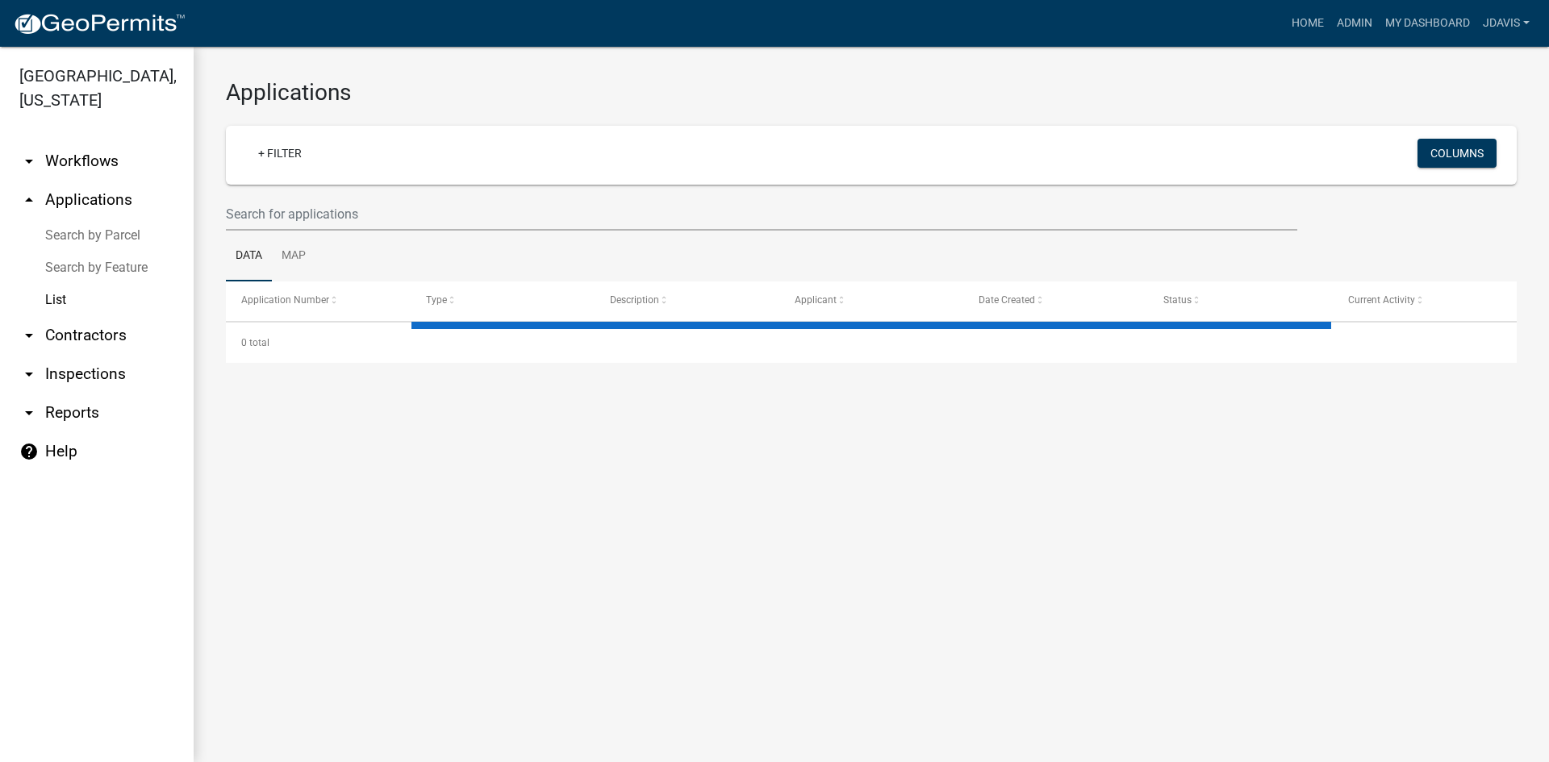
select select "2: 50"
